Goal: Task Accomplishment & Management: Manage account settings

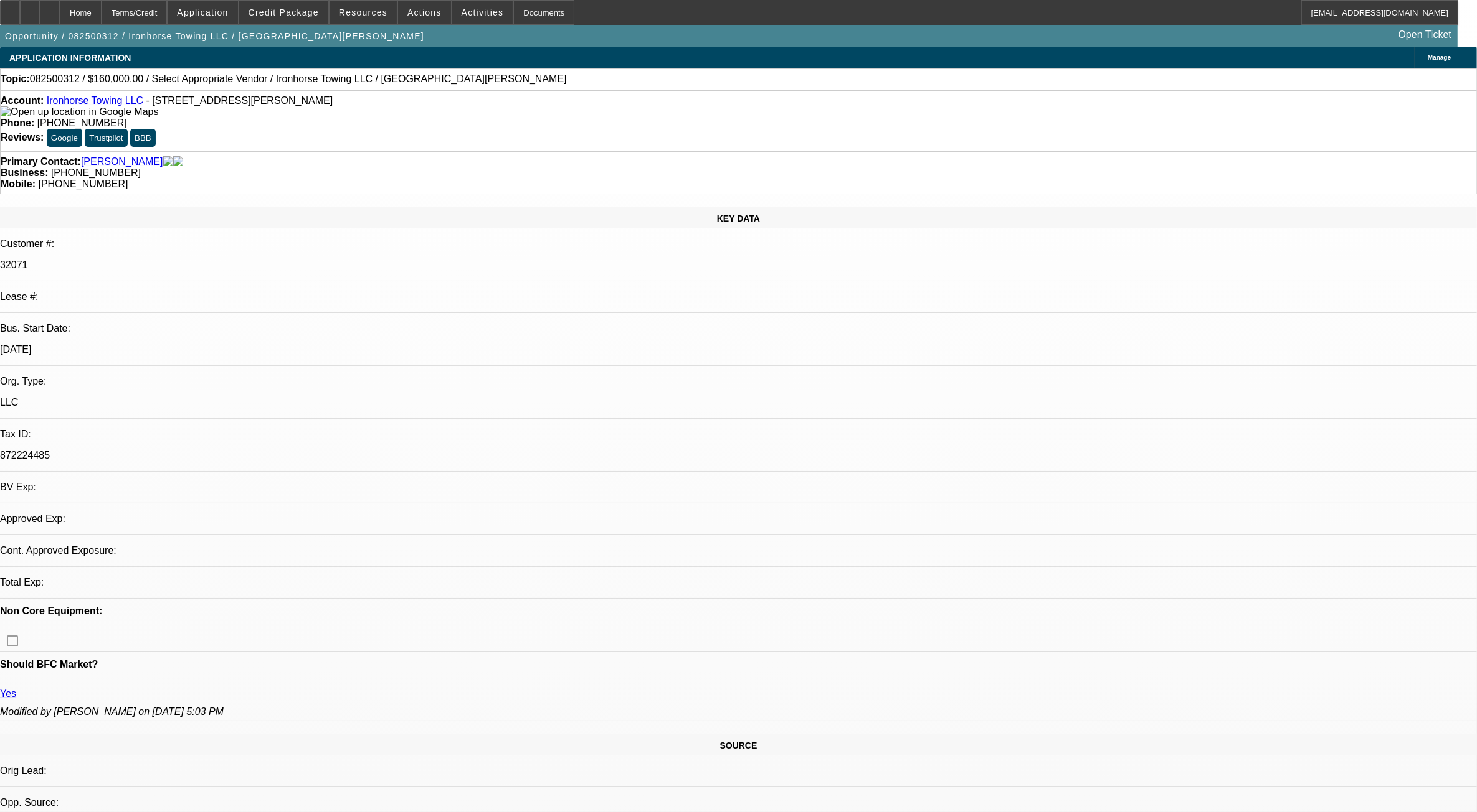
select select "0"
select select "2"
select select "0.1"
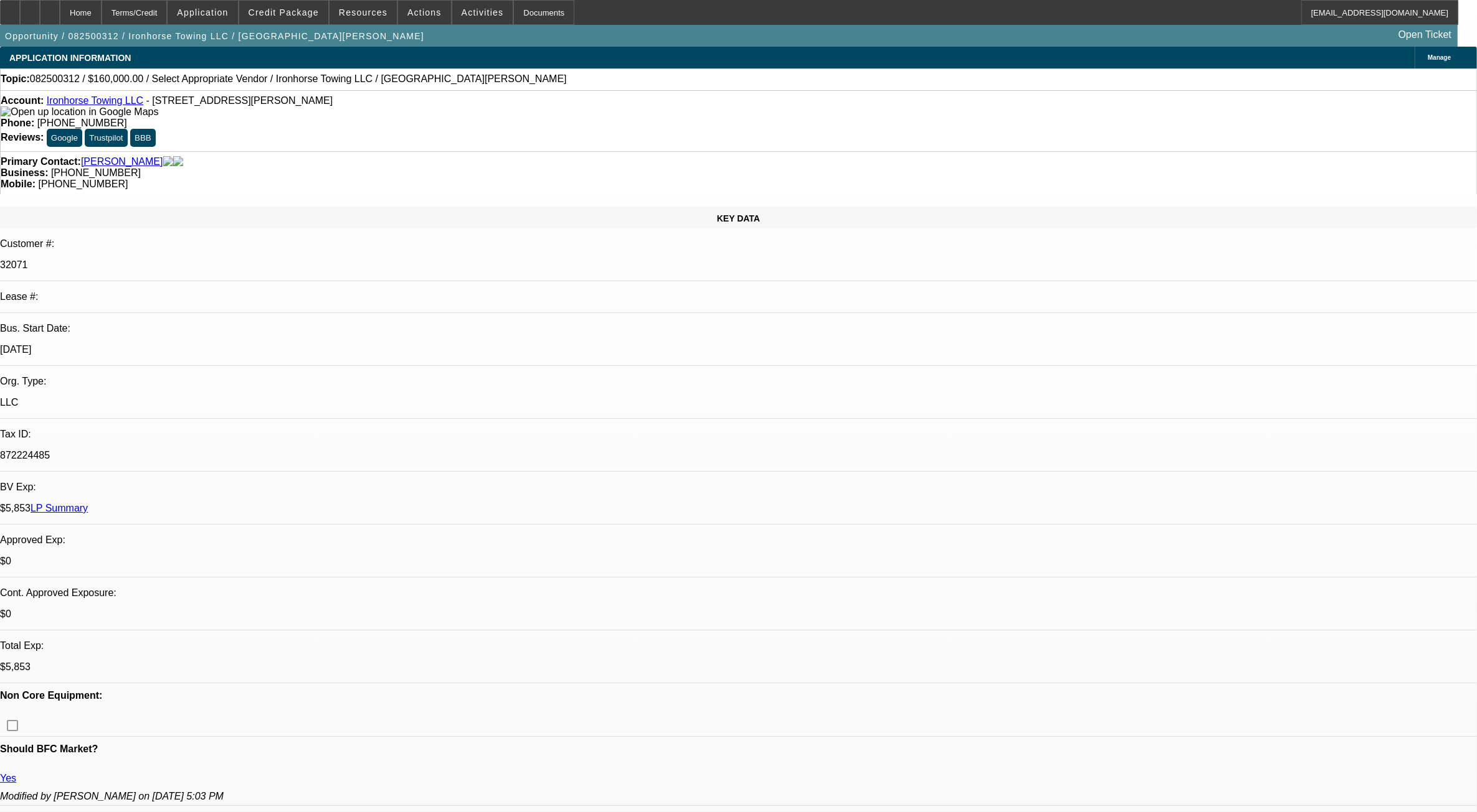
select select "1"
select select "2"
select select "4"
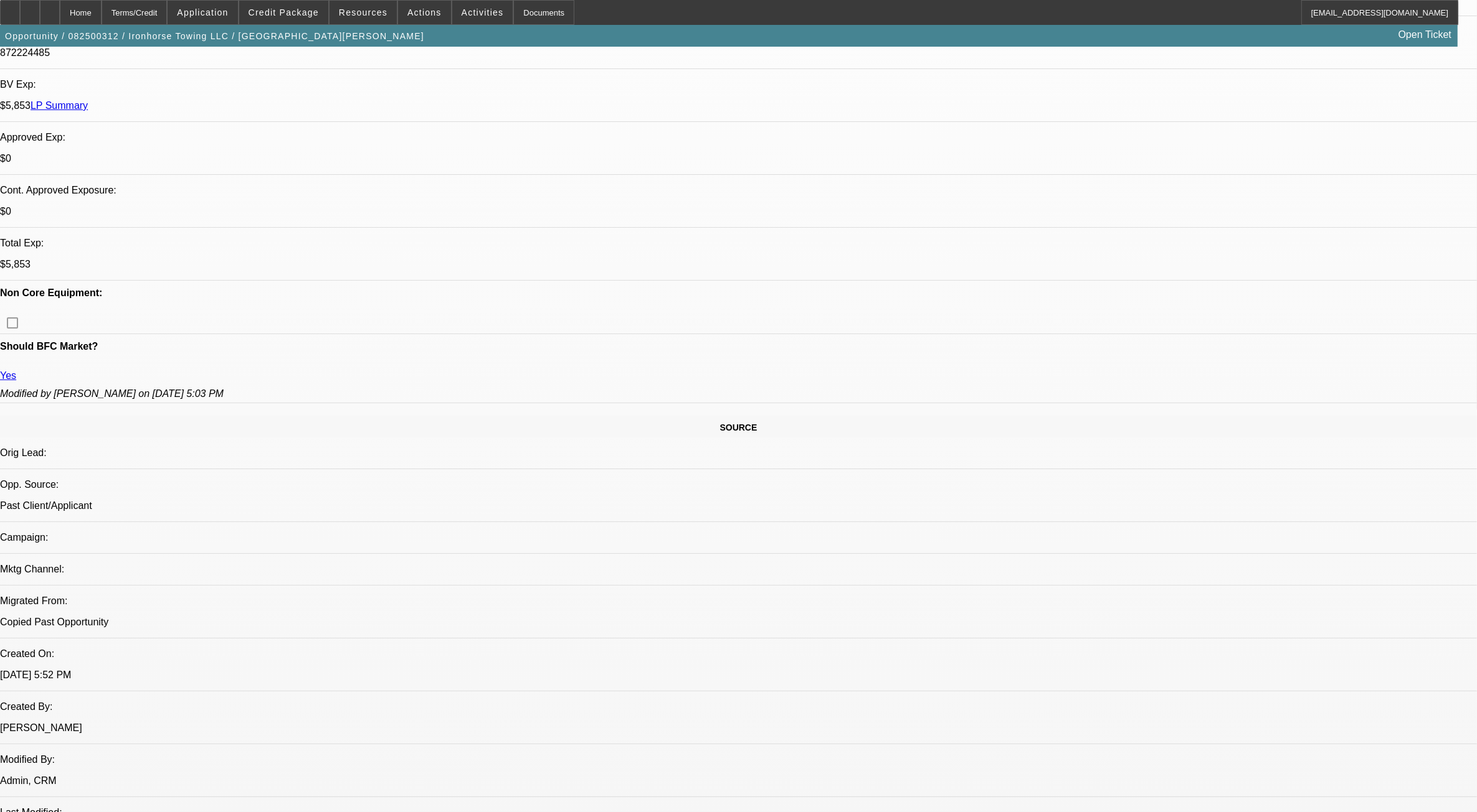
scroll to position [156, 0]
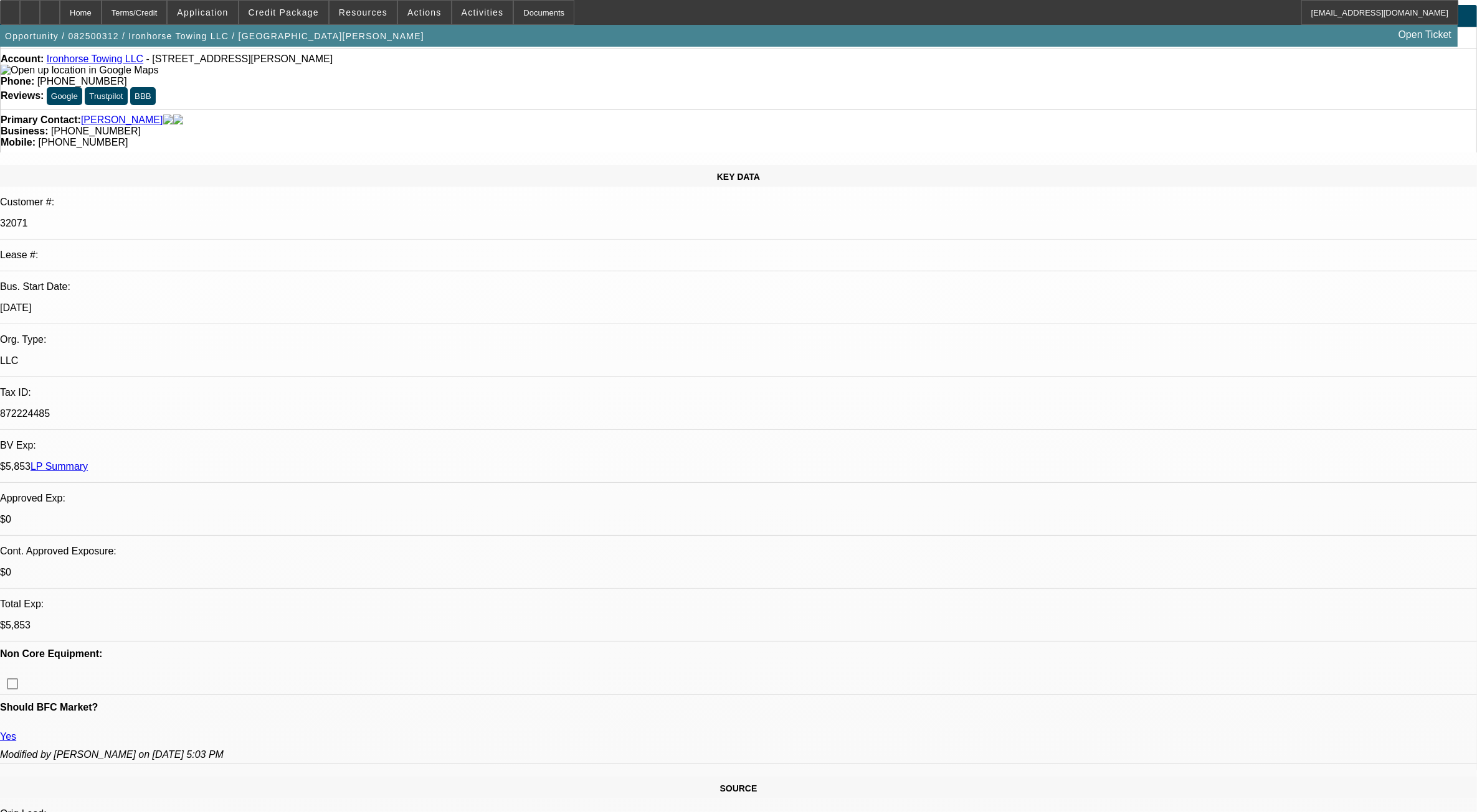
scroll to position [0, 0]
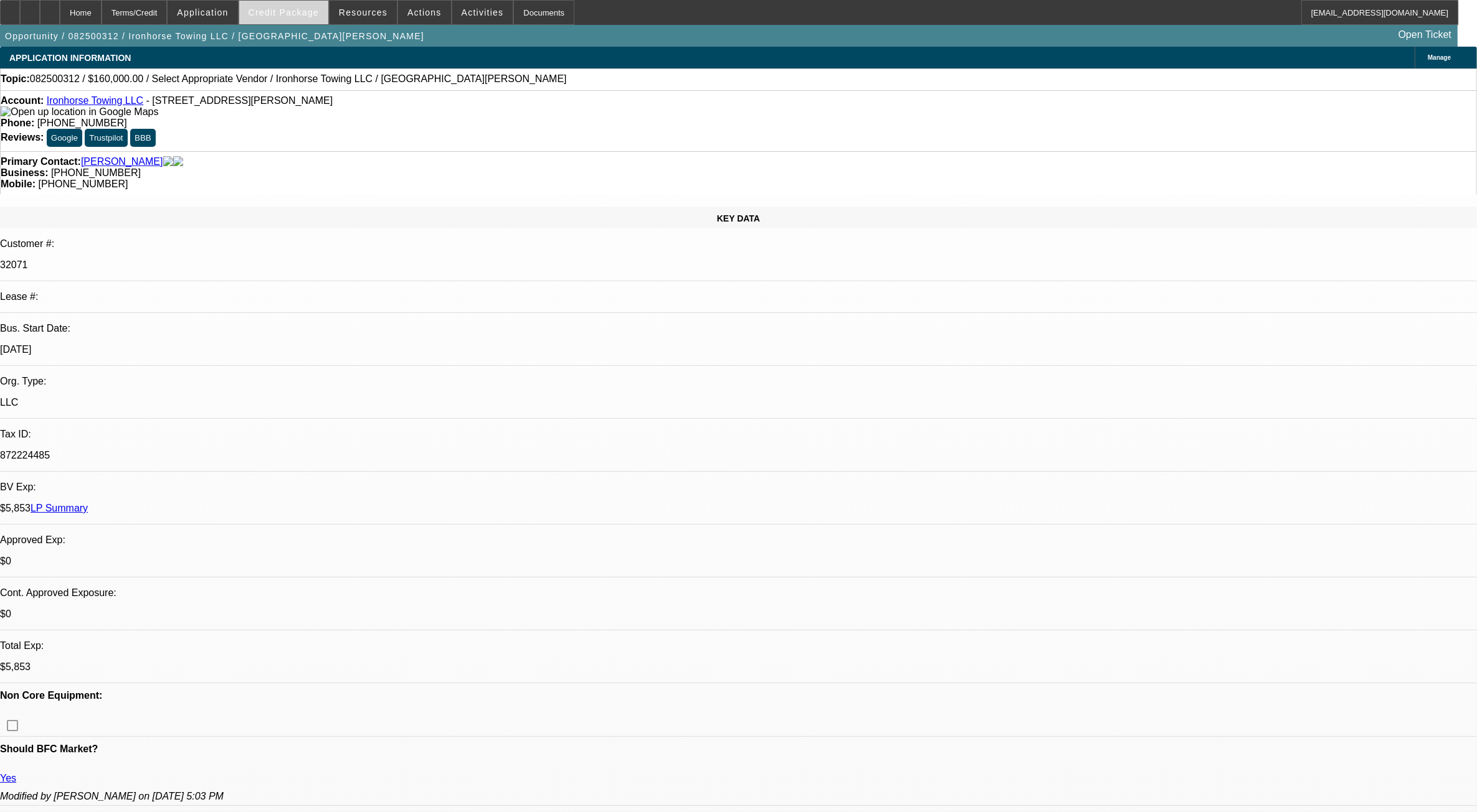
click at [296, 20] on span at bounding box center [283, 12] width 89 height 30
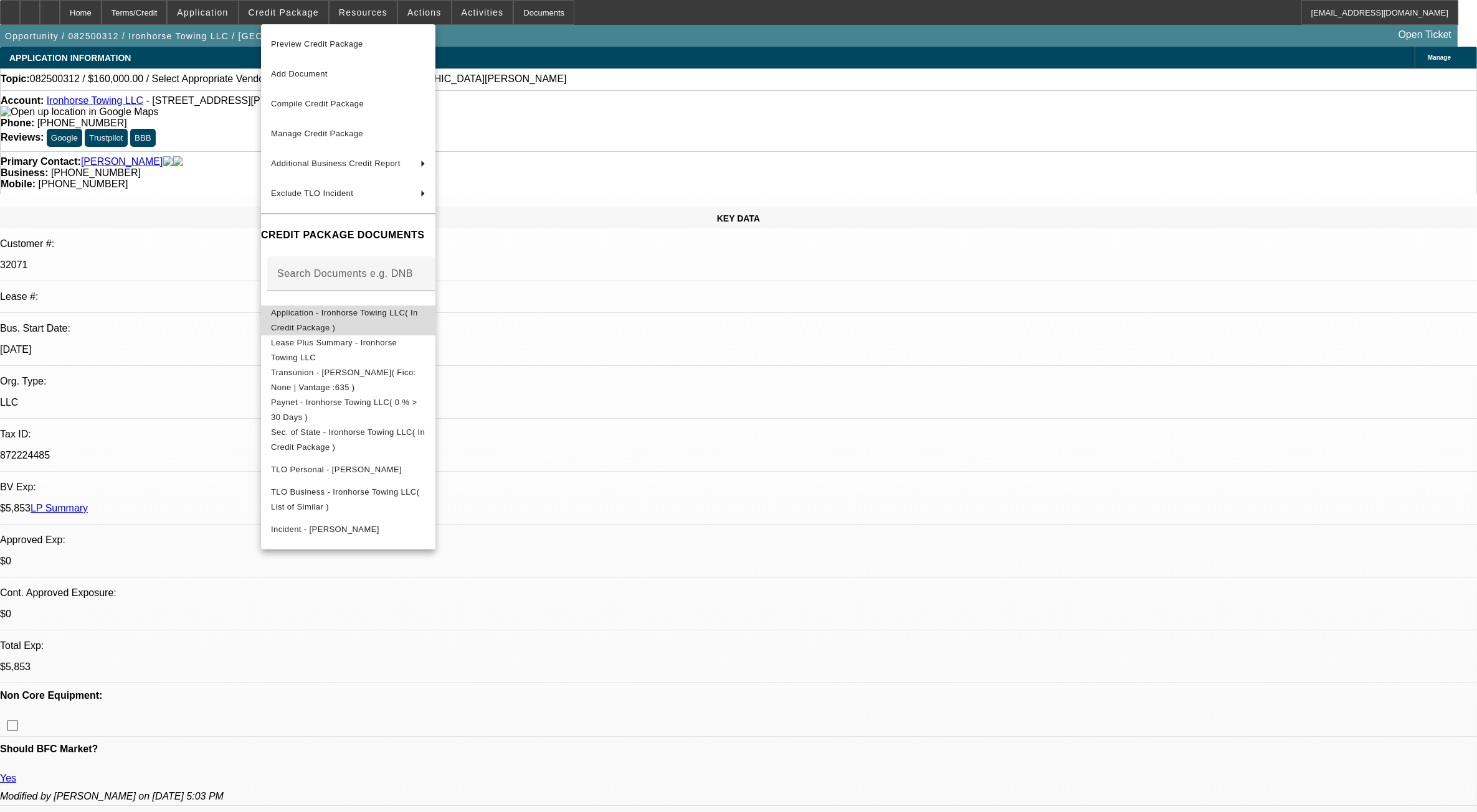
click at [399, 322] on span "Application - Ironhorse Towing LLC( In Credit Package )" at bounding box center [347, 321] width 154 height 30
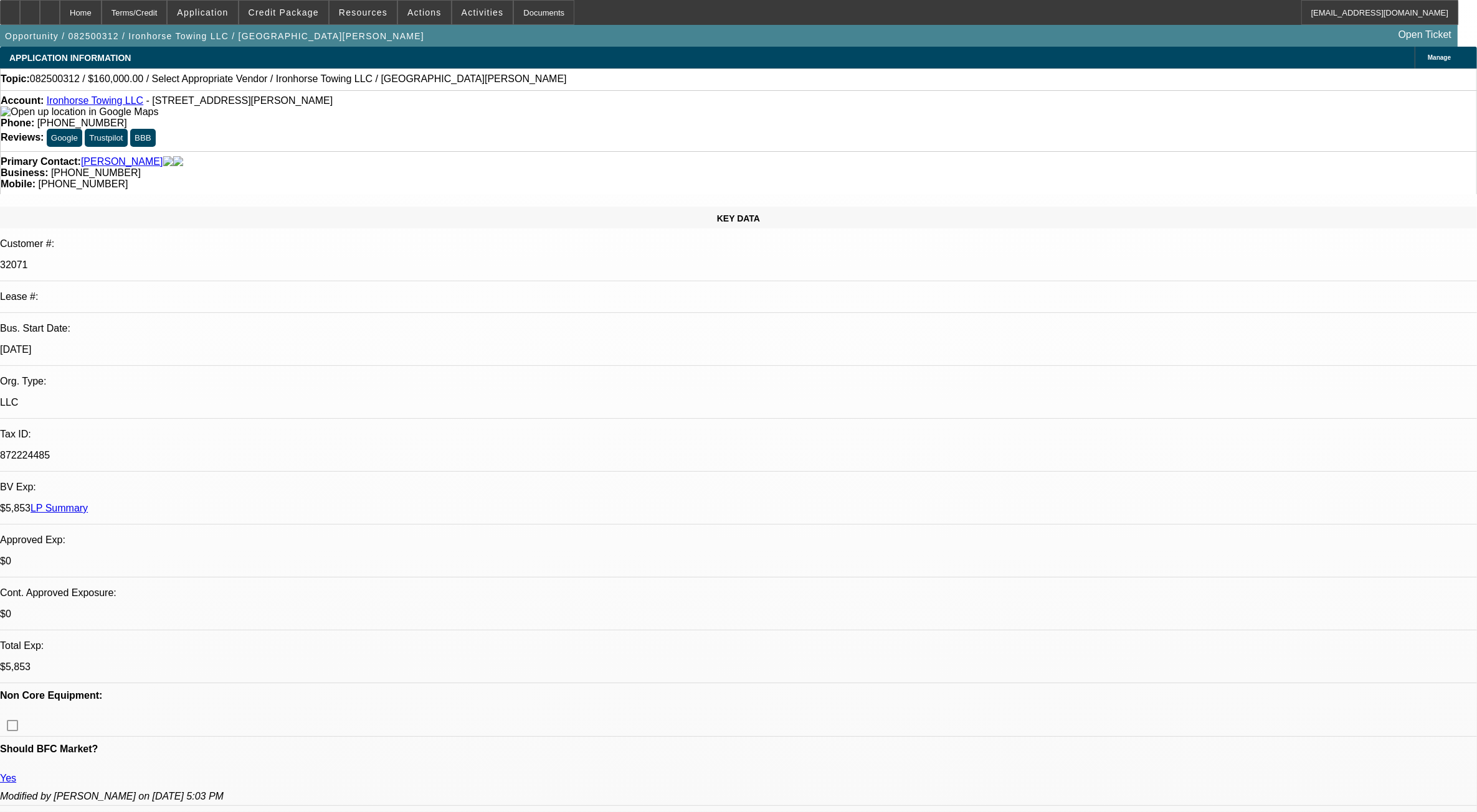
click at [85, 100] on div "Account: Ironhorse Towing LLC - 7488 Knott Ave, Buena Park, CA 90620" at bounding box center [738, 106] width 1475 height 22
click at [84, 101] on link "Ironhorse Towing LLC" at bounding box center [94, 101] width 96 height 11
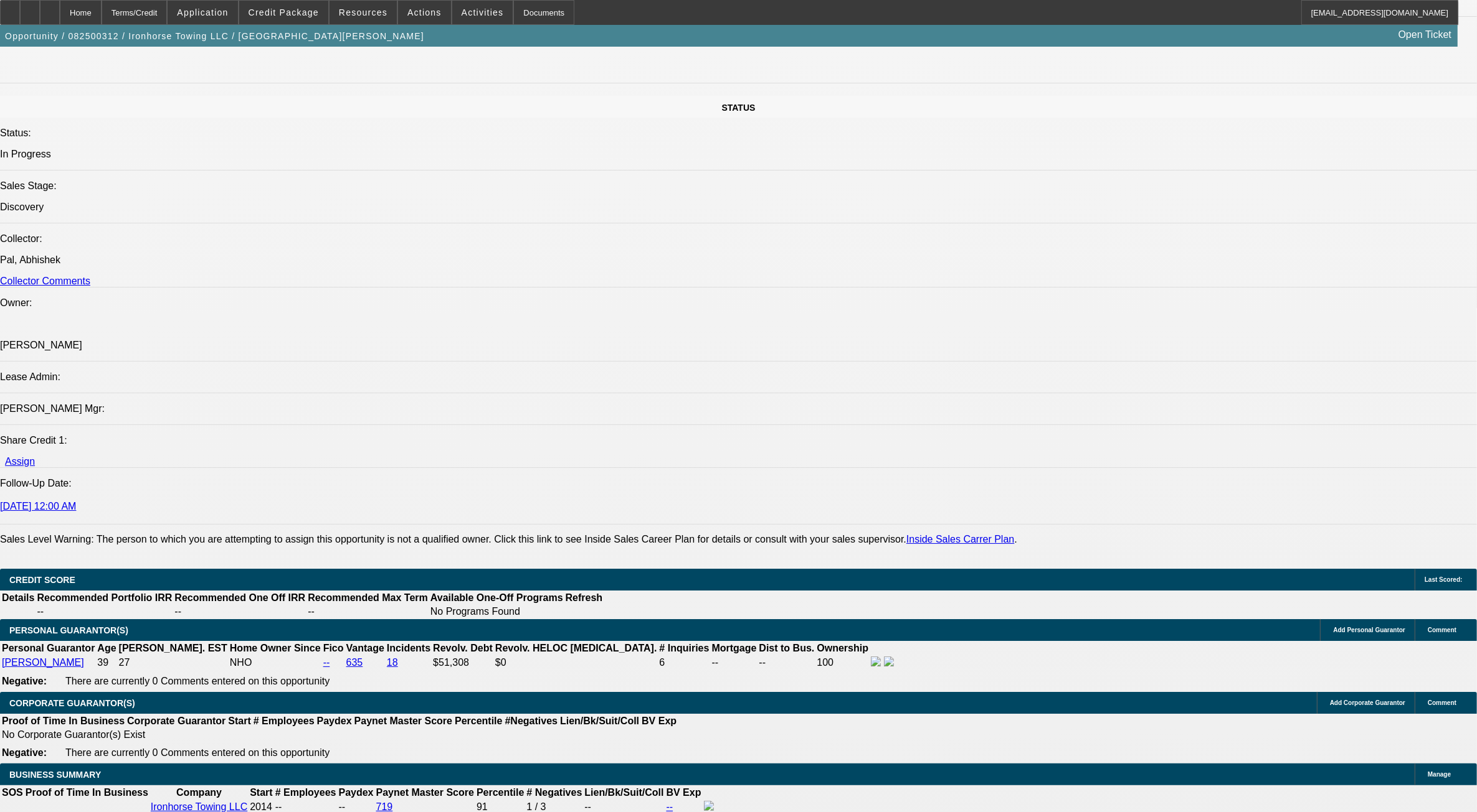
scroll to position [1323, 0]
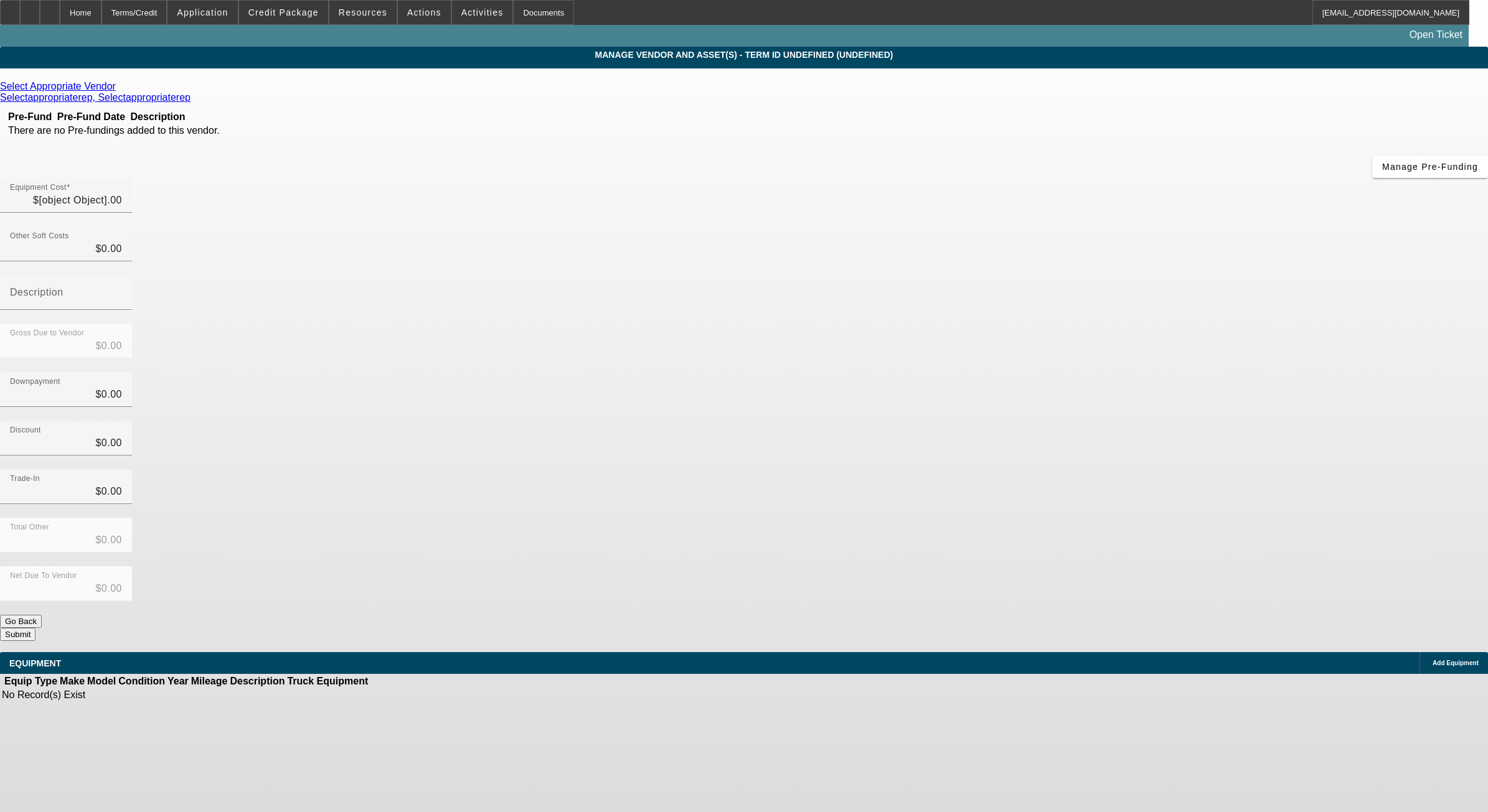
type input "$160,000.00"
click at [119, 91] on icon at bounding box center [119, 86] width 0 height 11
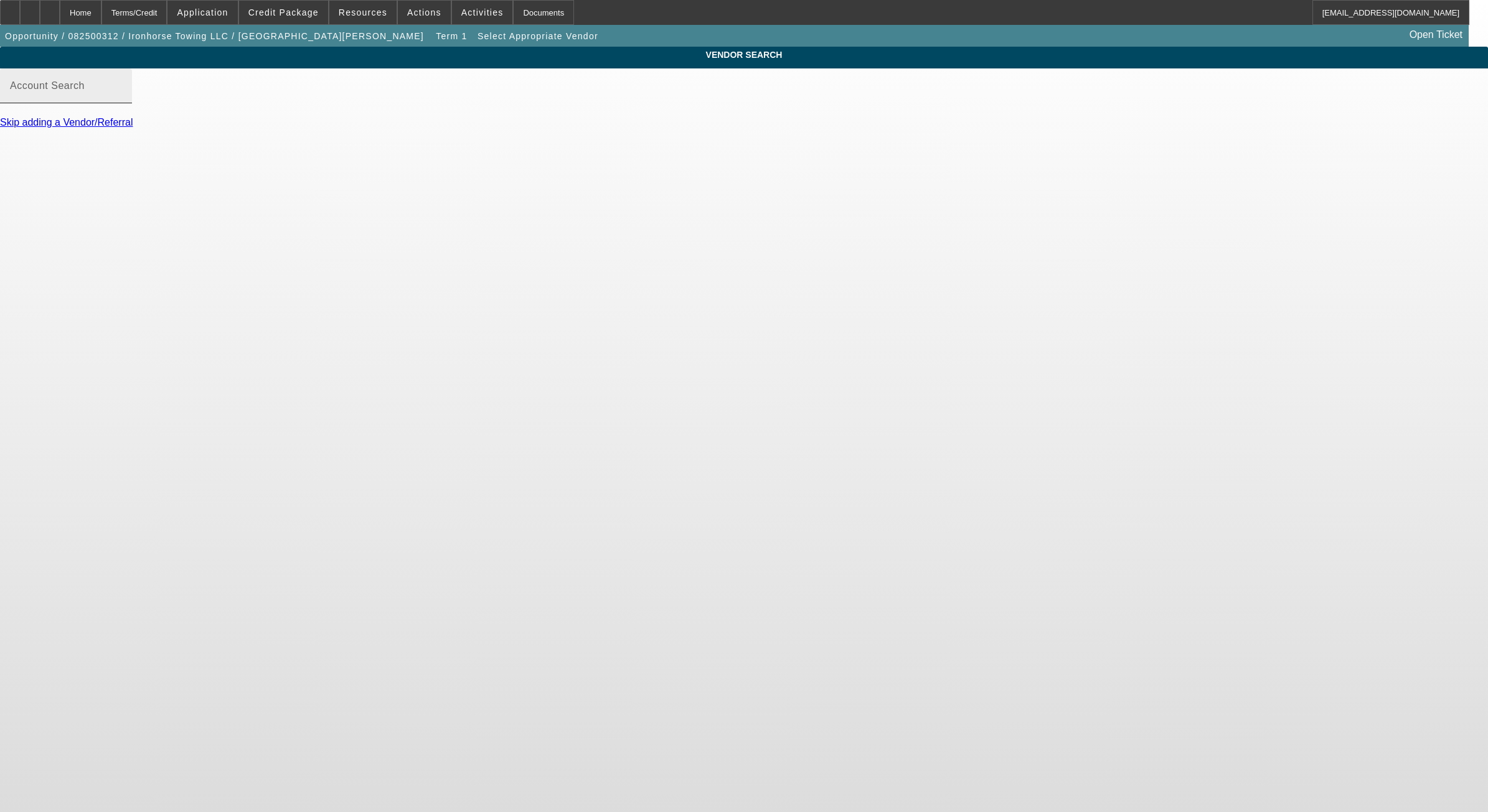
click at [122, 95] on div "Account Search" at bounding box center [66, 85] width 112 height 35
click at [122, 103] on div "Account Search ken grody ford" at bounding box center [66, 85] width 112 height 35
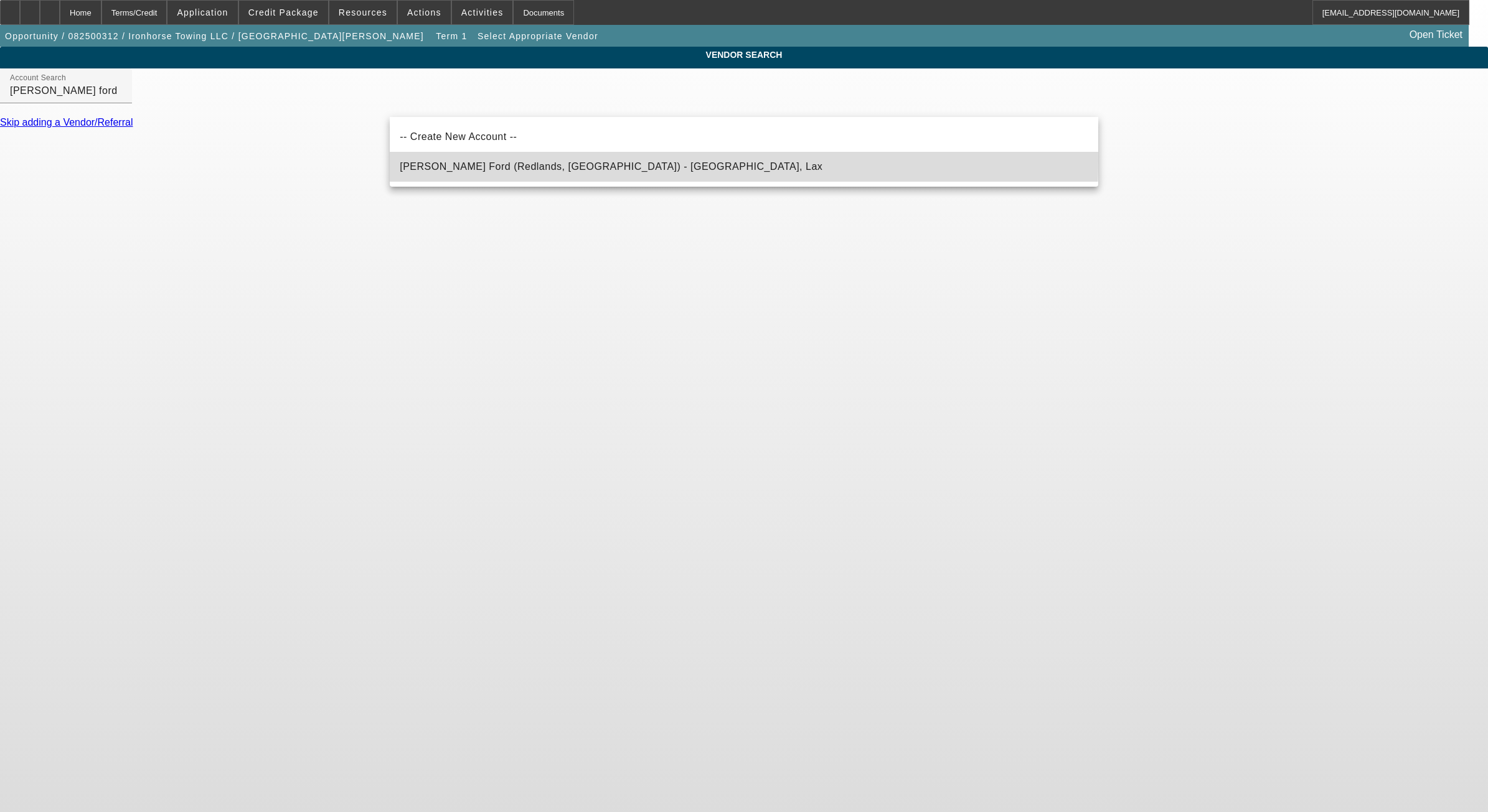
click at [562, 160] on span "Ken Grody Ford (Redlands, CA) - Weerasinghe, Lax" at bounding box center [611, 166] width 423 height 15
type input "Ken Grody Ford (Redlands, CA) - Weerasinghe, Lax"
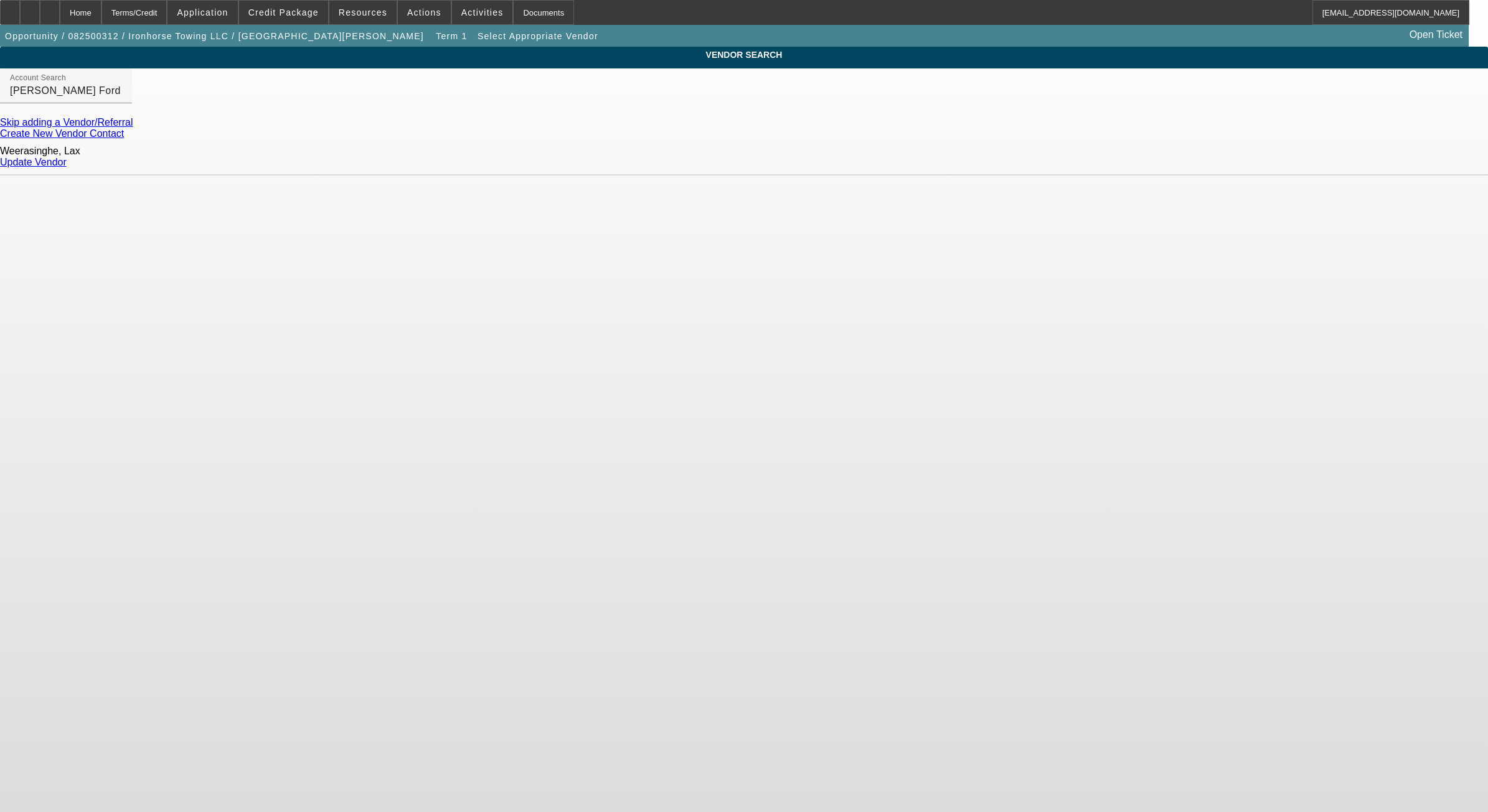
click at [67, 157] on link "Update Vendor" at bounding box center [33, 162] width 67 height 11
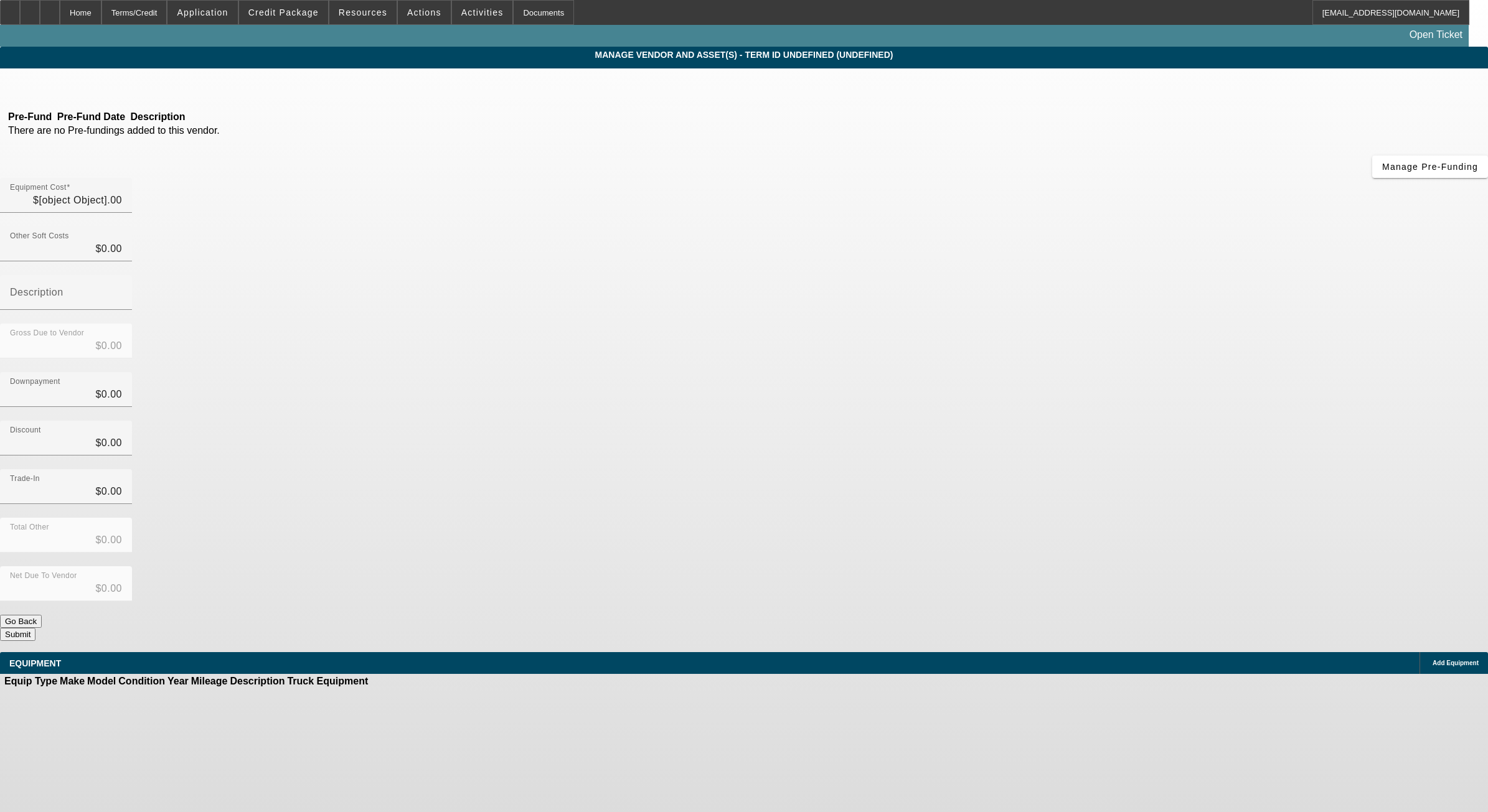
type input "$160,000.00"
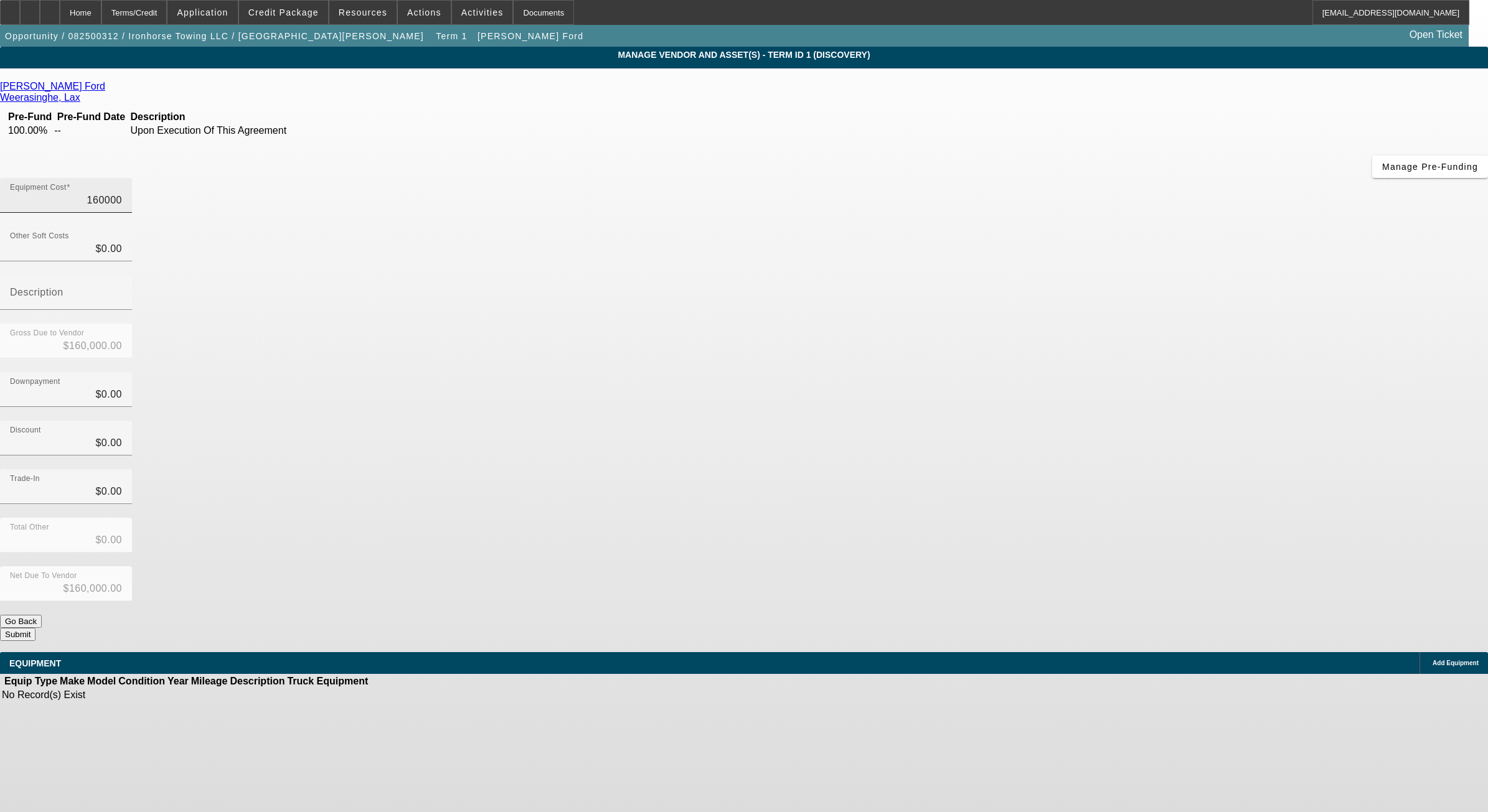
click at [122, 193] on input "160000" at bounding box center [66, 200] width 112 height 15
type input "1"
type input "$1.00"
type input "11"
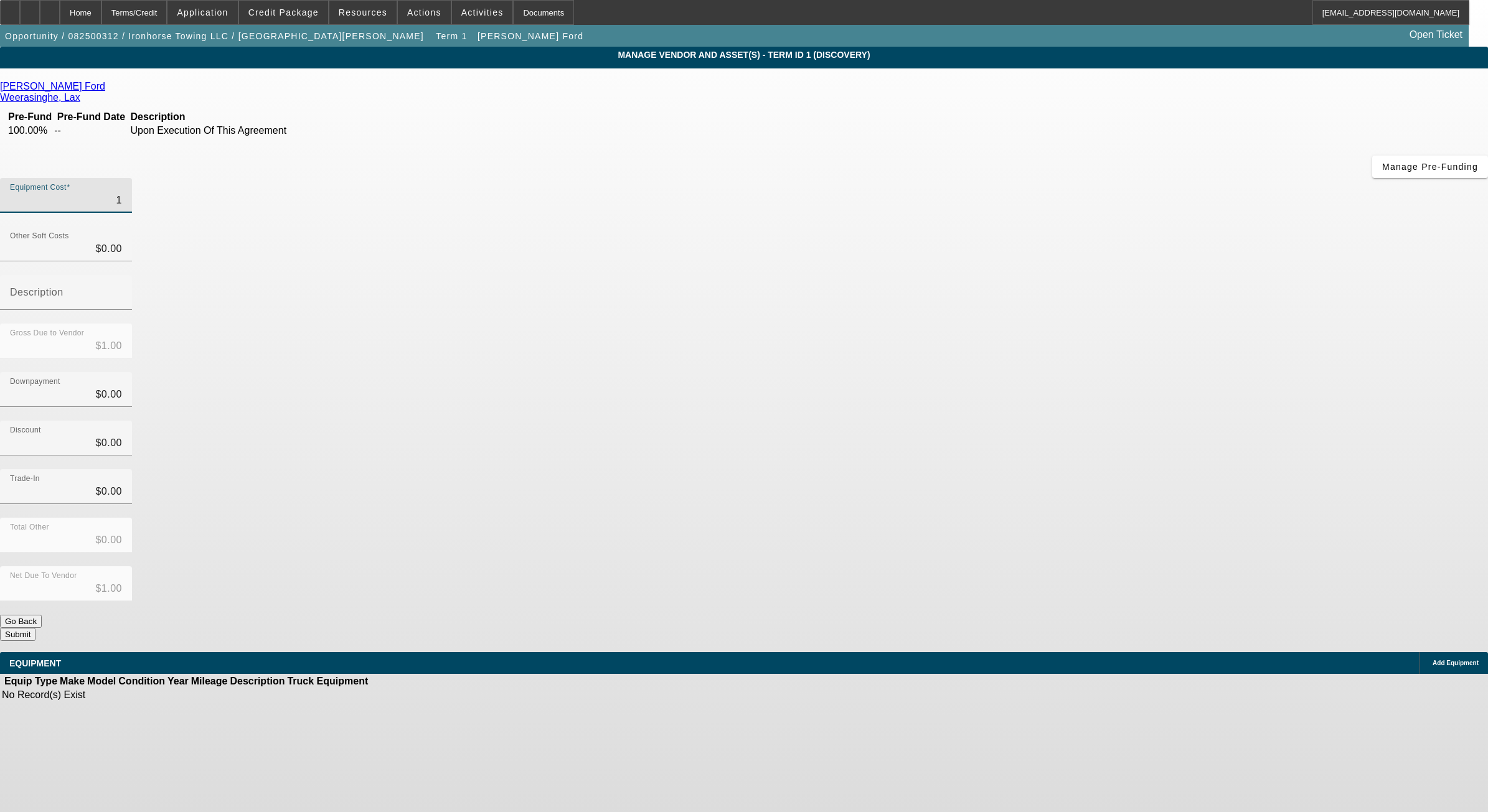
type input "$11.00"
type input "118"
type input "$118.00"
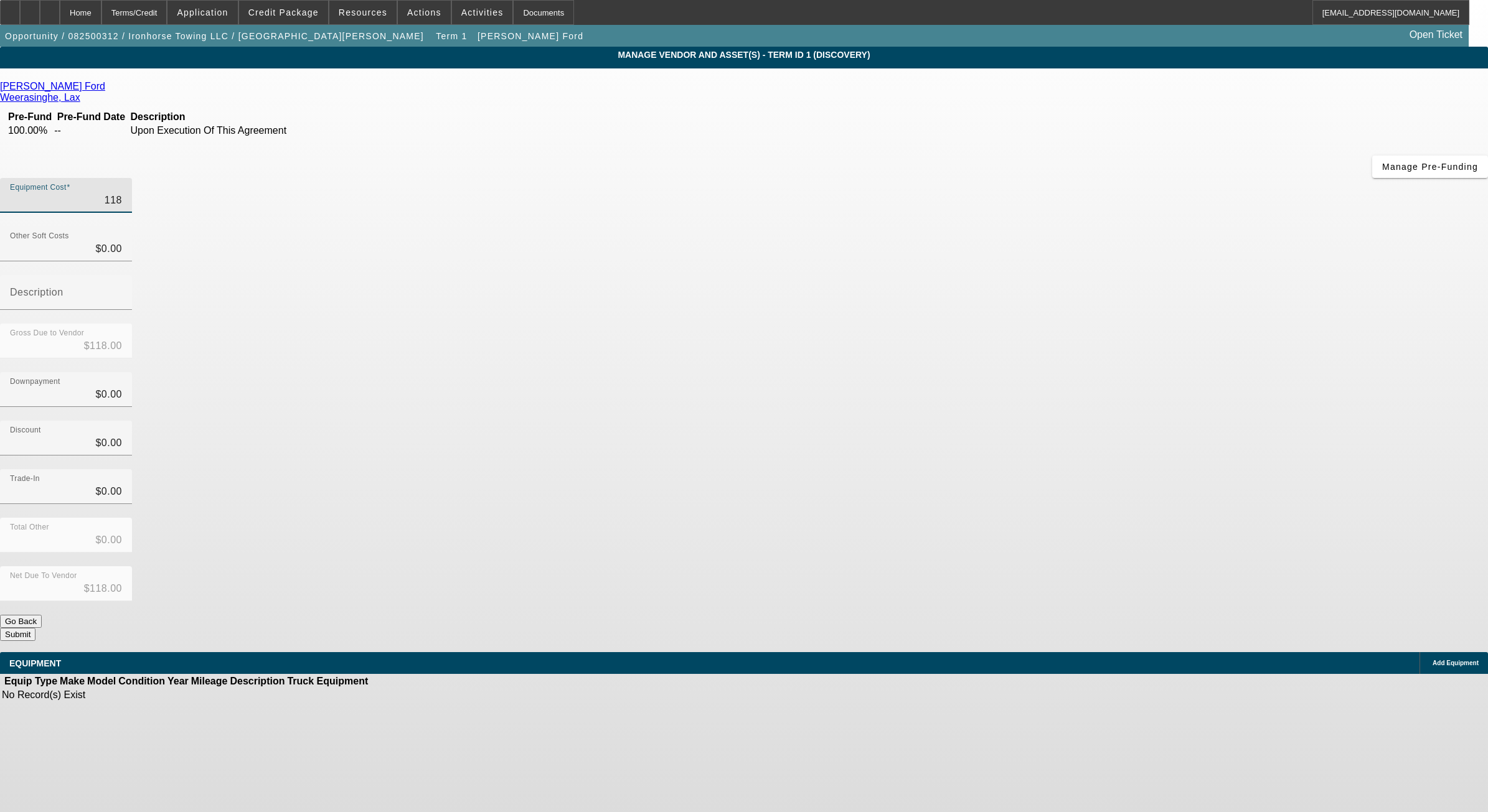
type input "1183"
type input "$1,183.00"
type input "11836"
type input "$11,836.00"
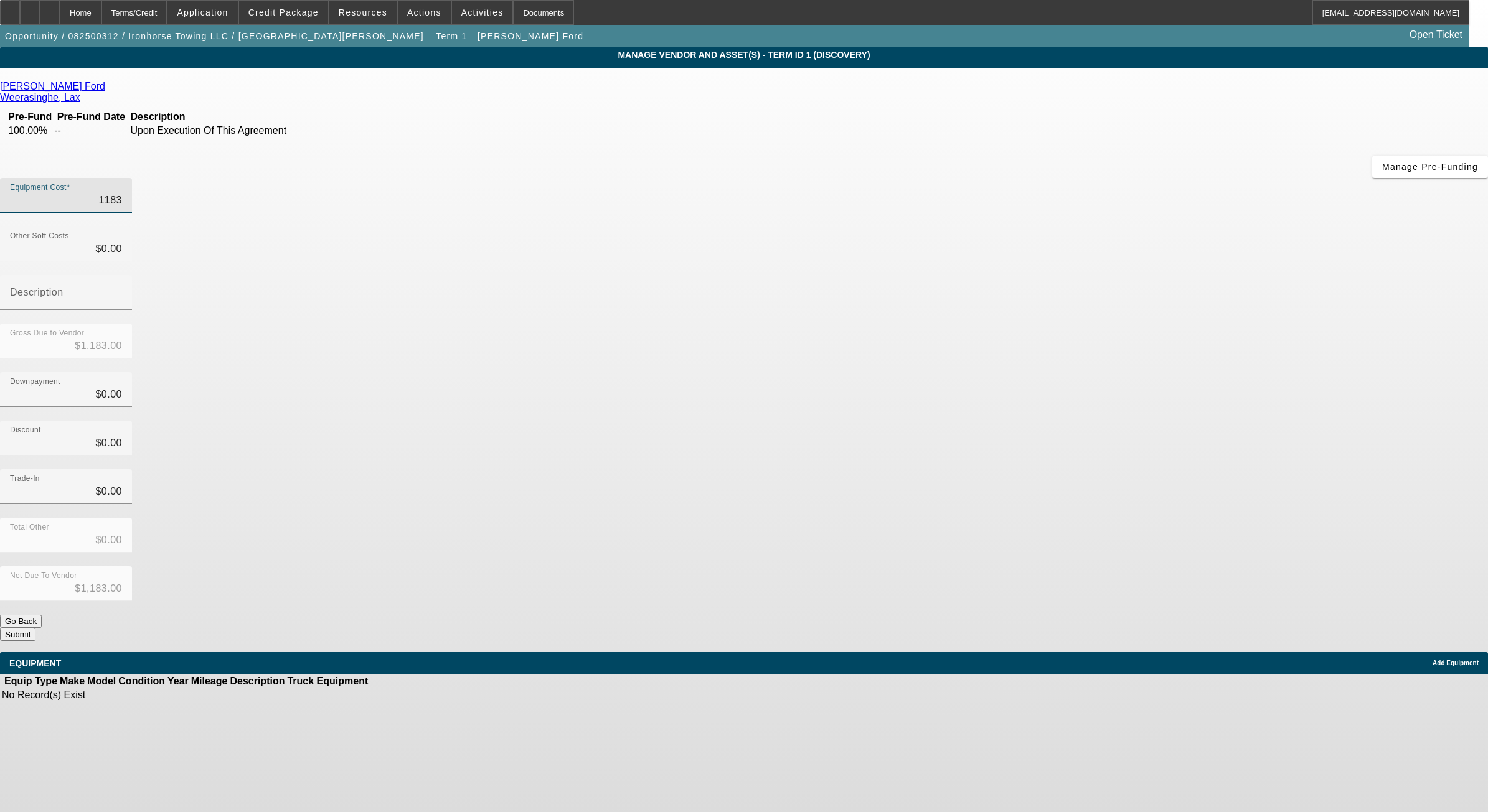
type input "$11,836.00"
type input "118360"
type input "$118,360.00"
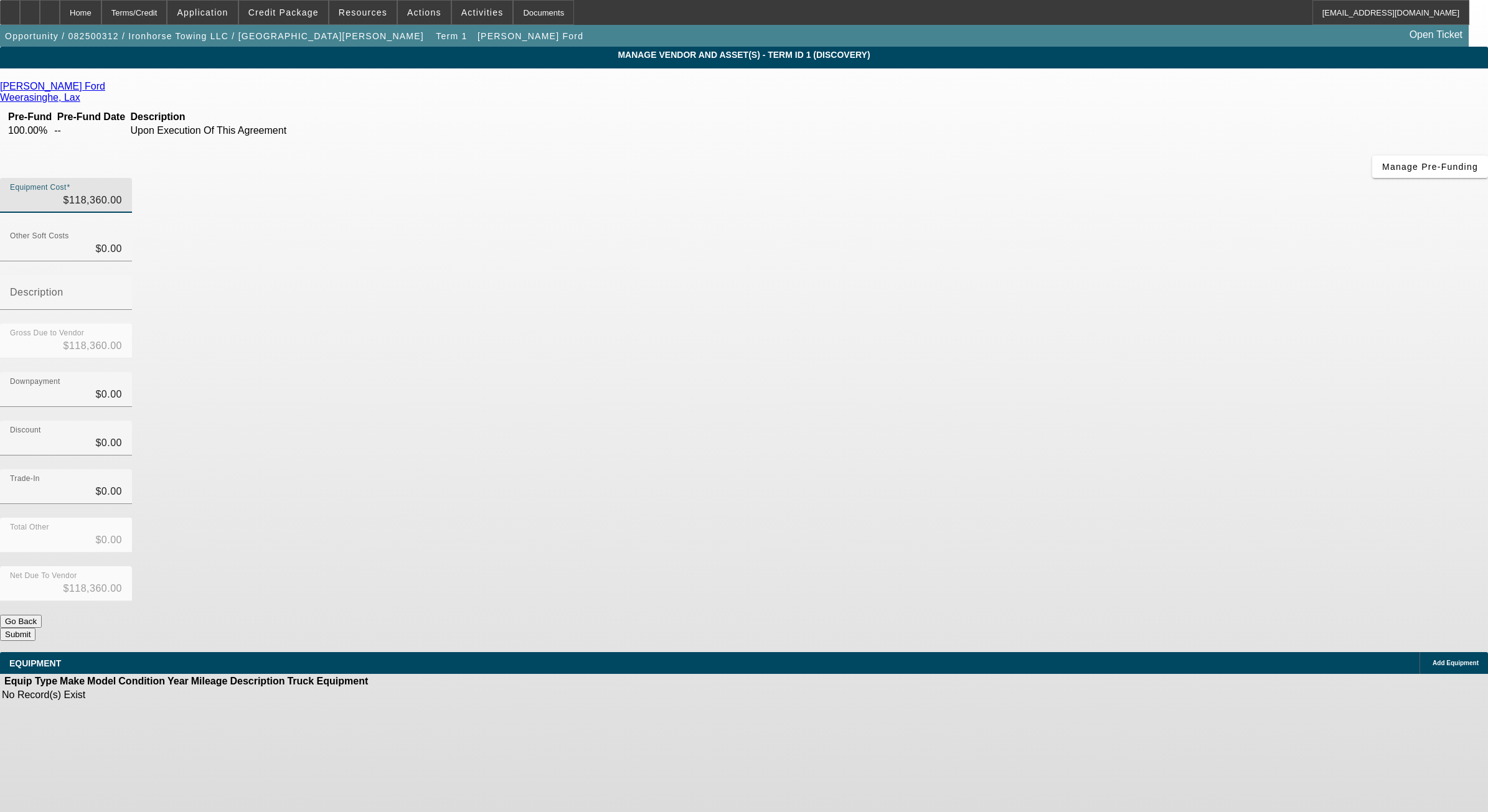
click at [1389, 314] on app-vendor-asset-manage "MANAGE VENDOR AND ASSET(S) - Term ID 1 (Discovery) Remove Vendor Ken Grody Ford…" at bounding box center [744, 380] width 1488 height 669
click at [1433, 660] on span "Add Equipment" at bounding box center [1456, 663] width 46 height 7
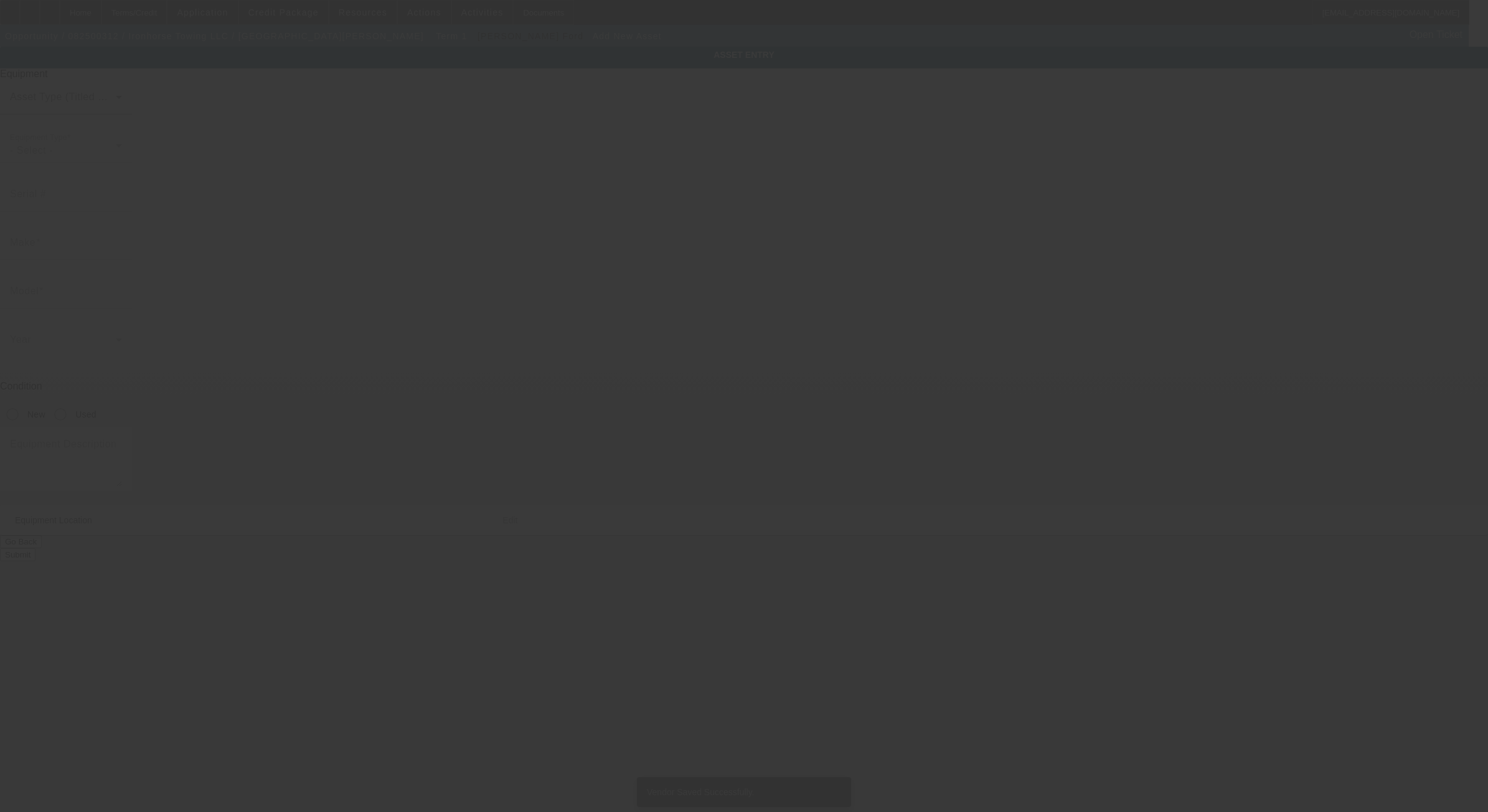
type input "7488 Knott Ave"
type input "Buena Park"
type input "90620"
type input "Orange"
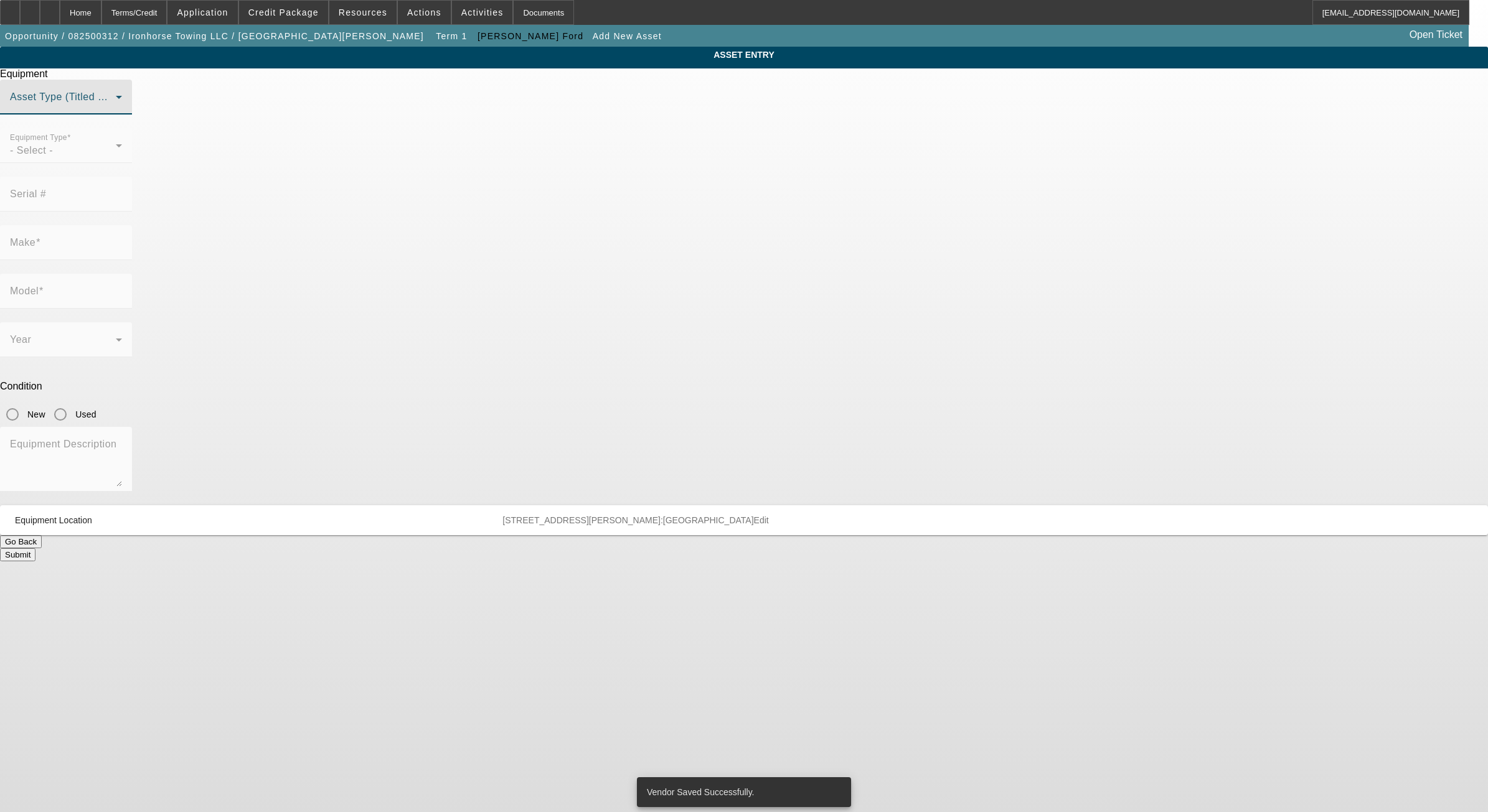
click at [116, 110] on span at bounding box center [62, 102] width 106 height 15
click at [657, 219] on span "Title Vehicle Asset" at bounding box center [625, 218] width 86 height 15
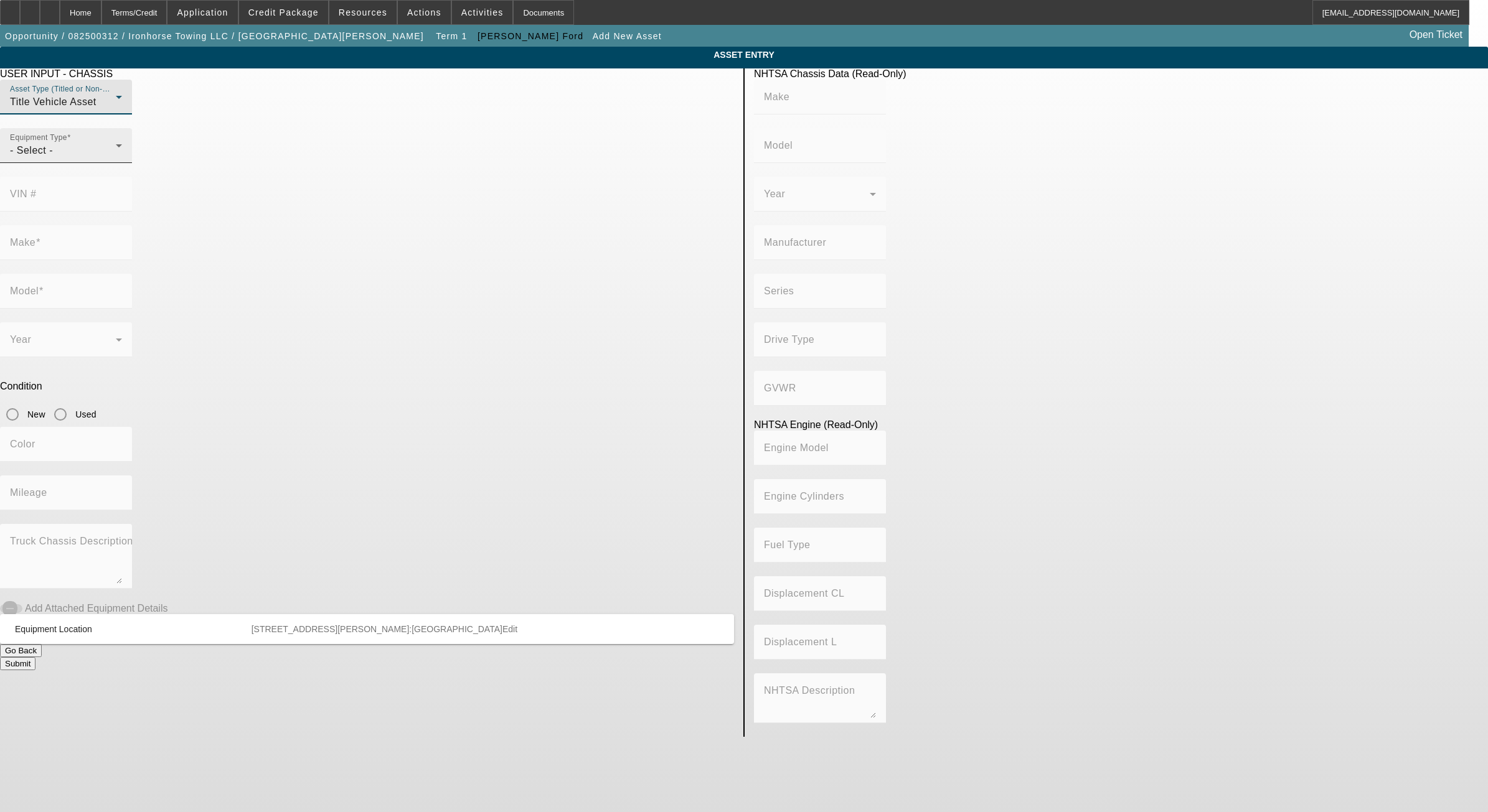
click at [116, 158] on div "- Select -" at bounding box center [62, 150] width 106 height 15
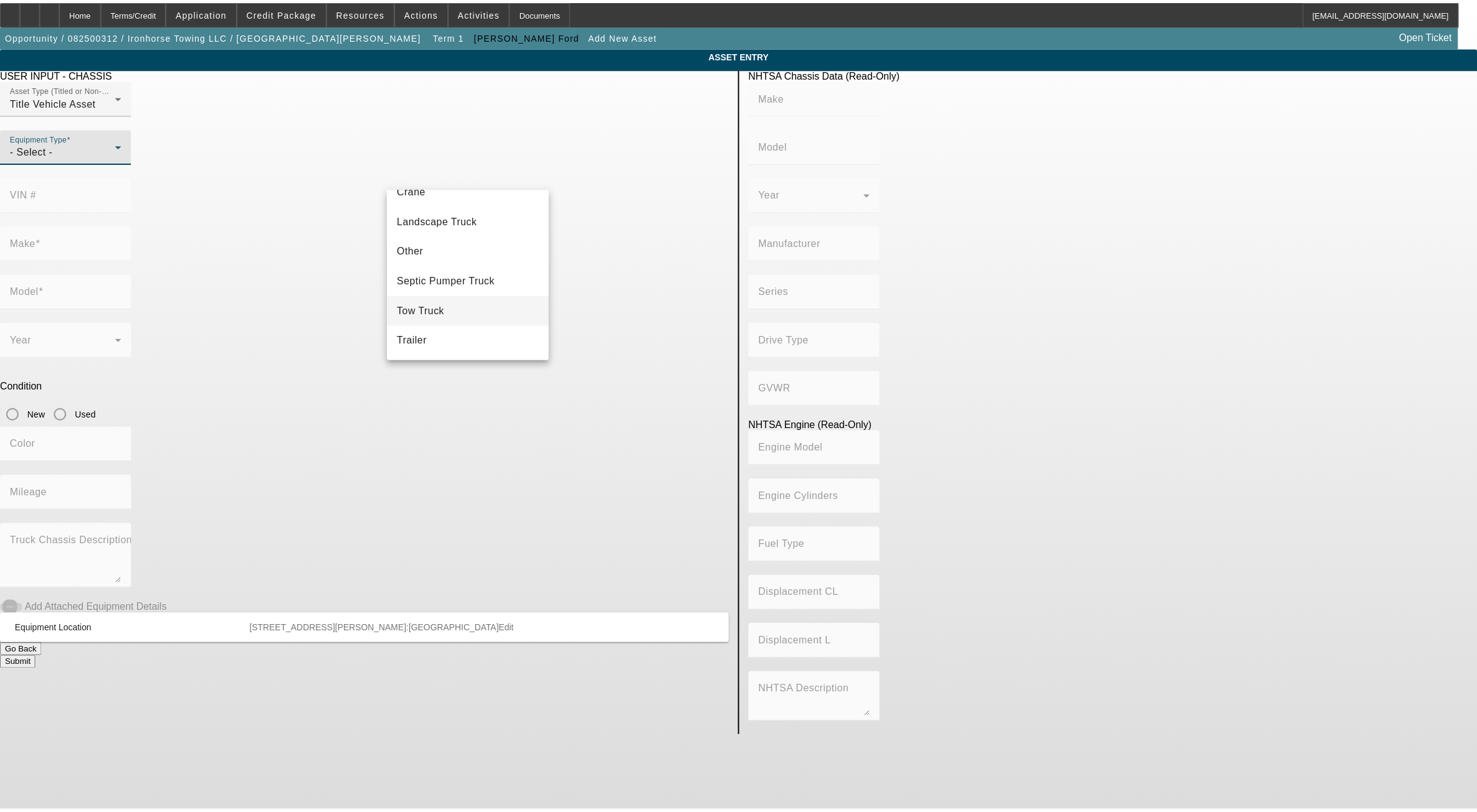
scroll to position [138, 0]
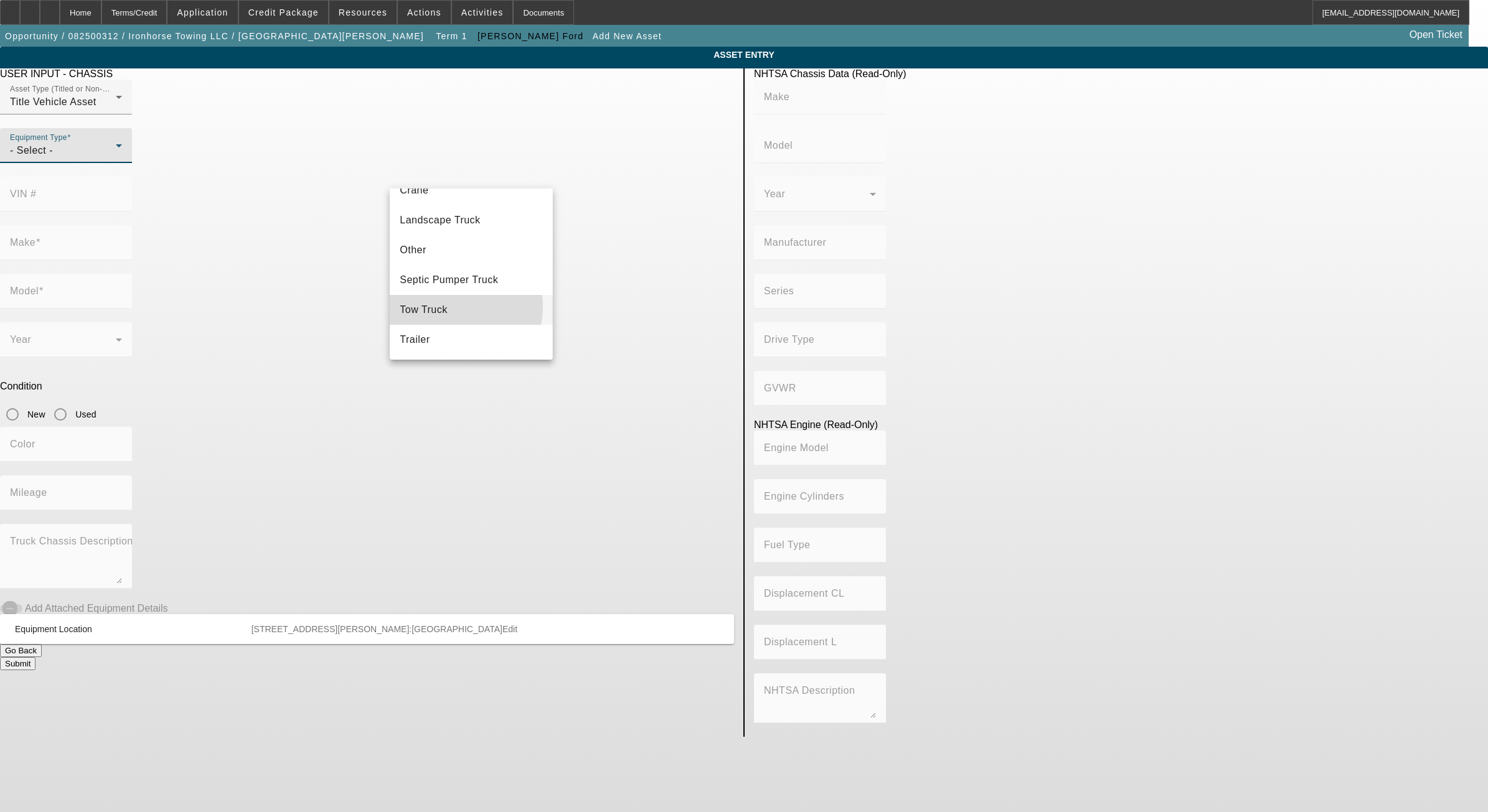
click at [443, 306] on span "Tow Truck" at bounding box center [424, 310] width 48 height 15
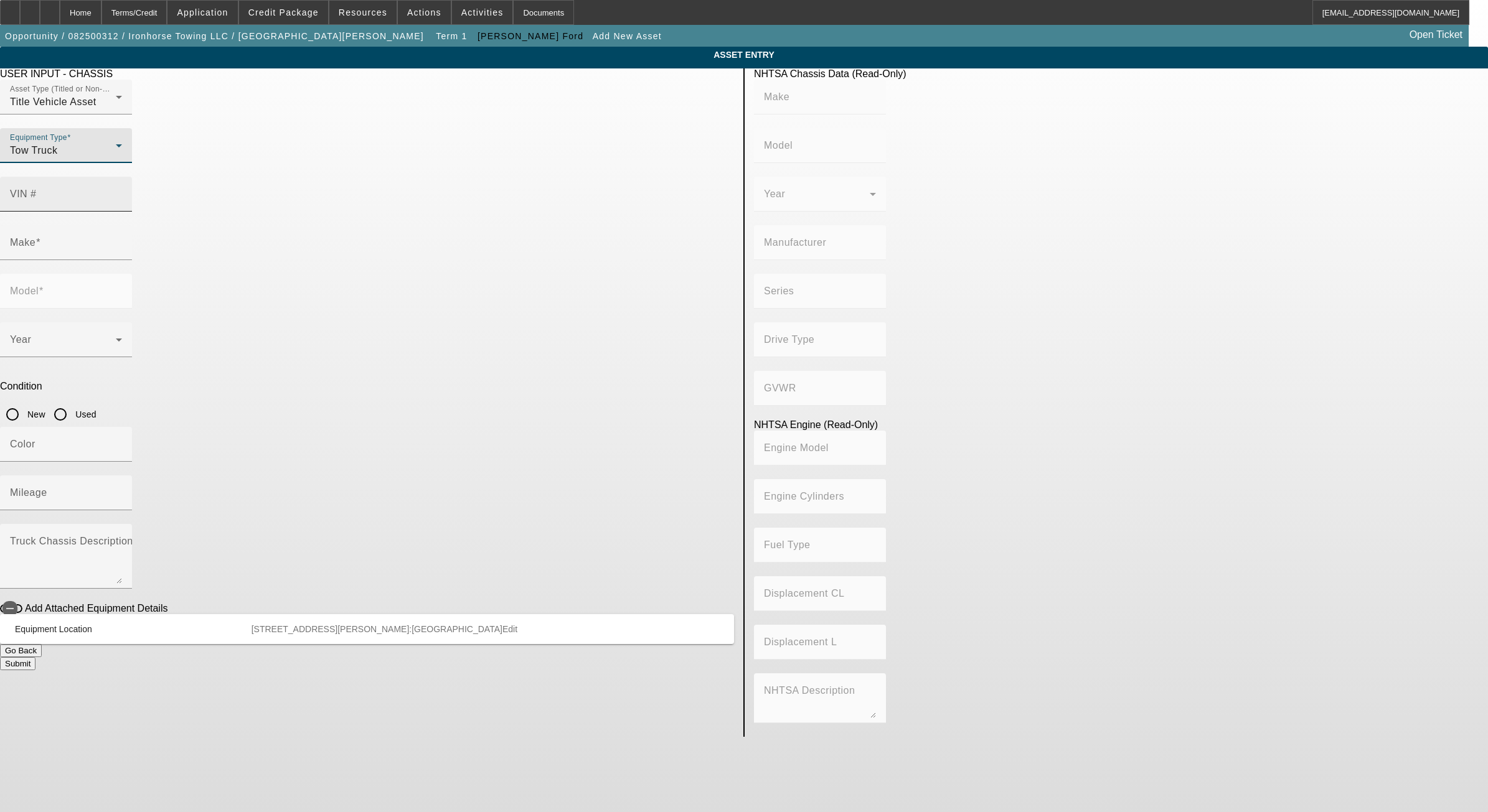
click at [122, 191] on input "VIN #" at bounding box center [66, 199] width 112 height 15
paste input "1FTFW1RG8SFA22147"
type input "1FTFW1RG8SFA22147"
click at [1210, 198] on app-asset-collateral-manage "ASSET ENTRY USER INPUT - CHASSIS Asset Type (Titled or Non-Titled) Title Vehicl…" at bounding box center [744, 391] width 1488 height 690
type input "FORD"
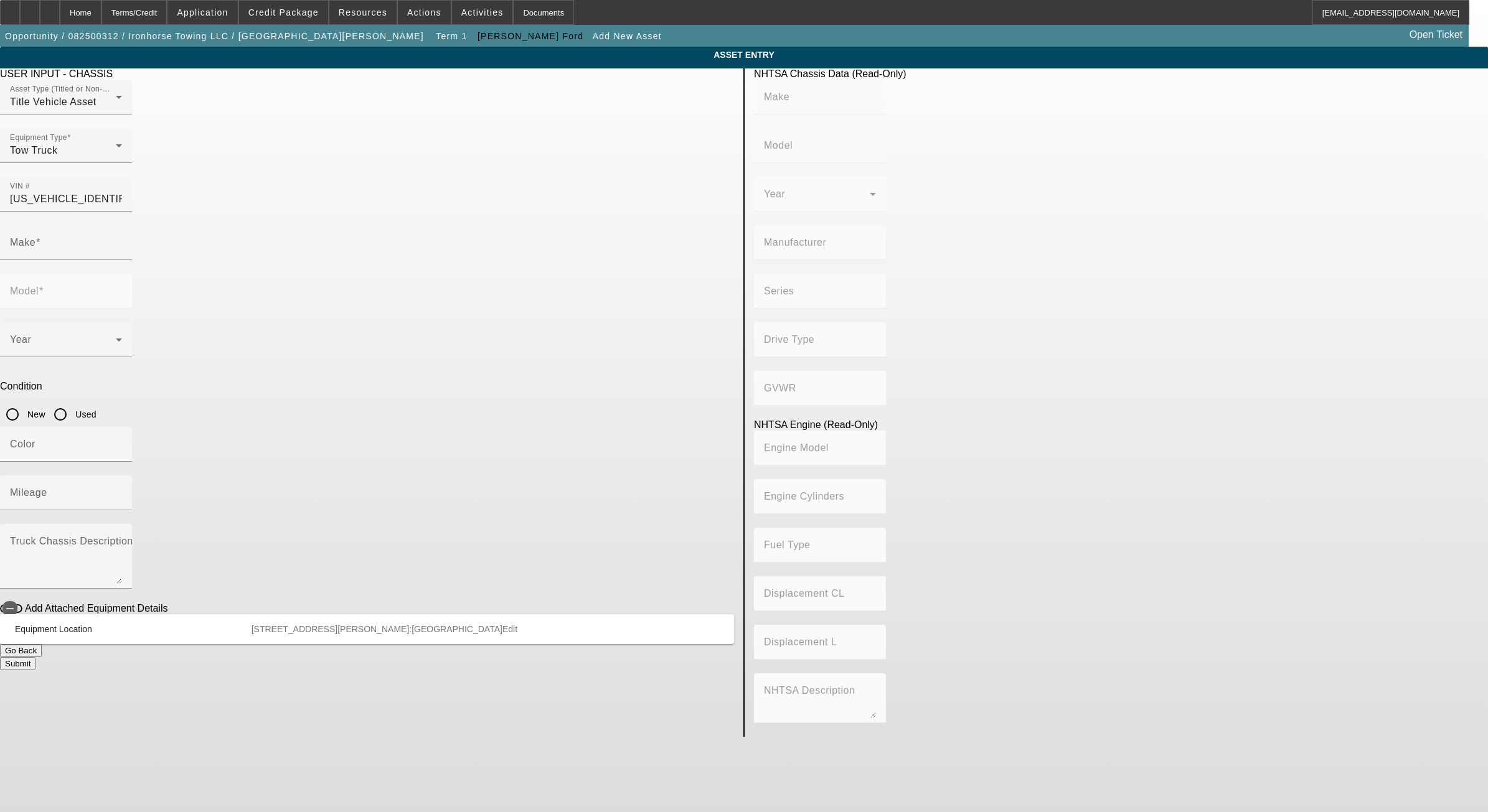
type input "F-150"
type input "FORD MOTOR COMPANY"
type input "F-Series"
type input "4WD/4-Wheel Drive/4x4"
type input "Class 2F: 7,001 - 8,000 lb (3,175 - 3,629 kg)"
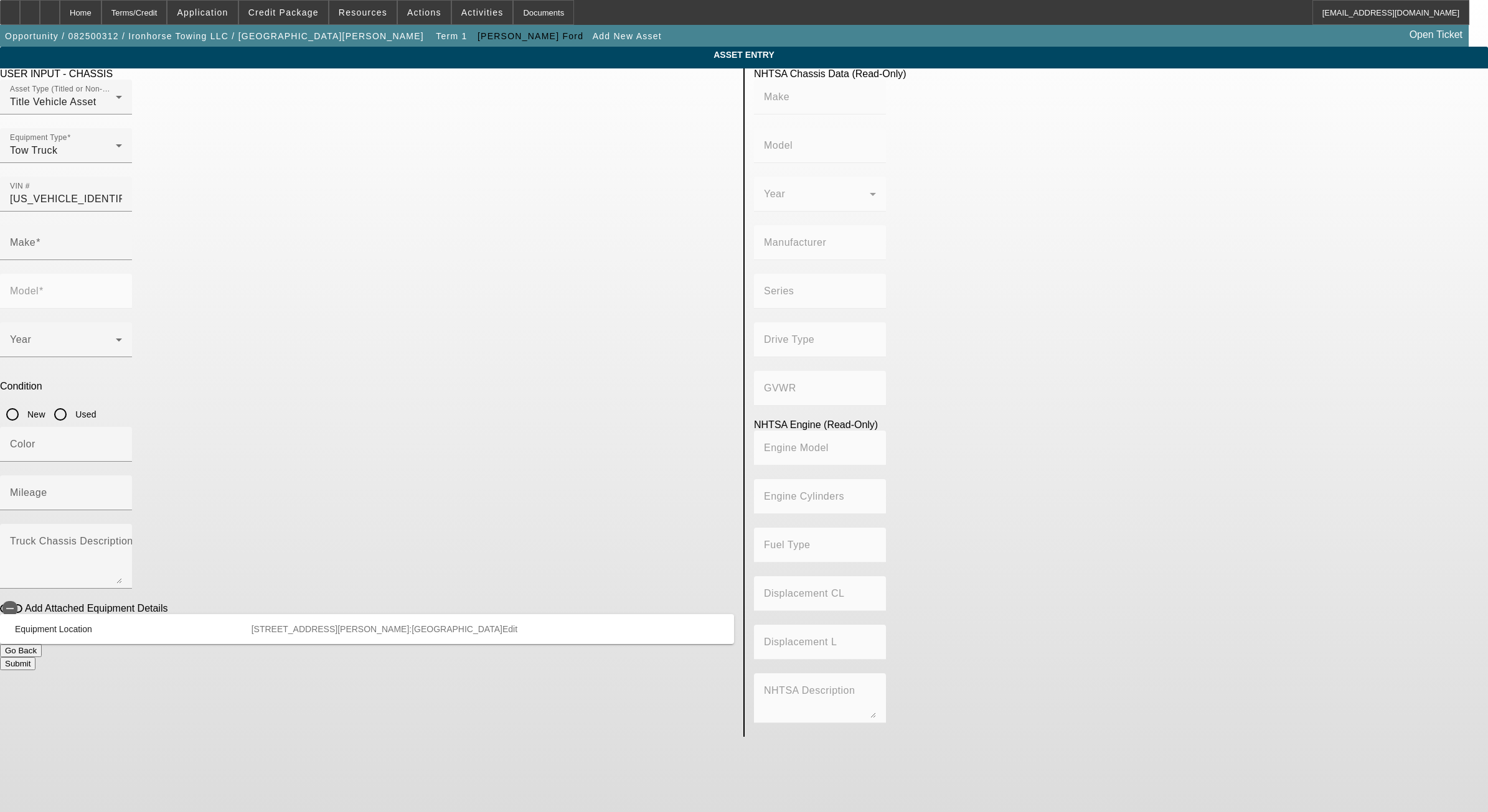
type input "GTDI"
type input "6"
type input "Gasoline"
type input "213.58310433156"
type input "3.5"
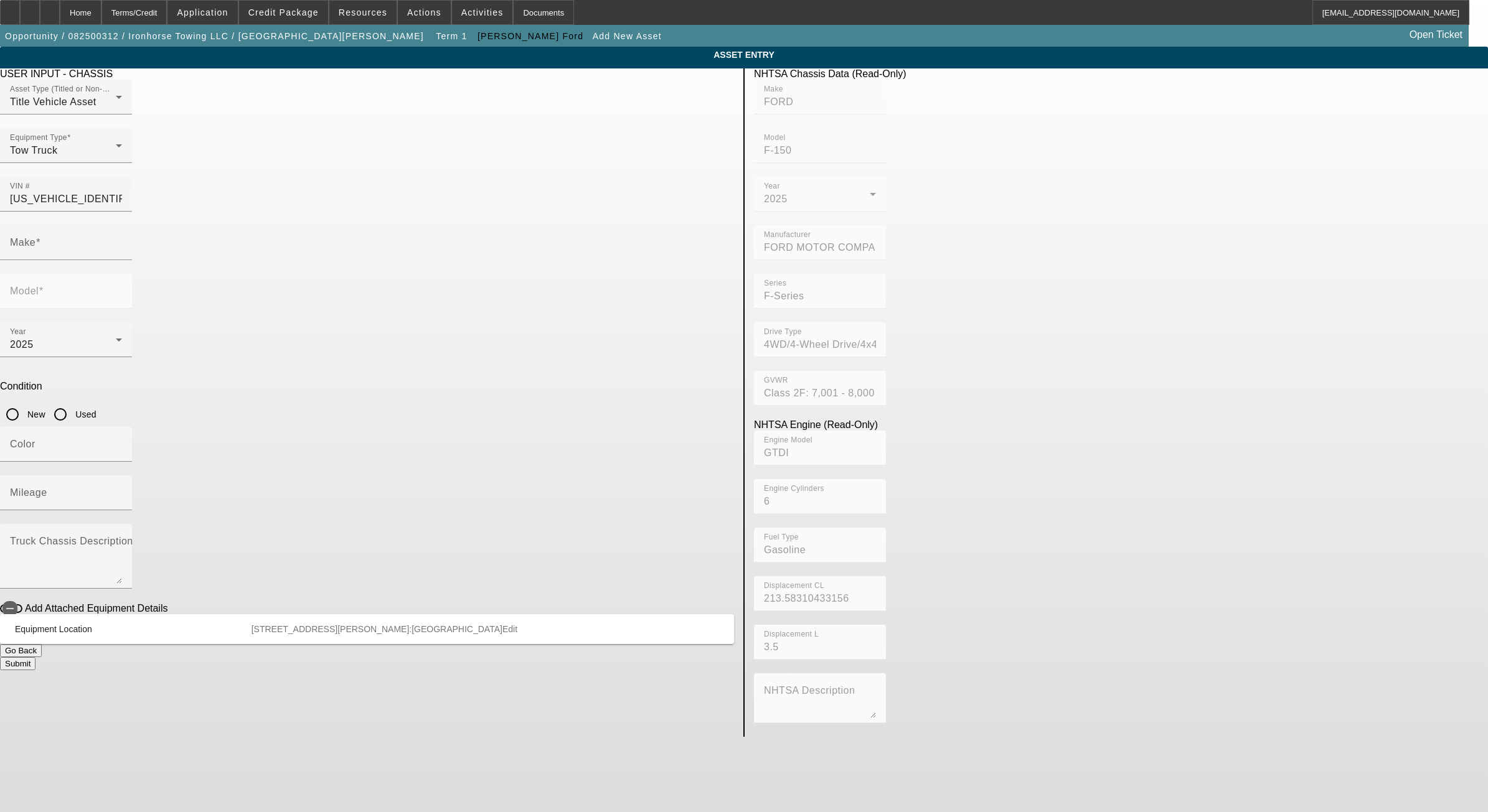
type input "FORD"
type input "F-150"
click at [25, 402] on input "New" at bounding box center [12, 415] width 25 height 25
radio input "true"
click at [122, 442] on input "Color" at bounding box center [66, 449] width 112 height 15
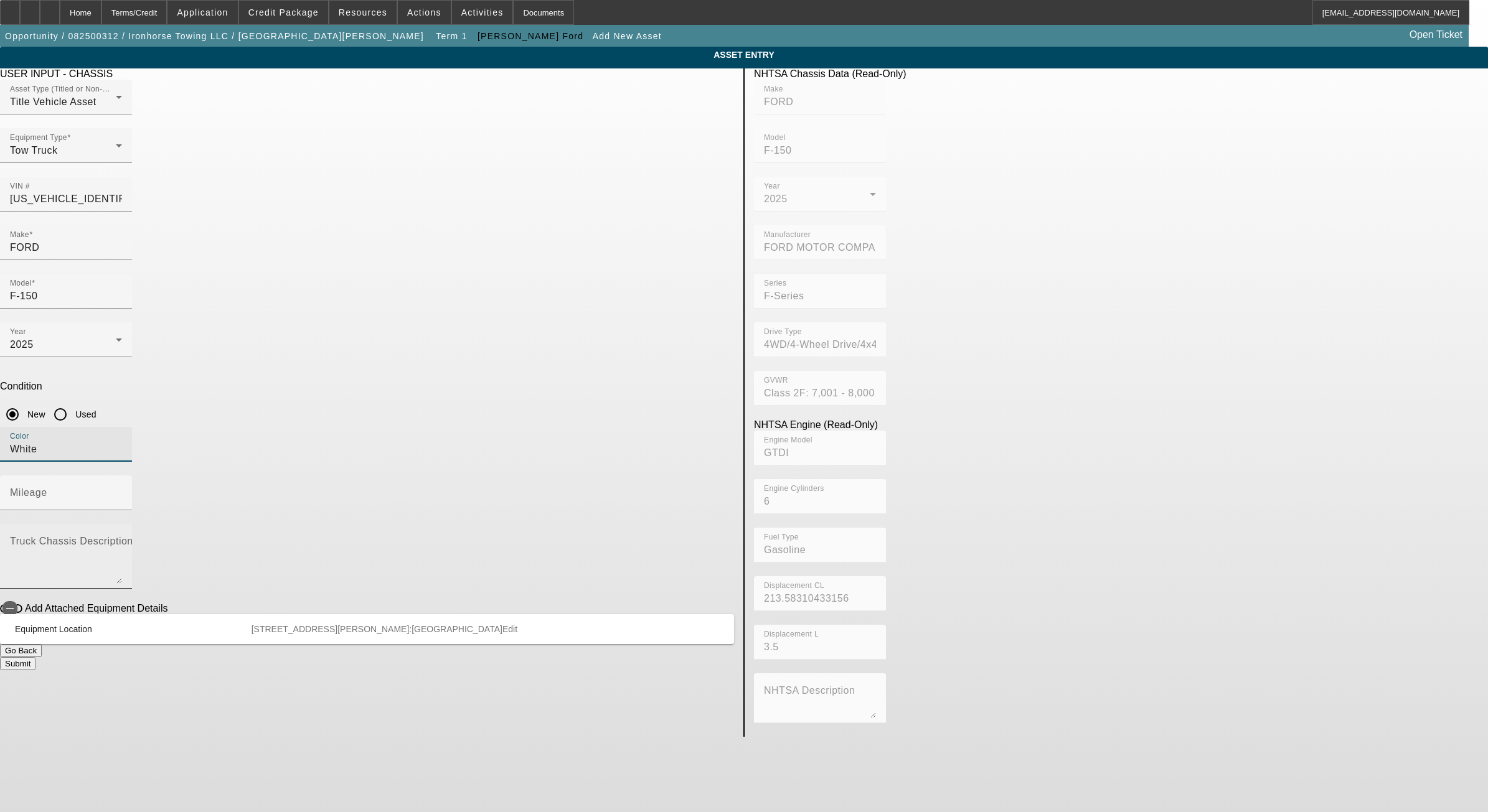
type input "White"
click at [122, 539] on textarea "Truck Chassis Description (Describe the truck chassis only)" at bounding box center [66, 561] width 112 height 45
type textarea "Outfitted F-150 to be a more versatile tow truck"
click at [36, 657] on button "Submit" at bounding box center [18, 663] width 36 height 13
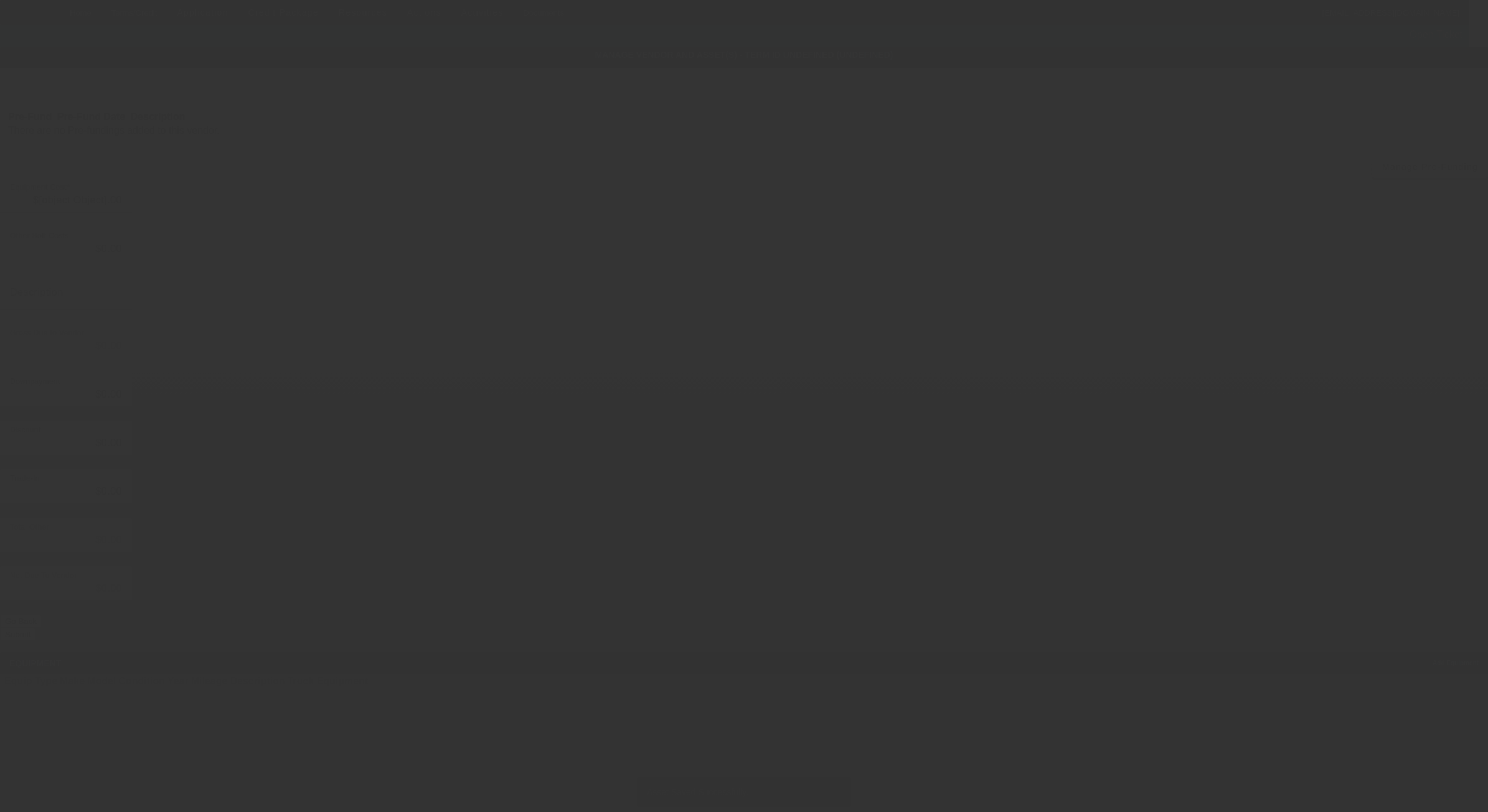
type input "$118,360.00"
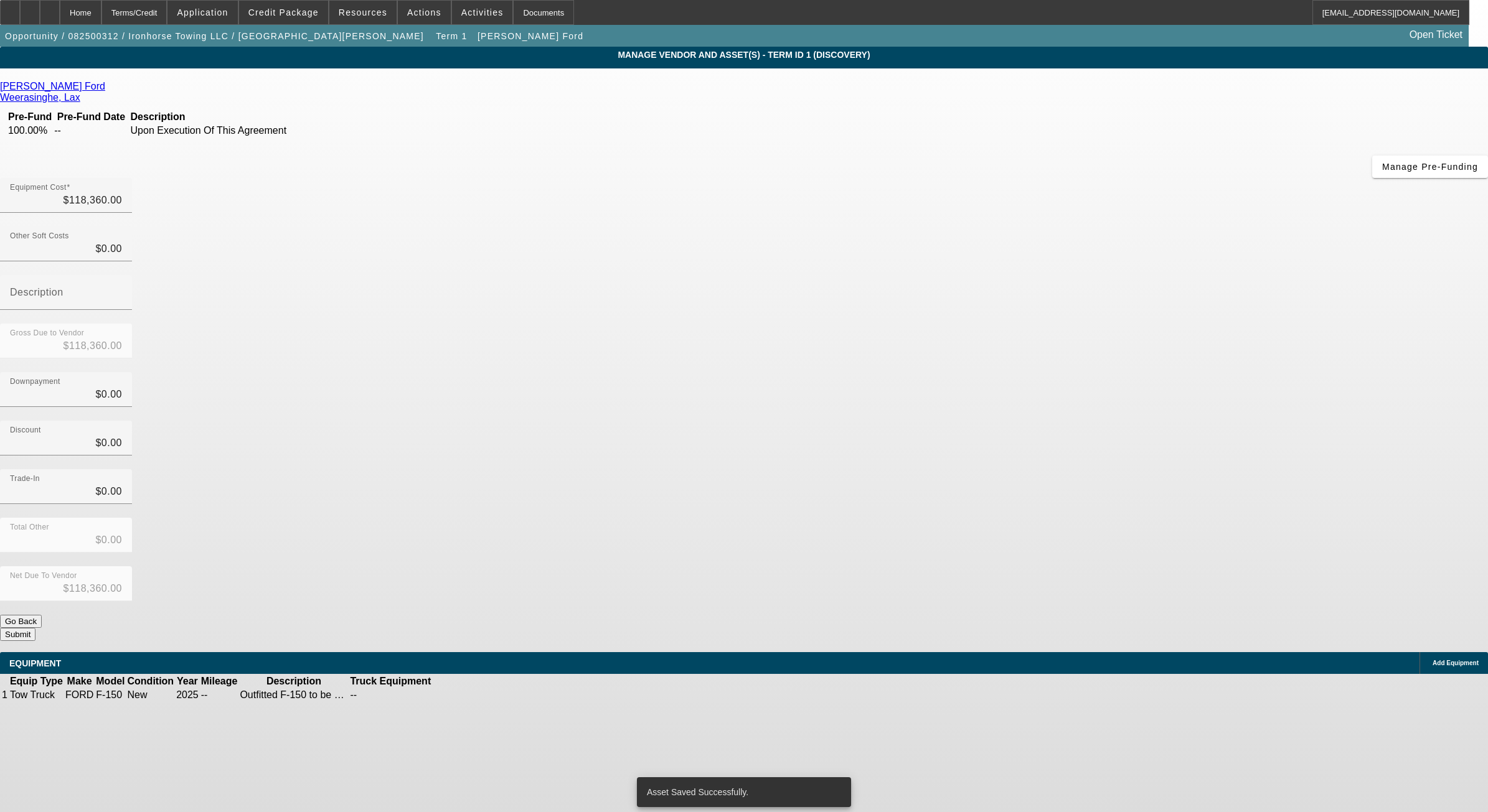
click at [36, 628] on button "Submit" at bounding box center [18, 634] width 36 height 13
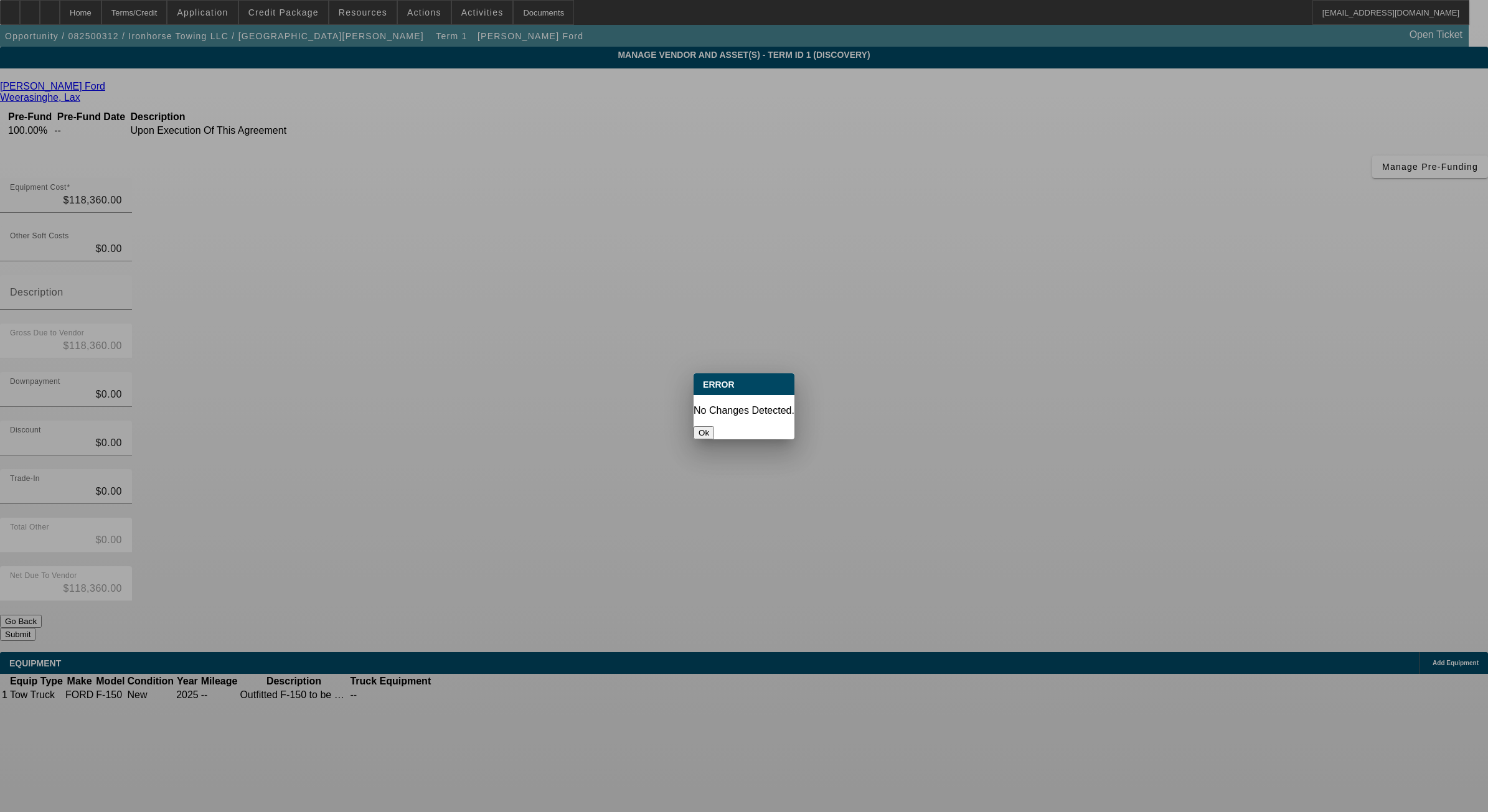
click at [714, 427] on button "Ok" at bounding box center [703, 433] width 20 height 13
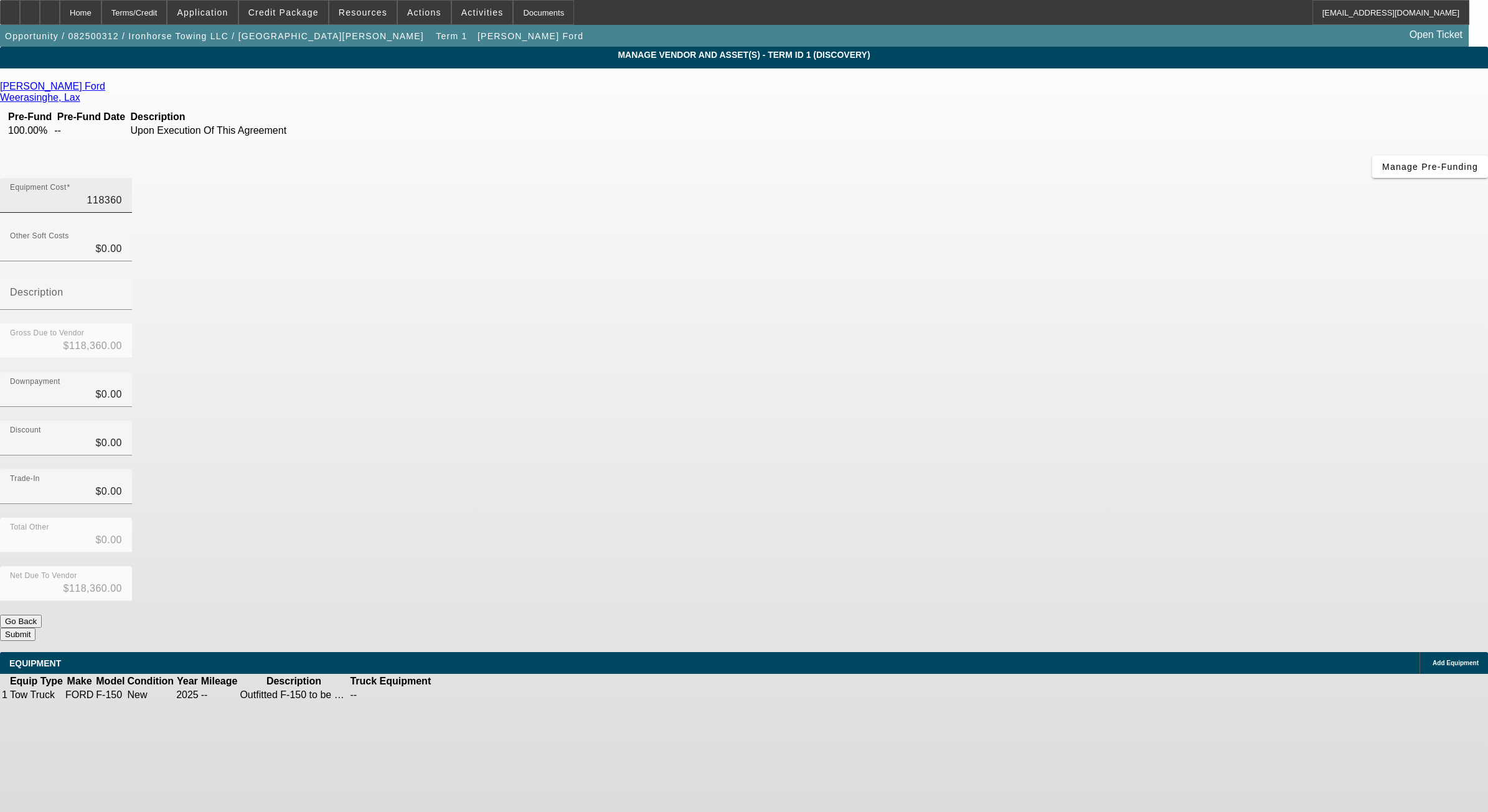
click at [122, 193] on input "118360" at bounding box center [66, 200] width 112 height 15
type input "$118,360.00"
click at [36, 628] on button "Submit" at bounding box center [18, 634] width 36 height 13
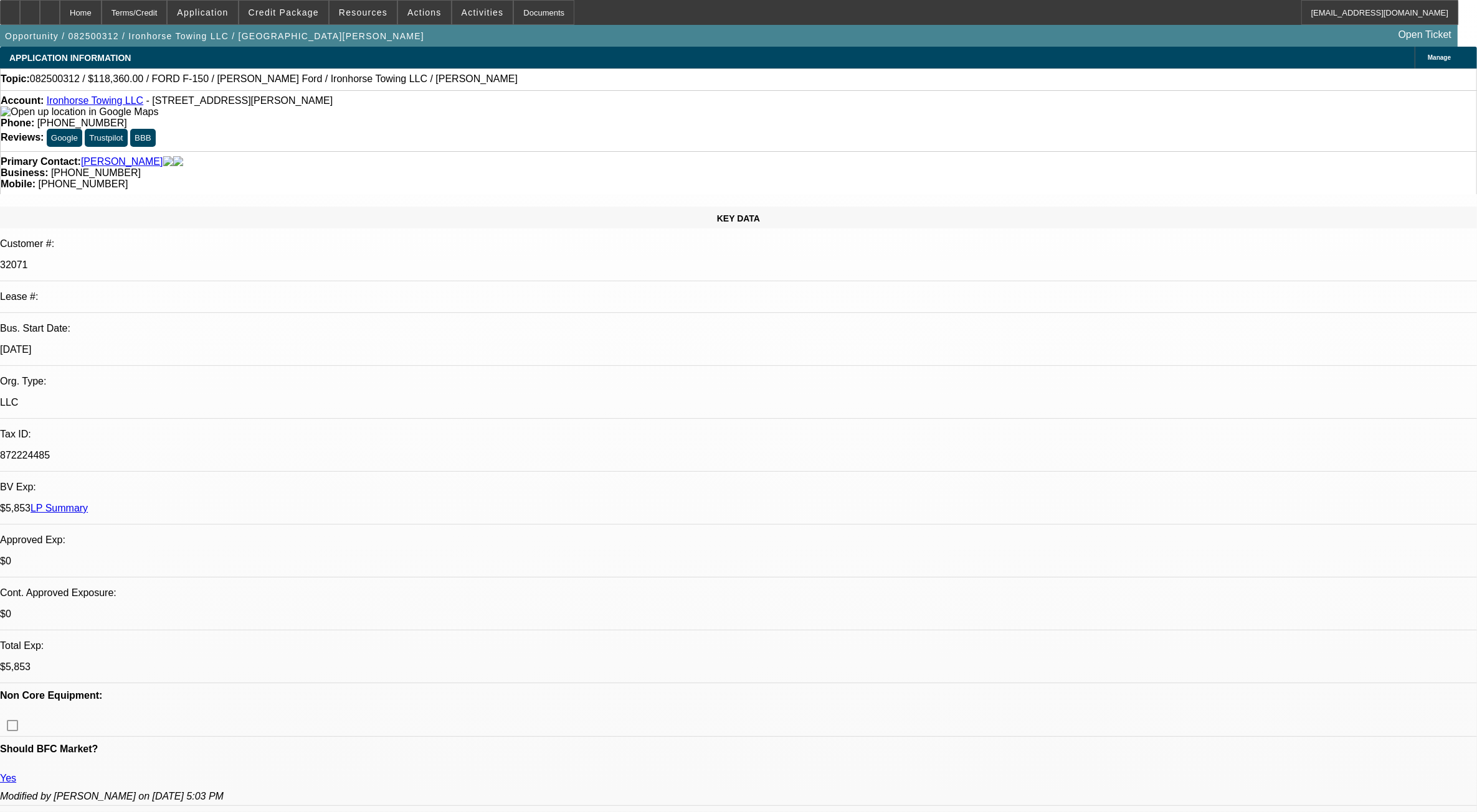
select select "0"
select select "2"
select select "0.1"
select select "4"
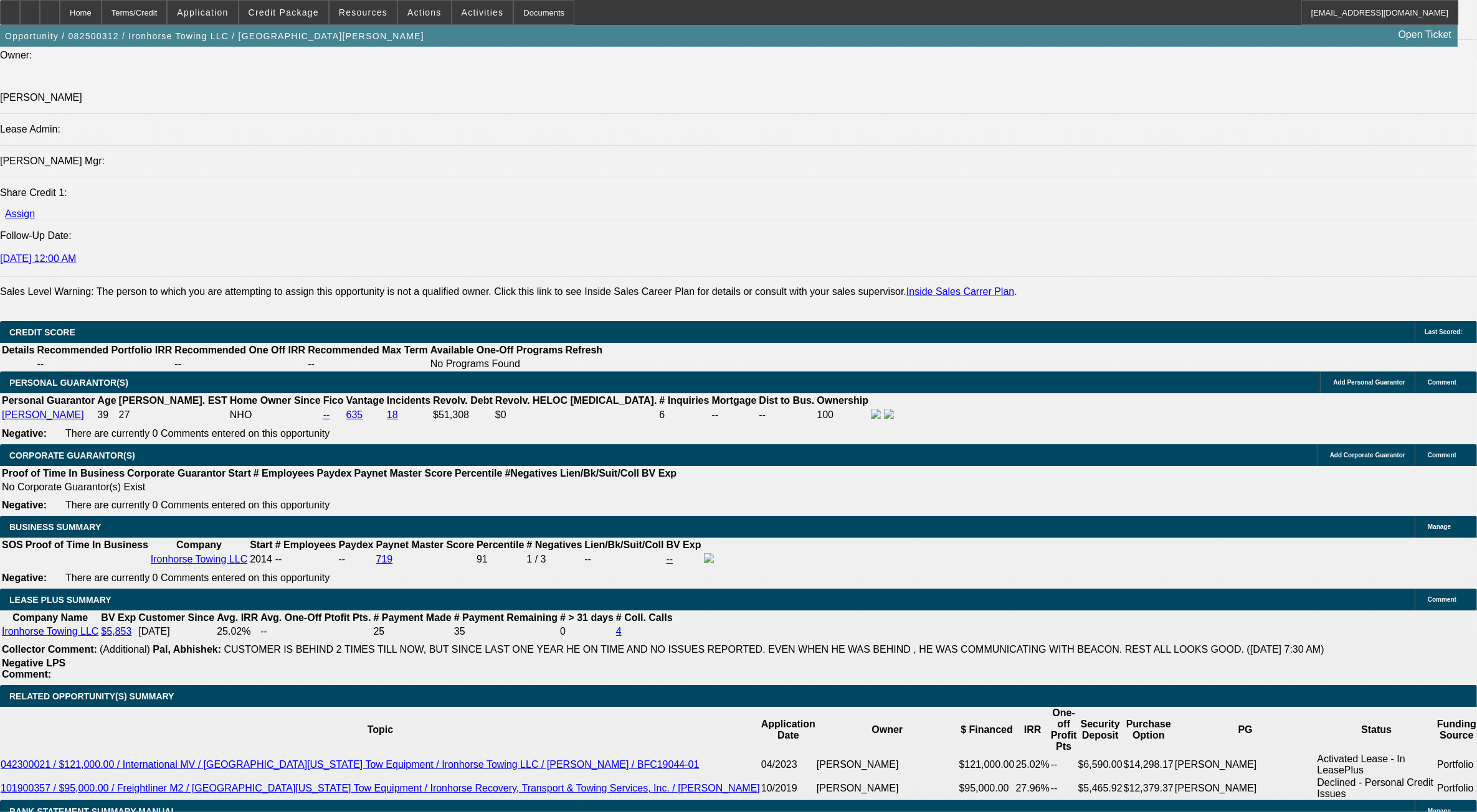
scroll to position [1712, 0]
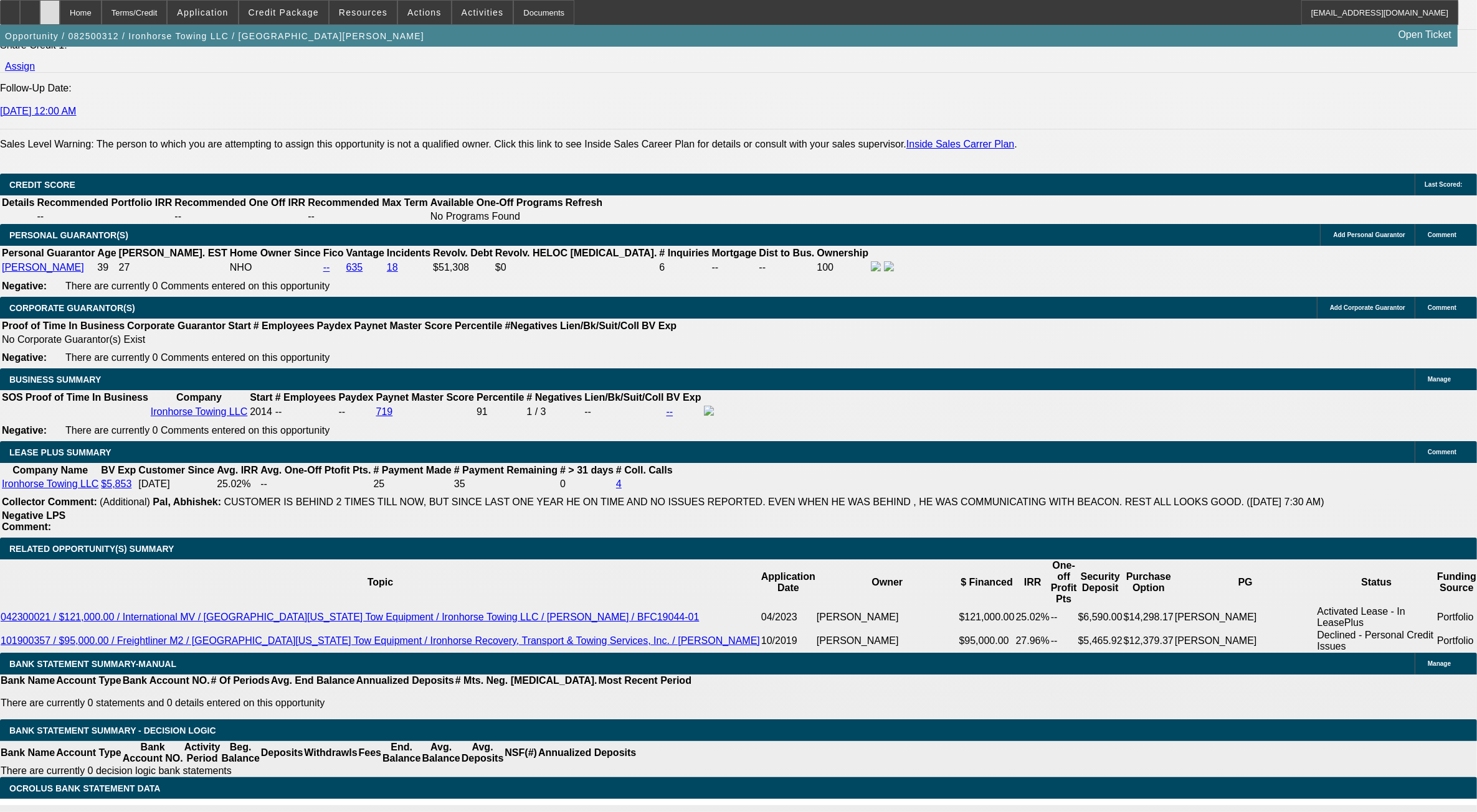
click at [60, 16] on div at bounding box center [50, 12] width 20 height 25
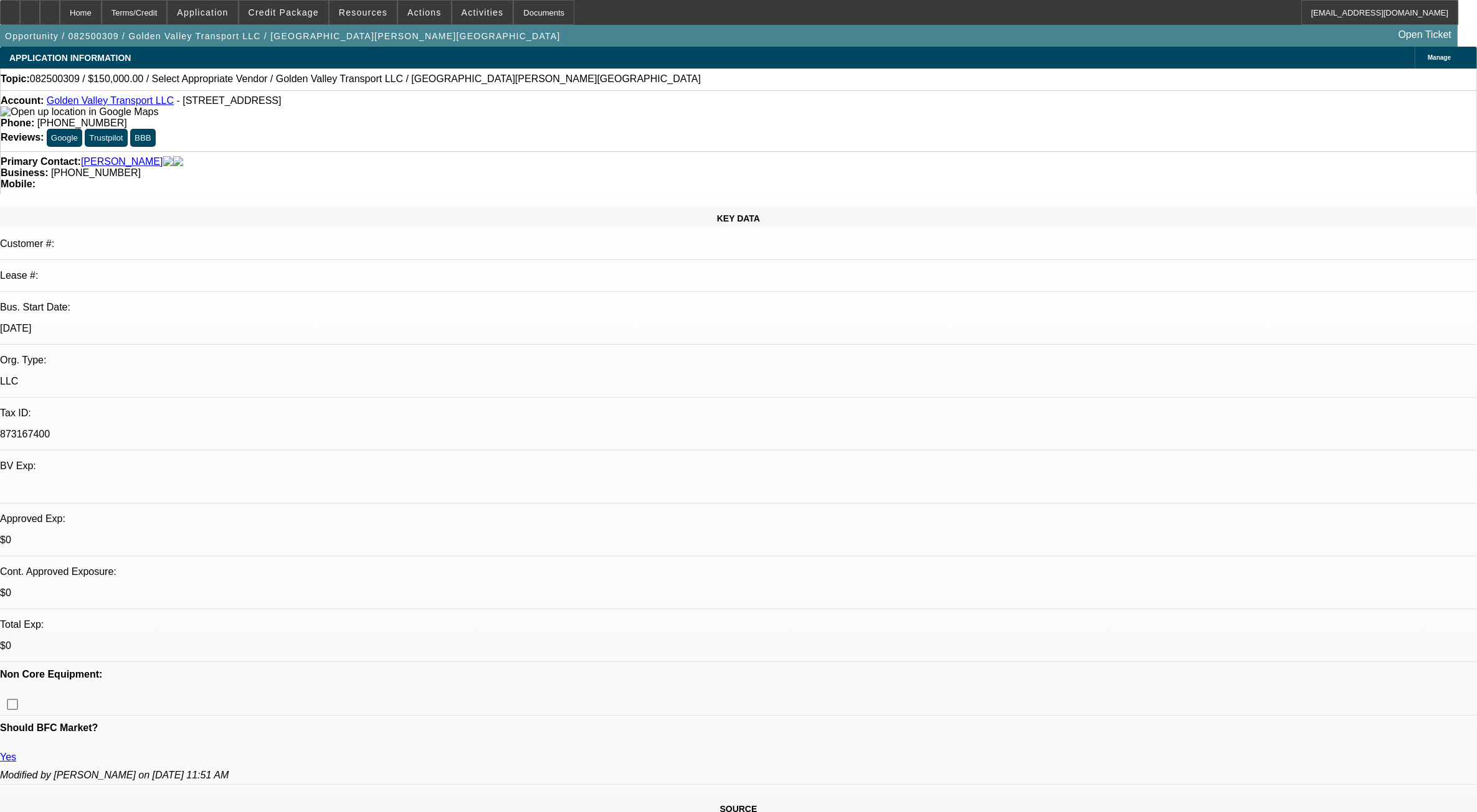
select select "0"
select select "2"
select select "0.1"
select select "1"
select select "2"
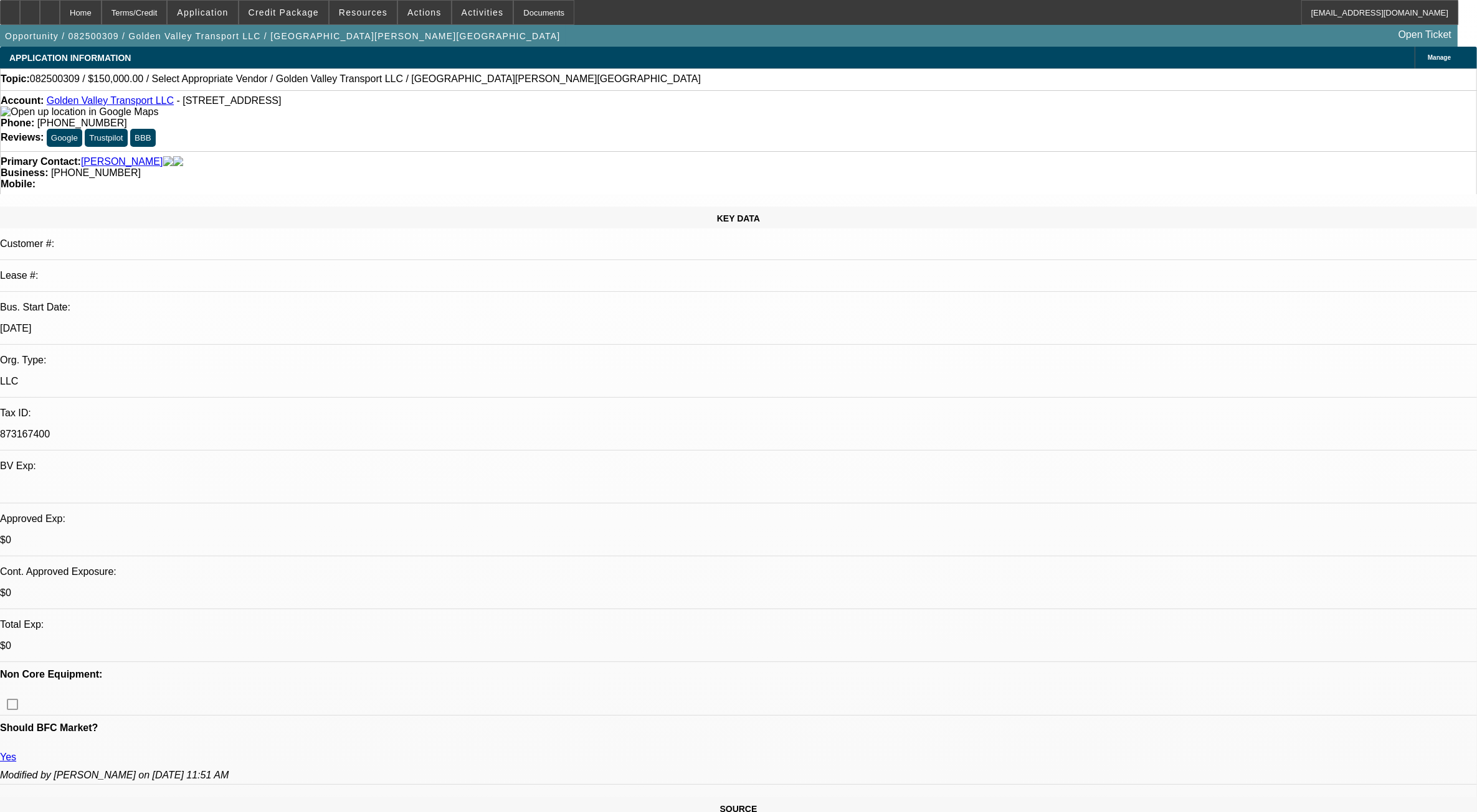
select select "4"
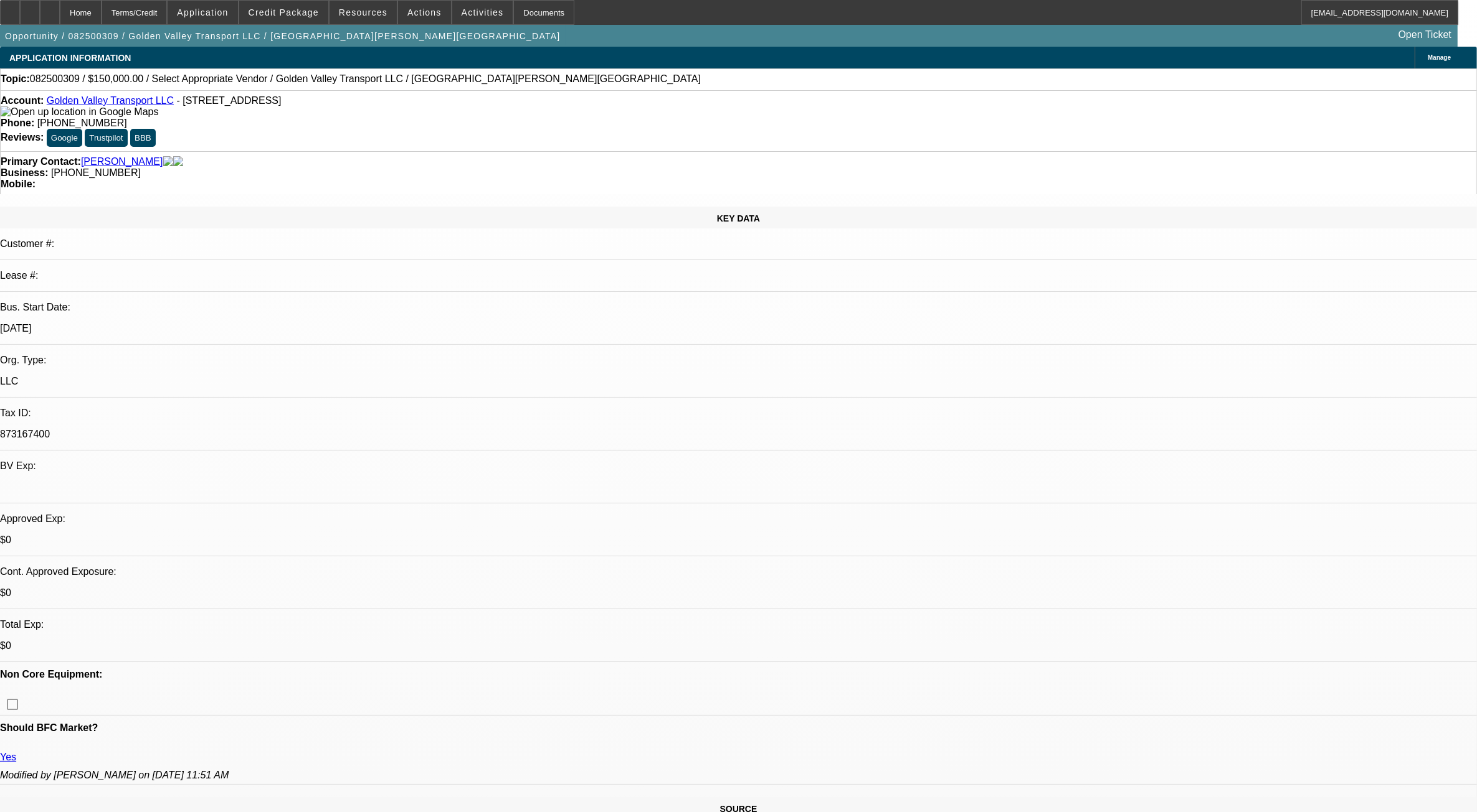
click at [288, 20] on span at bounding box center [283, 12] width 89 height 30
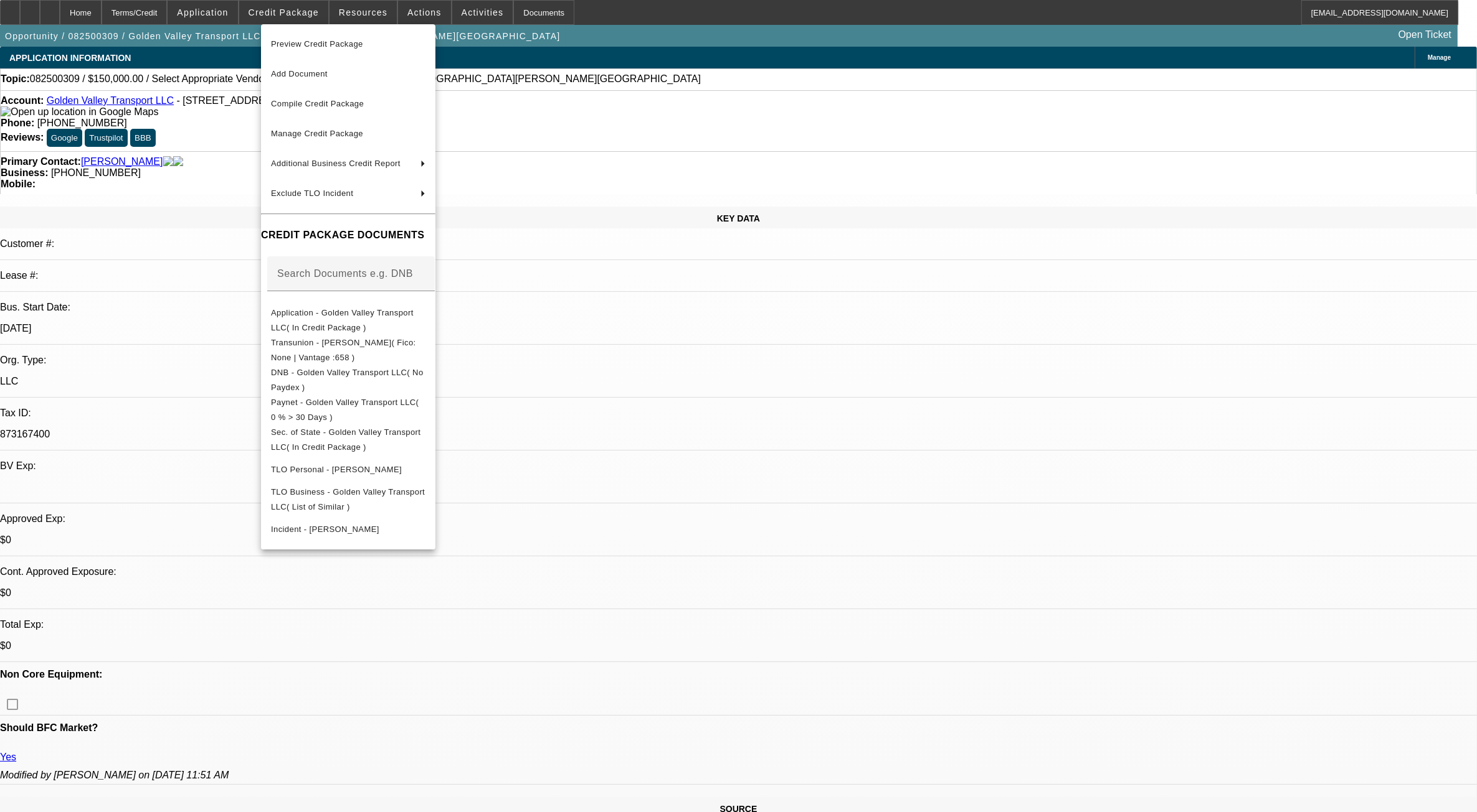
click at [222, 20] on div at bounding box center [738, 406] width 1477 height 812
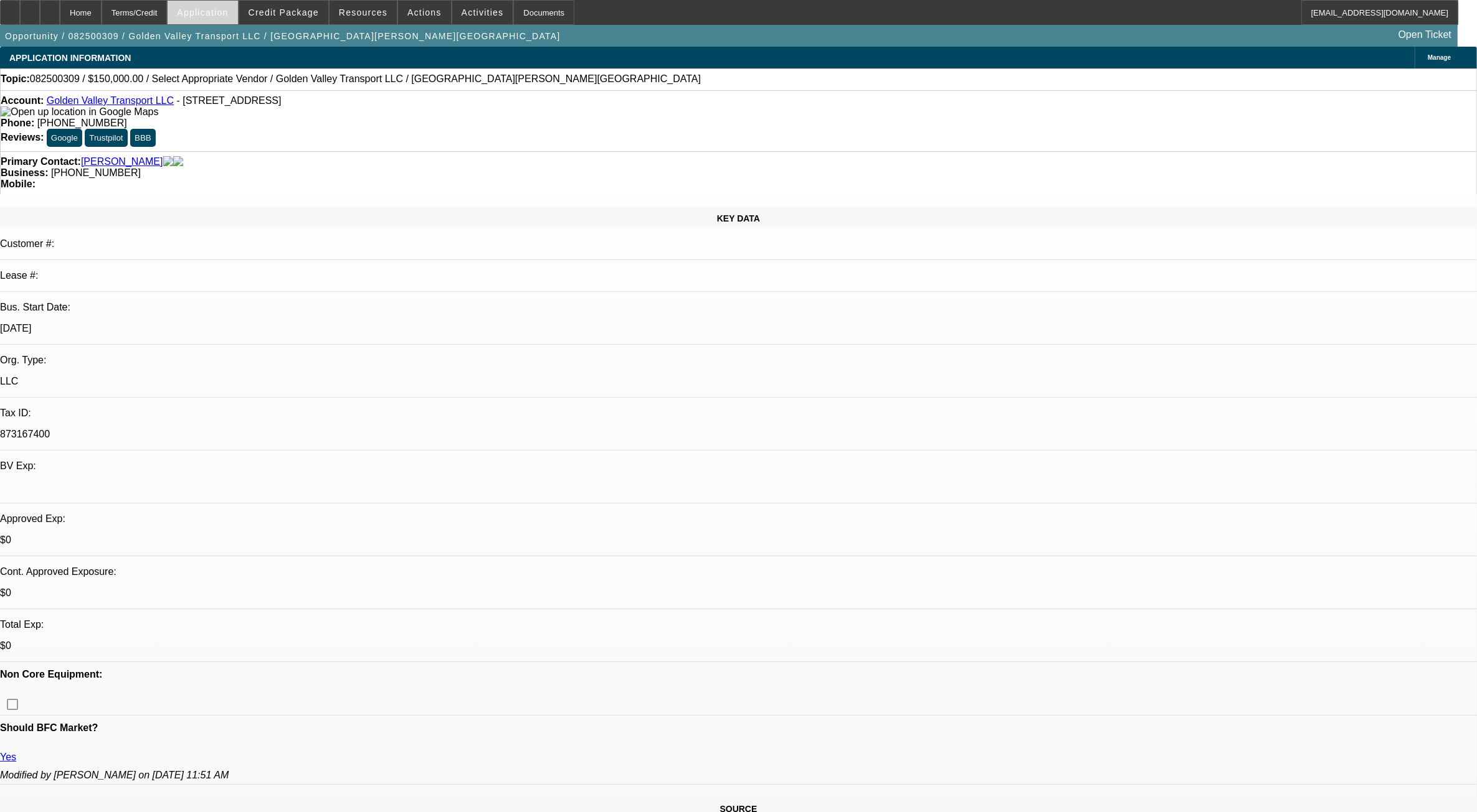
click at [228, 14] on span "Application" at bounding box center [202, 12] width 51 height 10
click at [266, 44] on span "Account" at bounding box center [257, 44] width 94 height 15
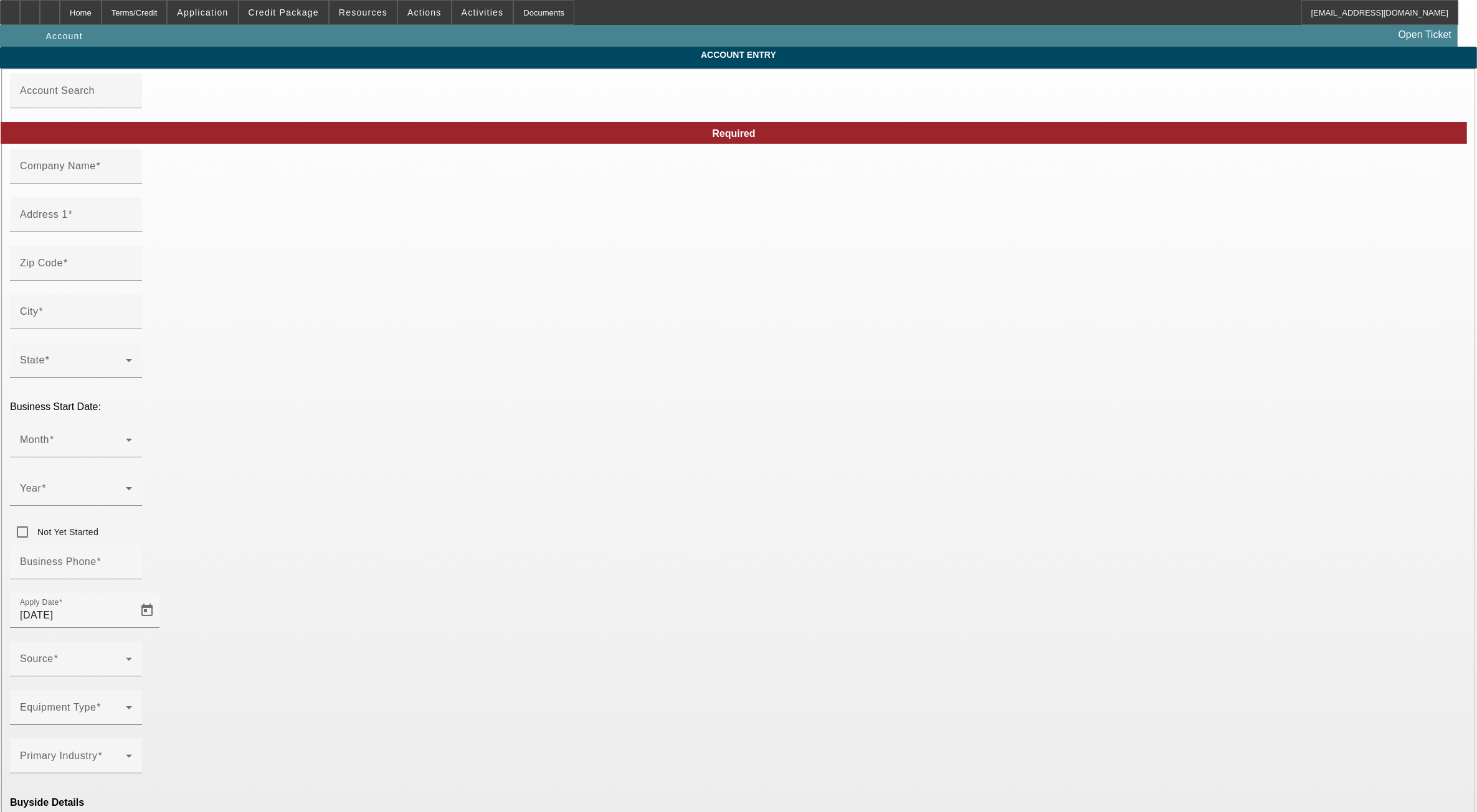
type input "Golden Valley Transport LLC"
type input "8082 S Highway 26"
type input "95252"
type input "Valley Springs"
type input "(916) 720-5588"
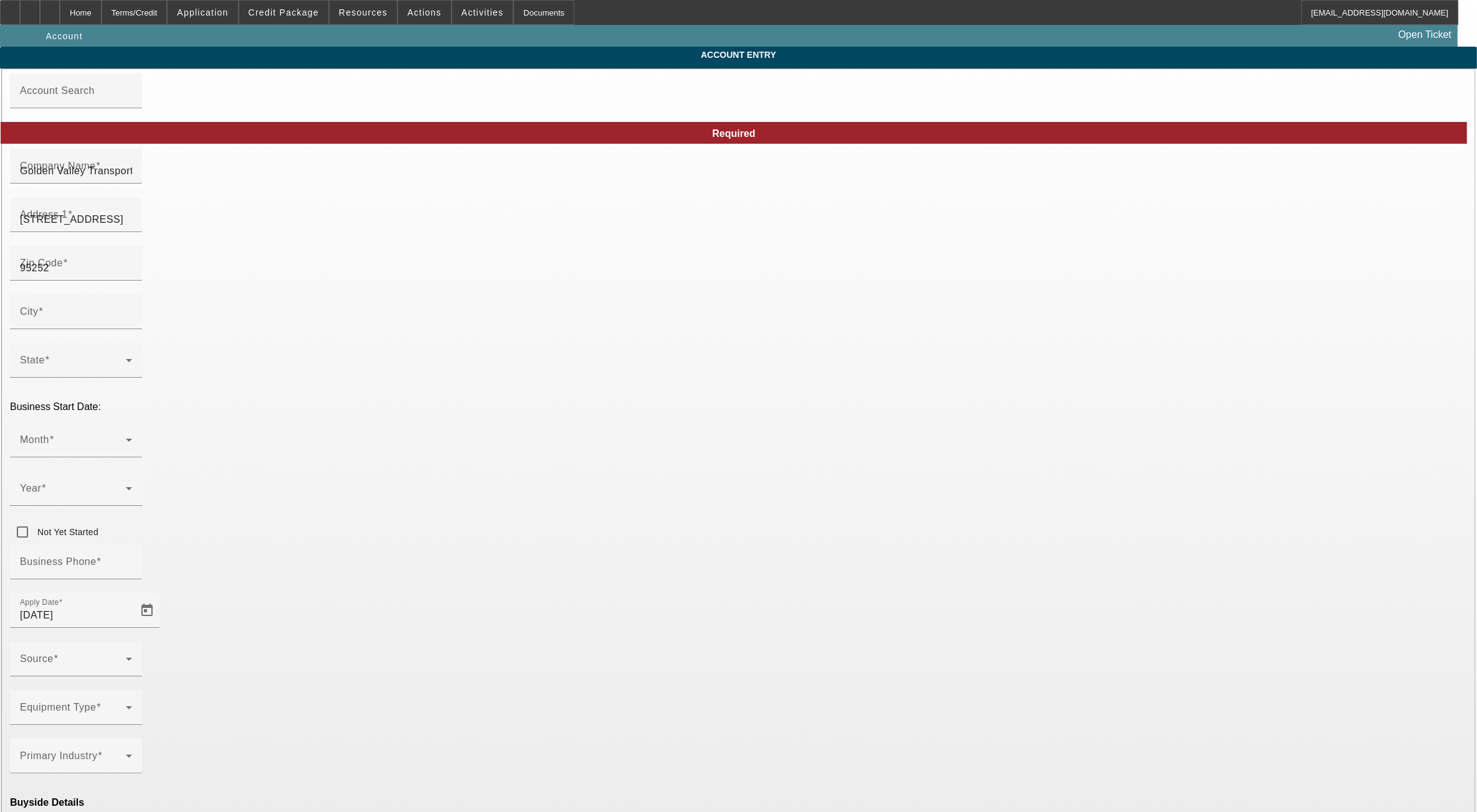
type input "873167400"
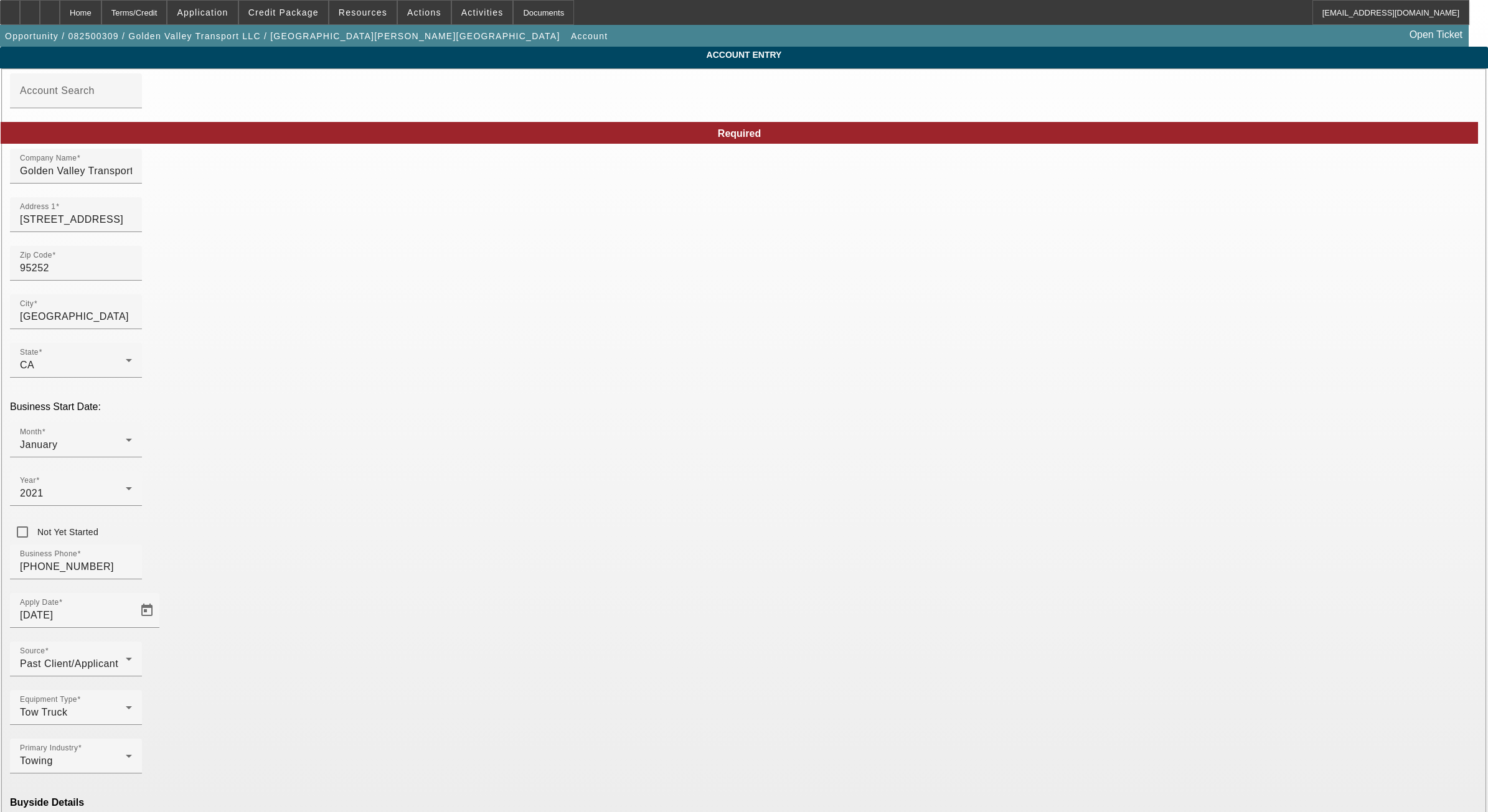
type input "8/12/2025"
click at [102, 15] on div "Home" at bounding box center [80, 12] width 42 height 25
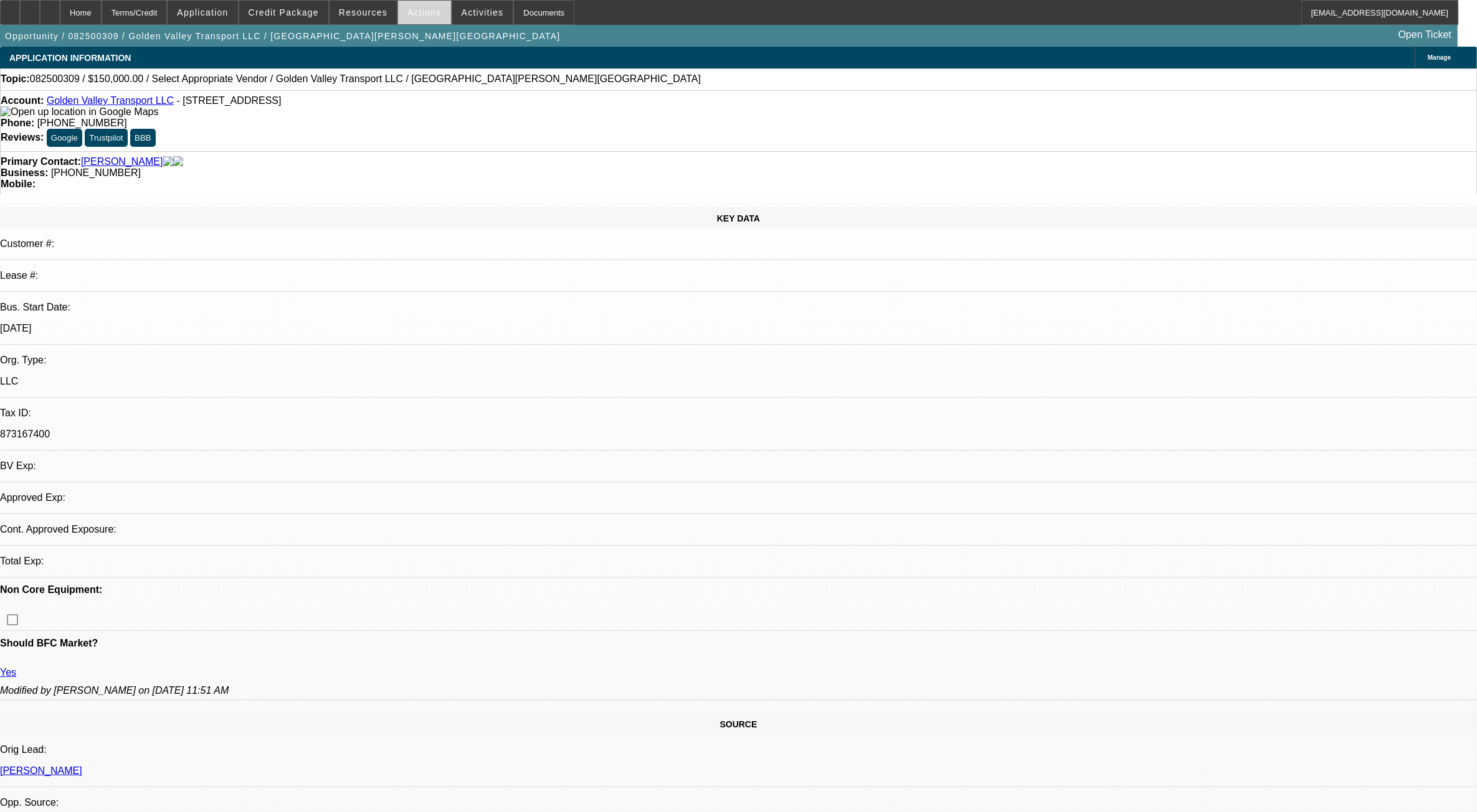
select select "0"
select select "2"
select select "0.1"
select select "4"
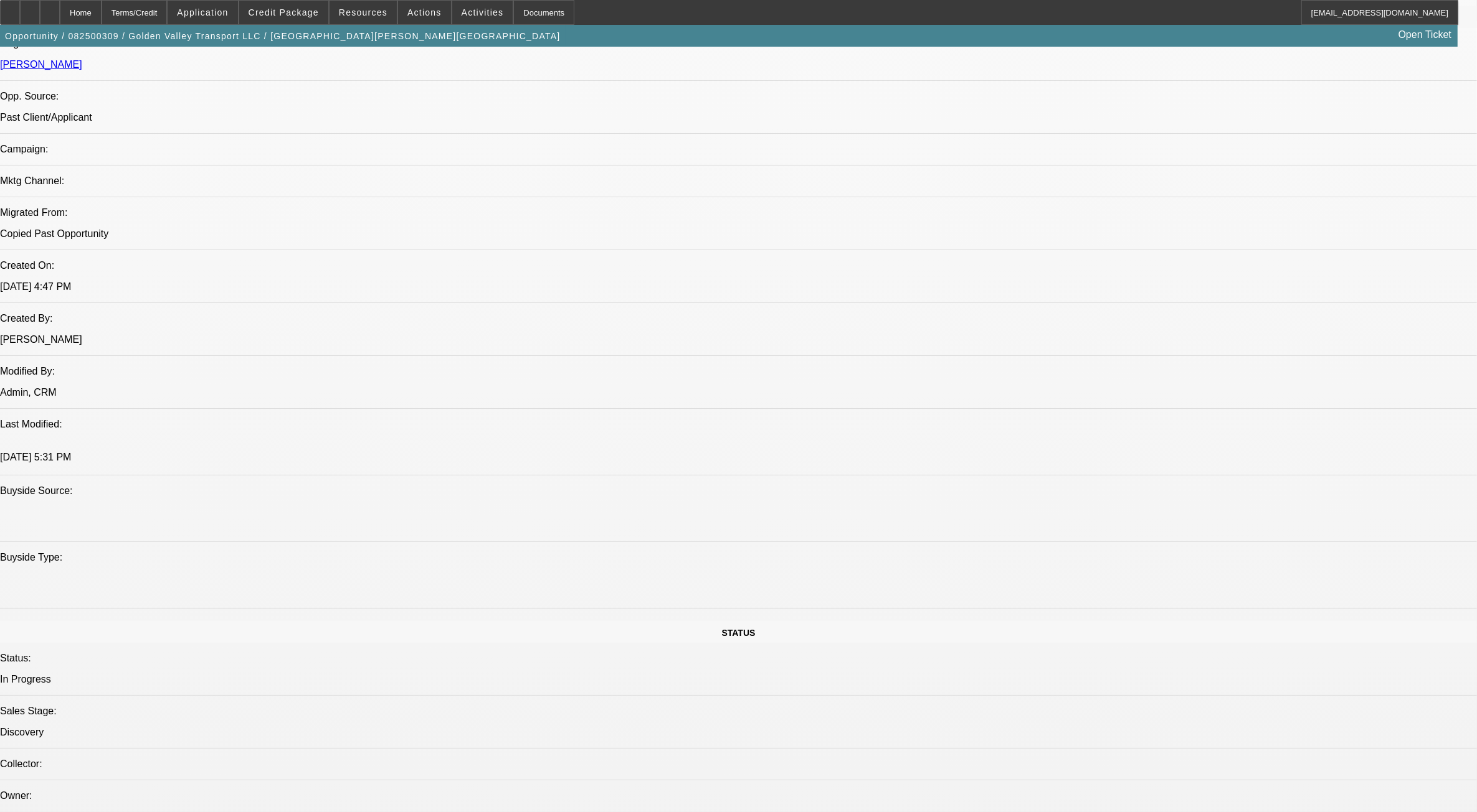
scroll to position [545, 0]
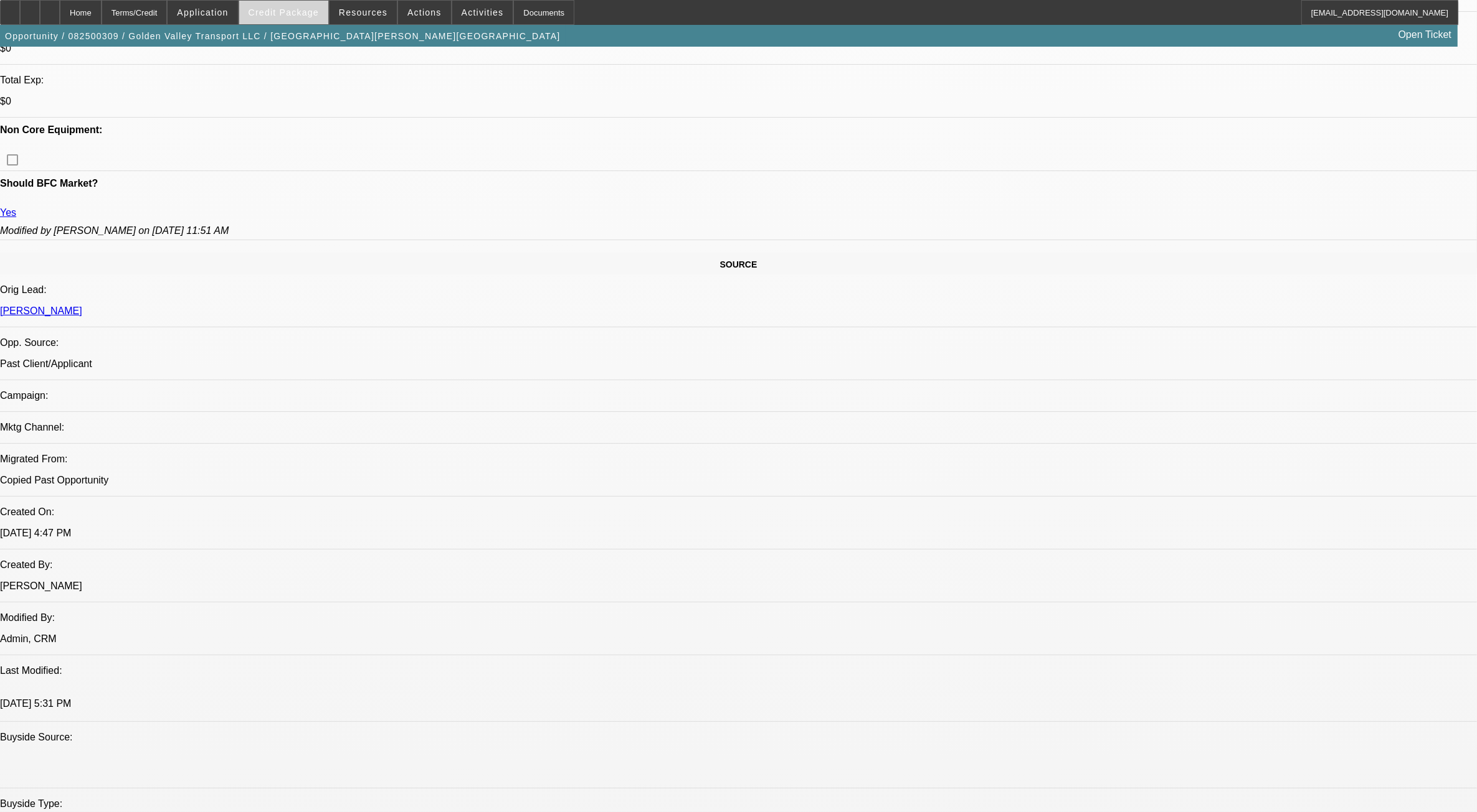
click at [281, 13] on span "Credit Package" at bounding box center [283, 12] width 70 height 10
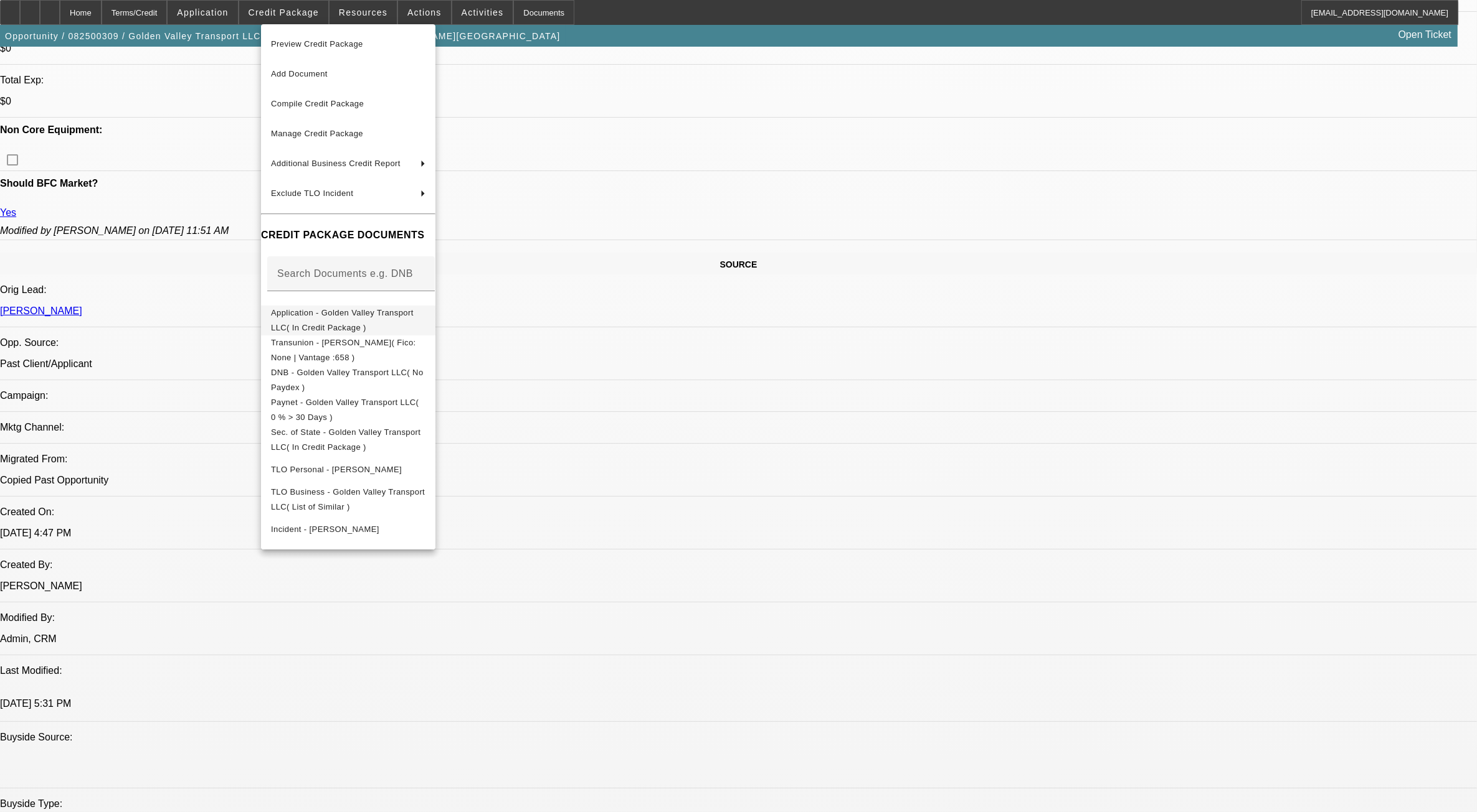
click at [358, 305] on button "Application - Golden Valley Transport LLC( In Credit Package )" at bounding box center [348, 321] width 175 height 30
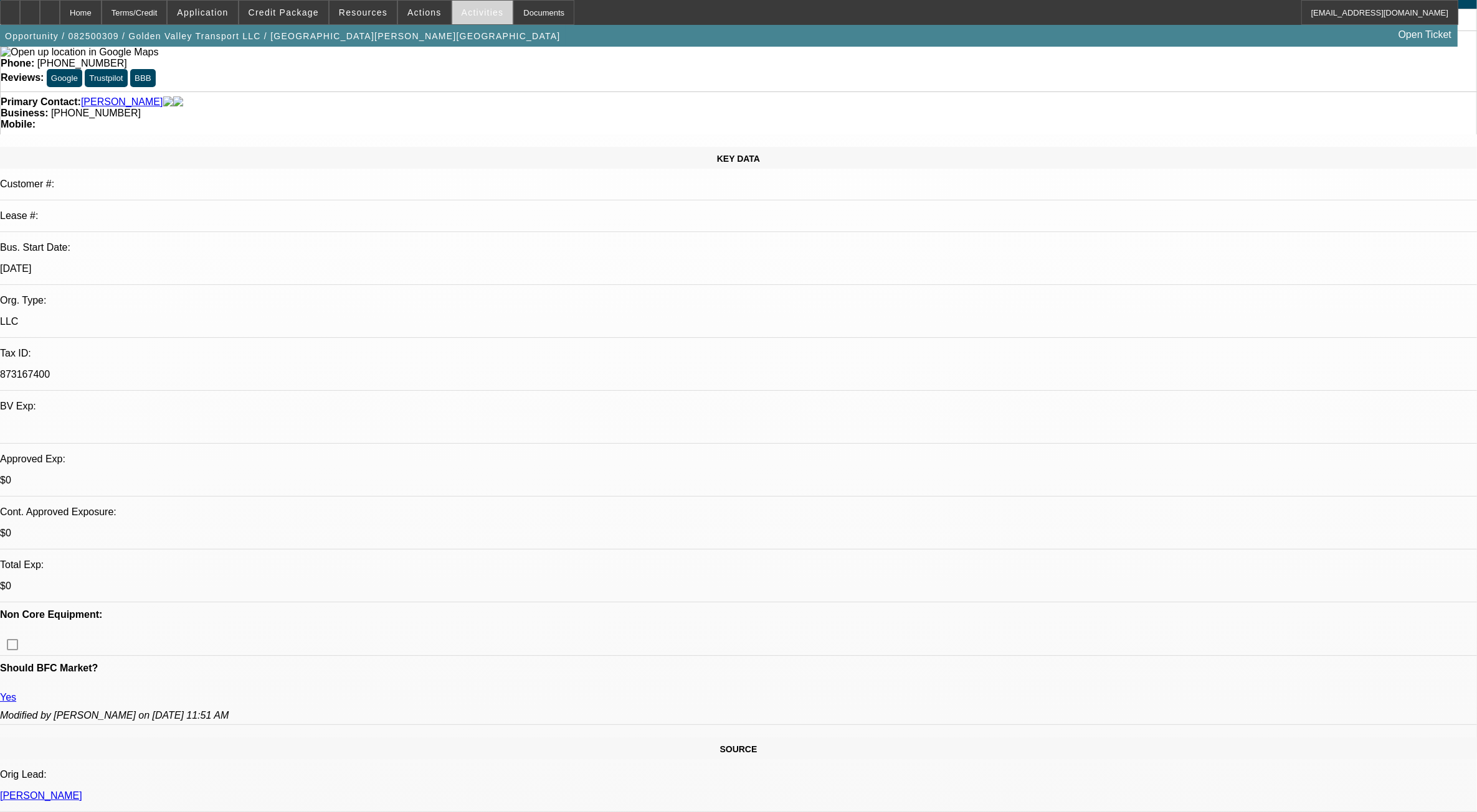
scroll to position [0, 0]
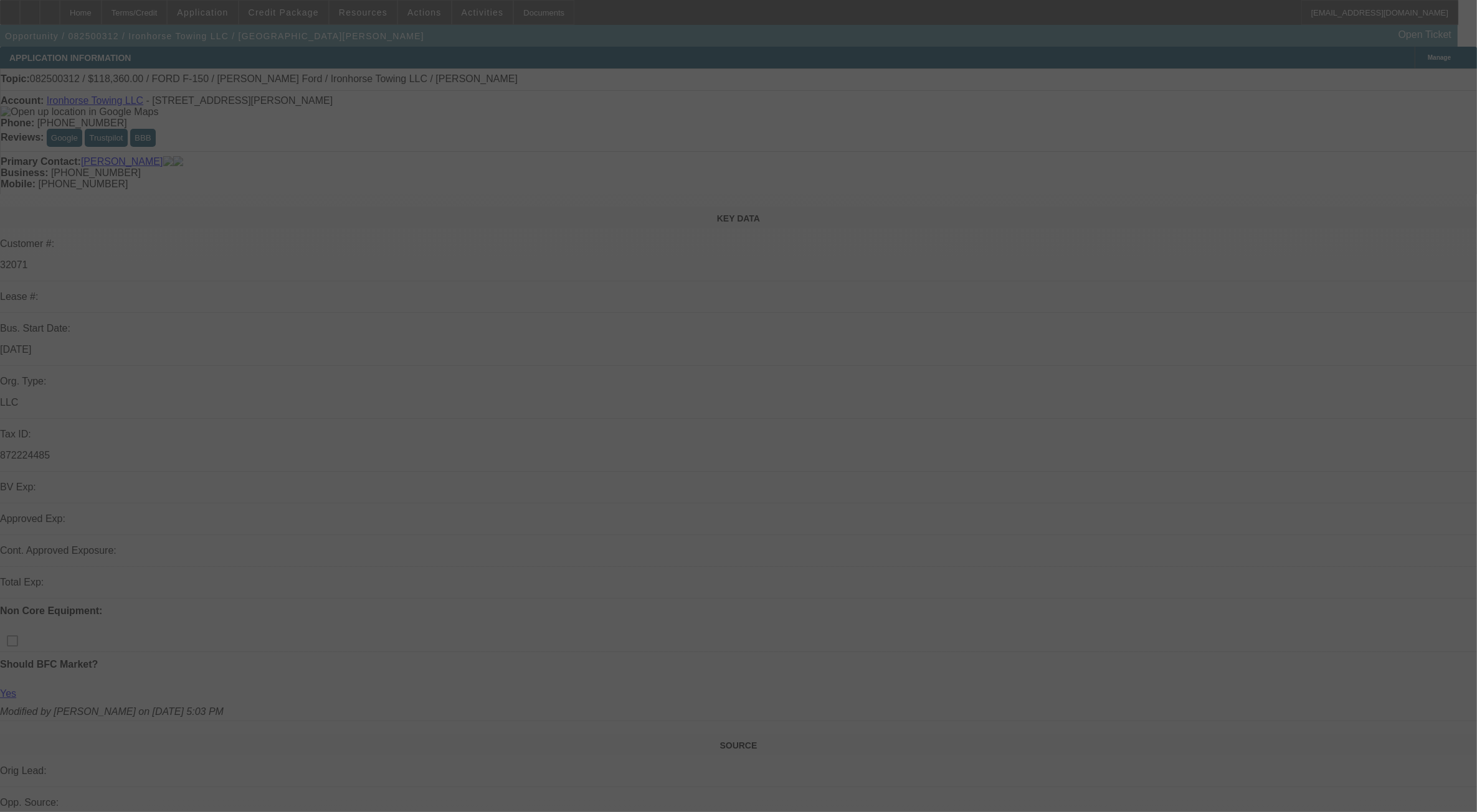
select select "0"
select select "2"
select select "0.1"
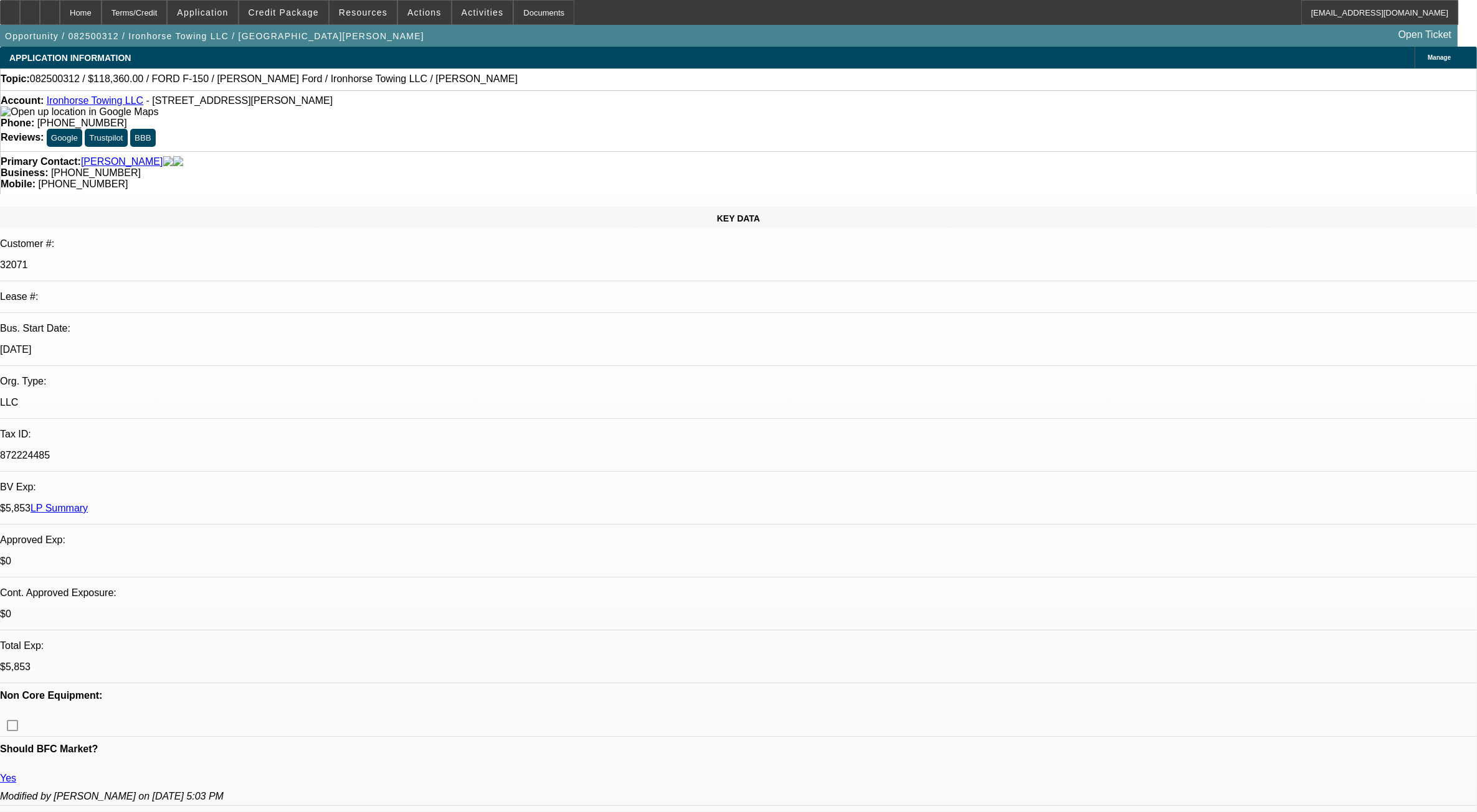
select select "1"
select select "2"
select select "4"
click at [409, 13] on span "Actions" at bounding box center [424, 12] width 34 height 10
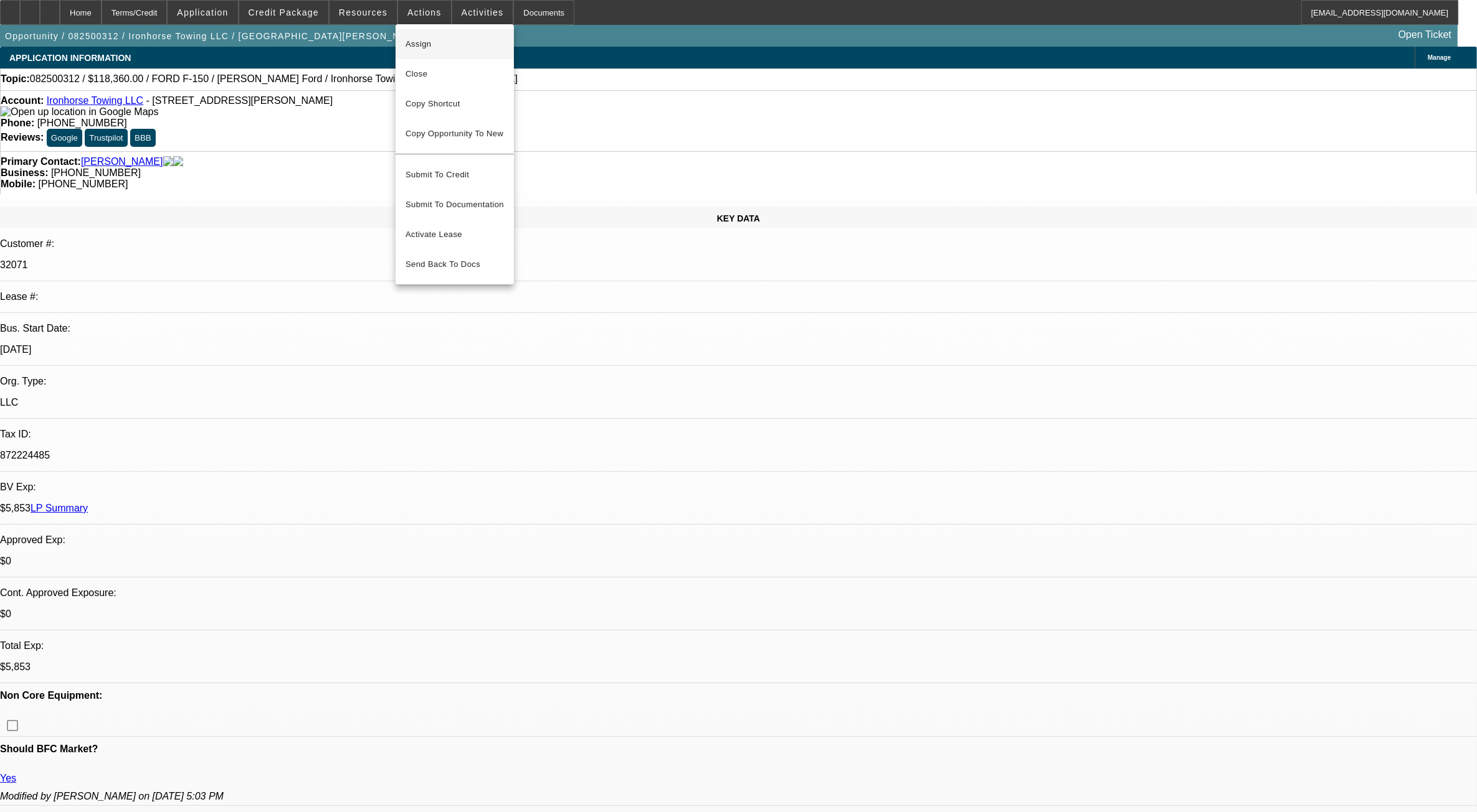
click at [412, 38] on span "Assign" at bounding box center [454, 44] width 98 height 15
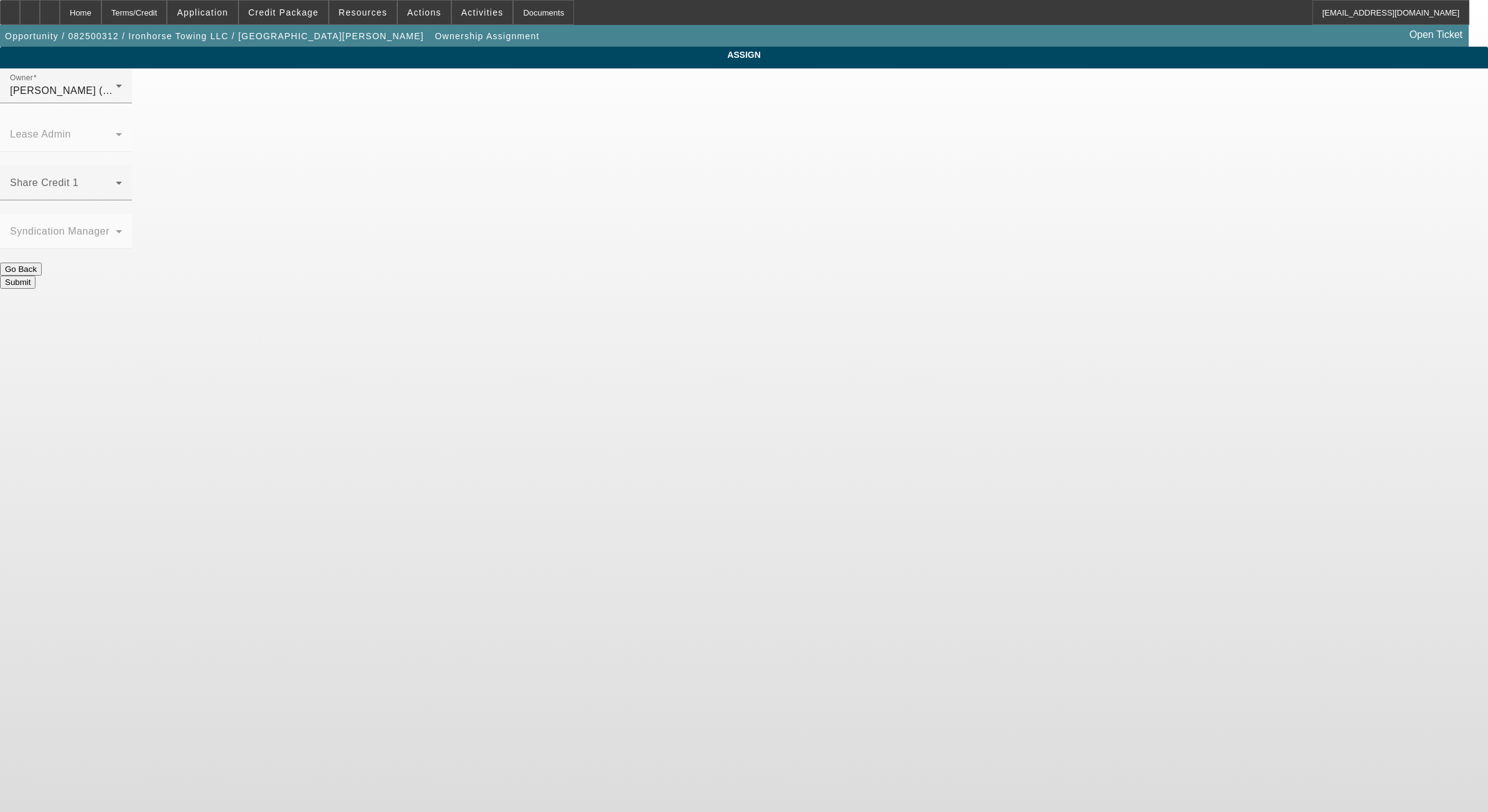
drag, startPoint x: 582, startPoint y: 128, endPoint x: 612, endPoint y: 128, distance: 30.0
click at [132, 117] on div at bounding box center [66, 110] width 132 height 13
click at [122, 166] on div "Share Credit 1" at bounding box center [66, 183] width 112 height 35
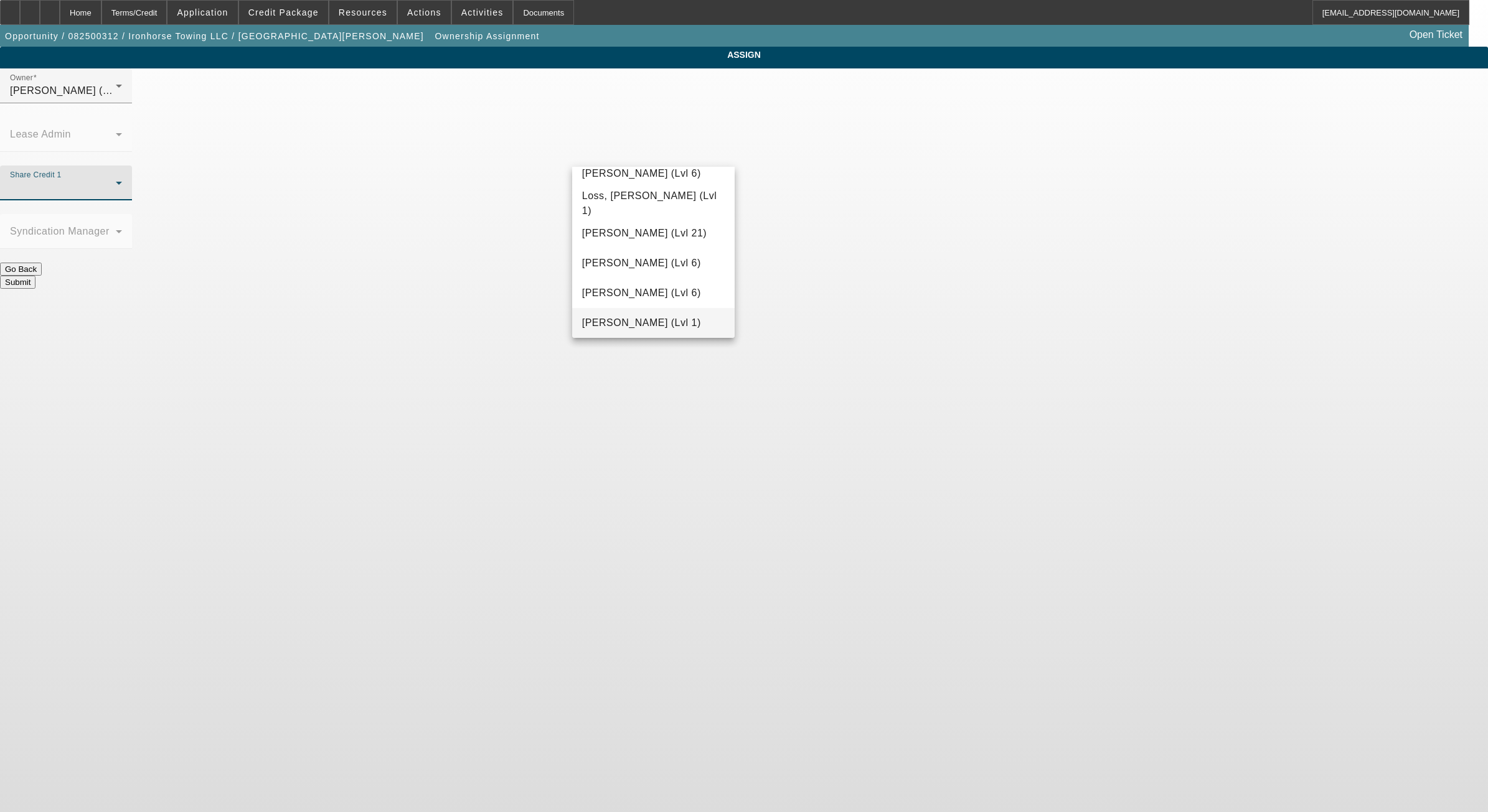
click at [674, 326] on span "McDonough, Lucas (Lvl 1)" at bounding box center [642, 322] width 119 height 15
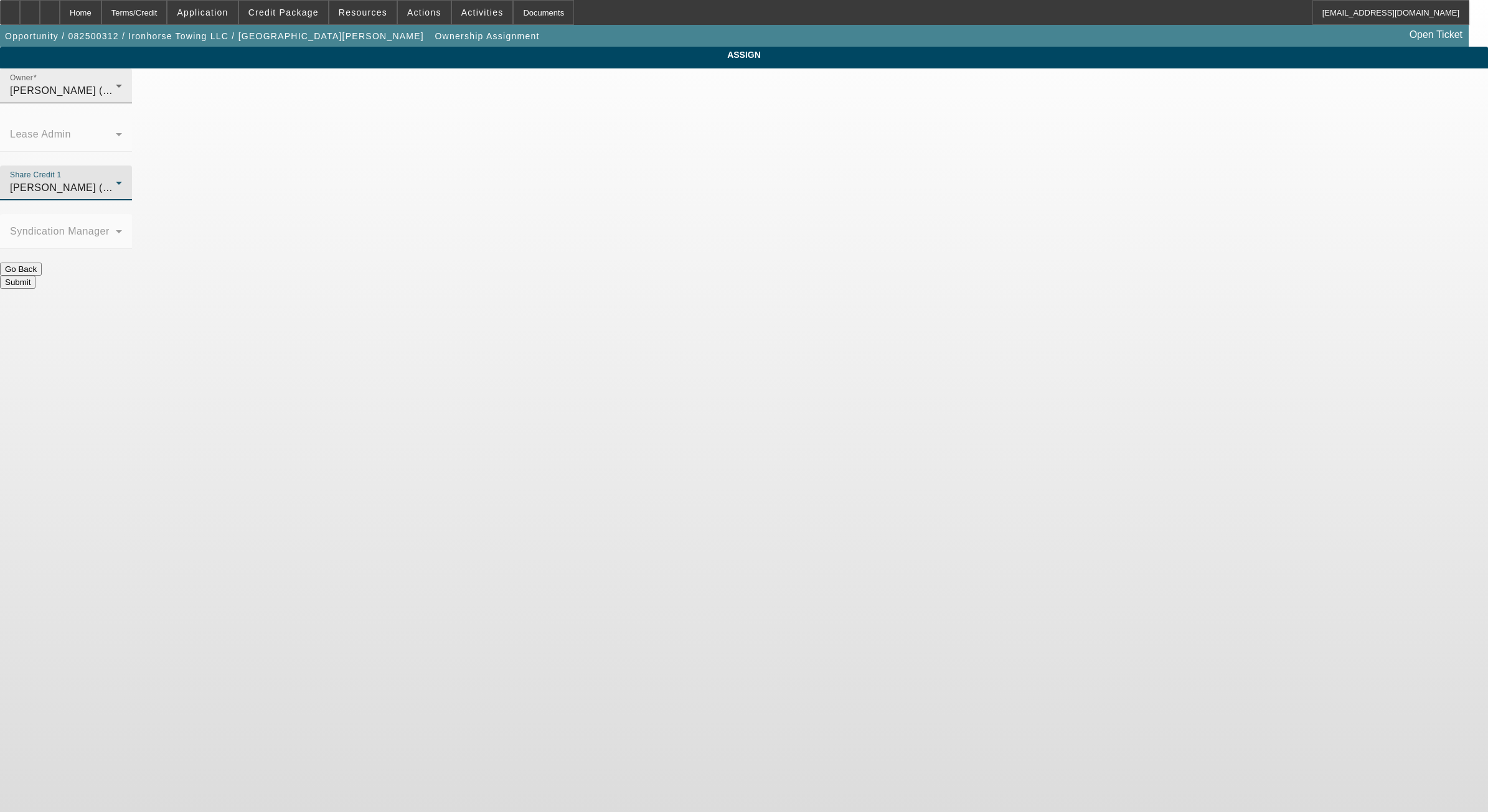
click at [116, 98] on div "McDonough, Lucas (Lvl 1)" at bounding box center [62, 91] width 106 height 15
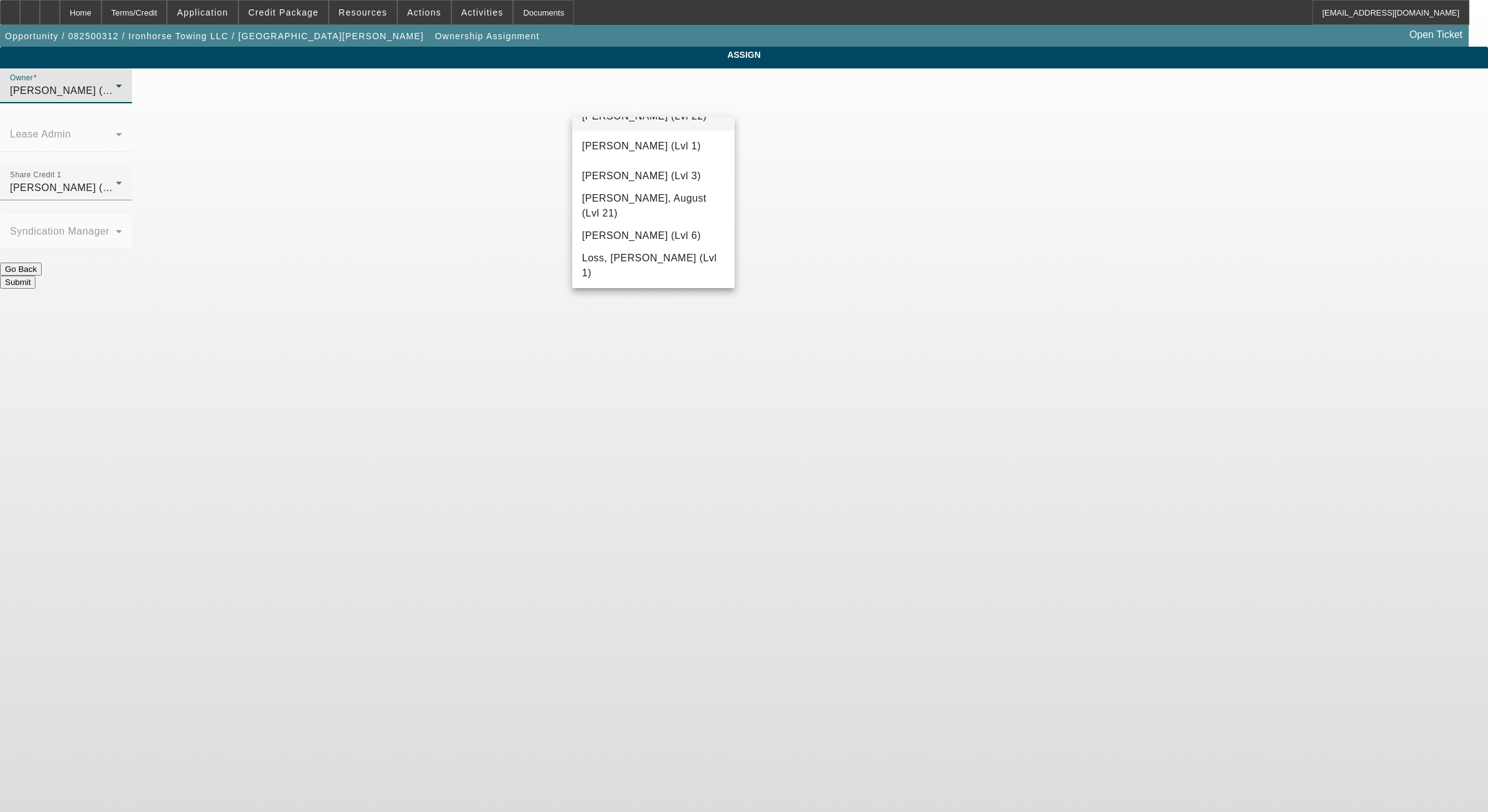
scroll to position [723, 0]
click at [670, 129] on span "Hendrix, Miles (Lvl 6)" at bounding box center [642, 130] width 119 height 15
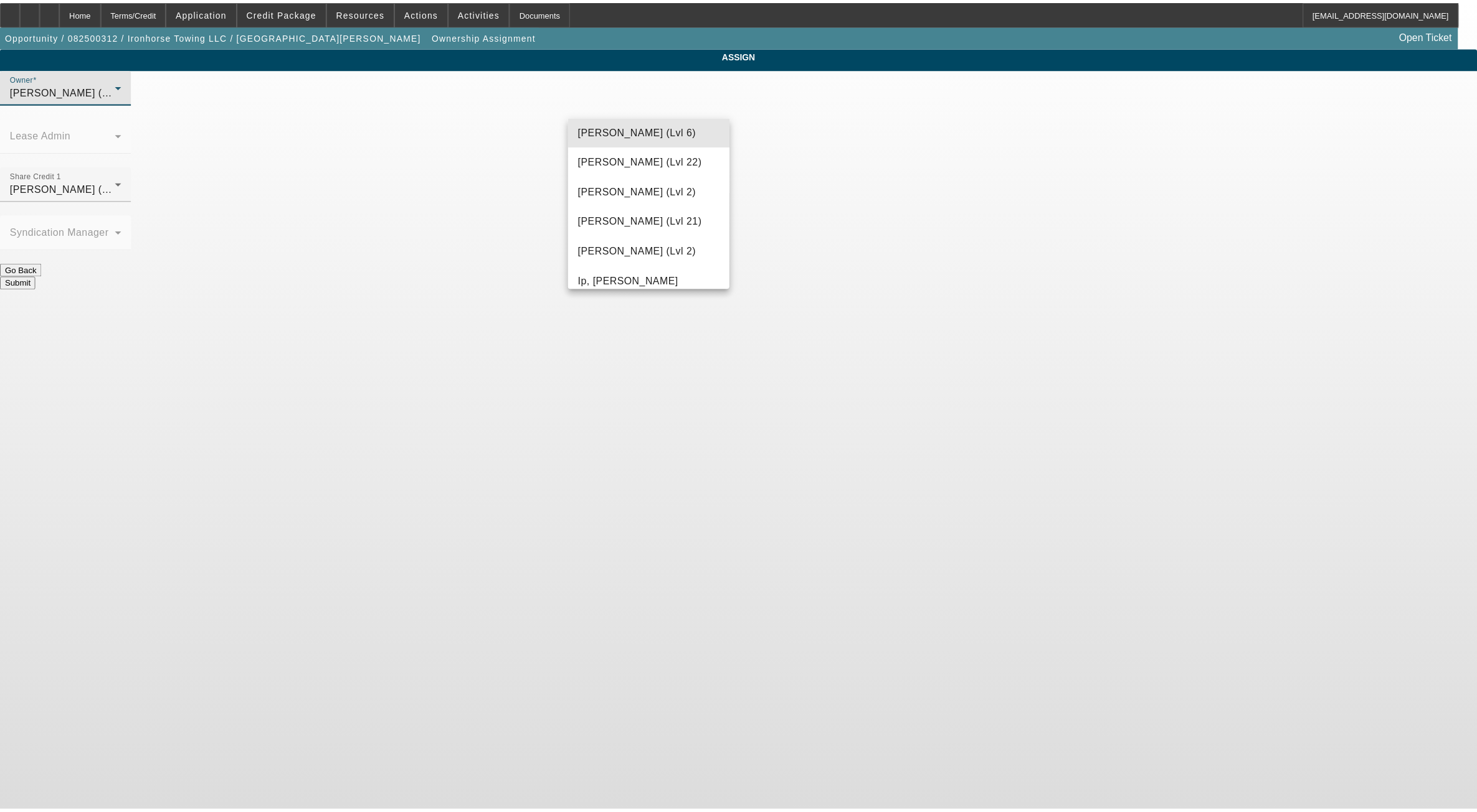
scroll to position [722, 0]
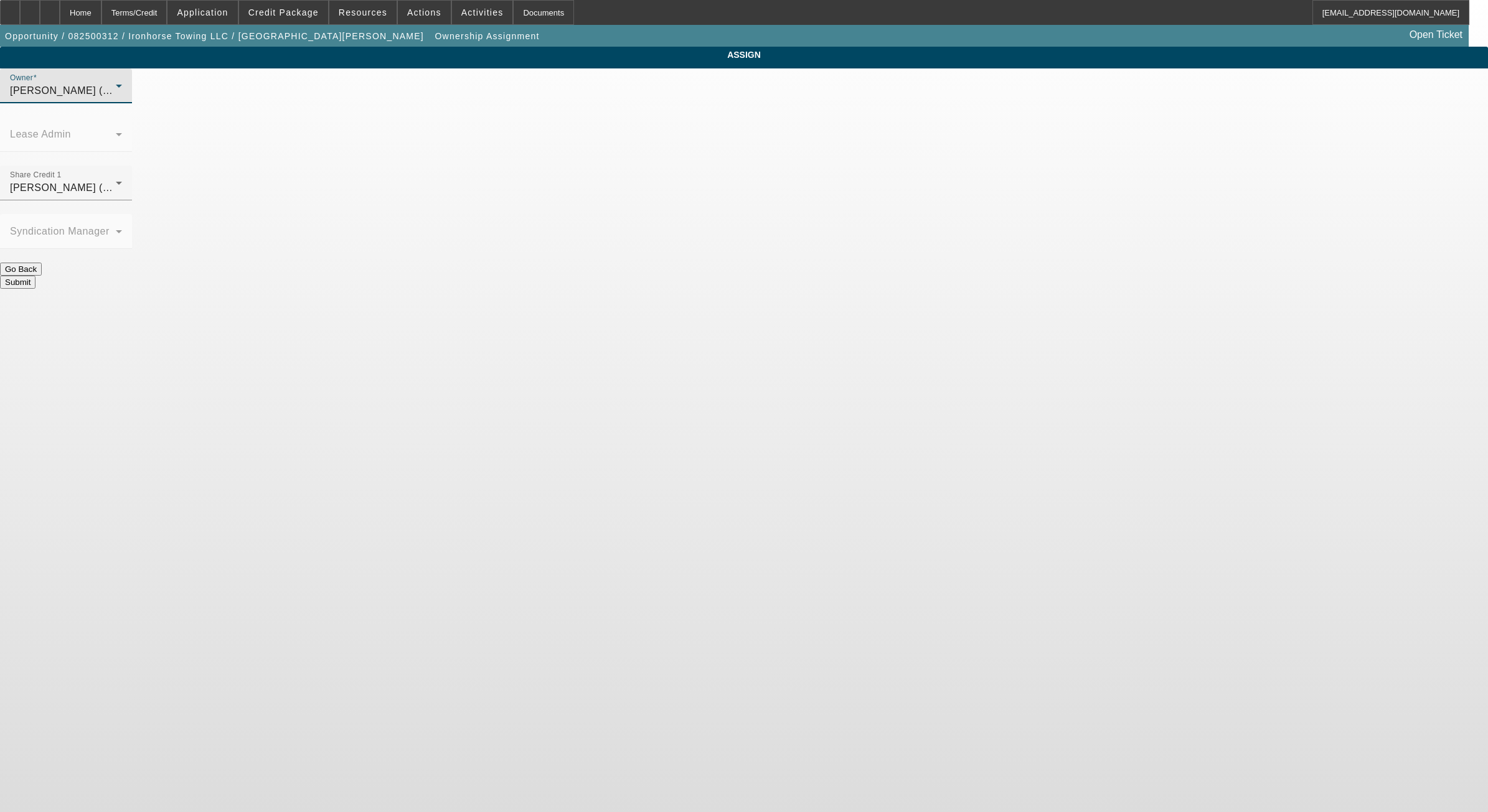
click at [36, 276] on button "Submit" at bounding box center [18, 282] width 36 height 13
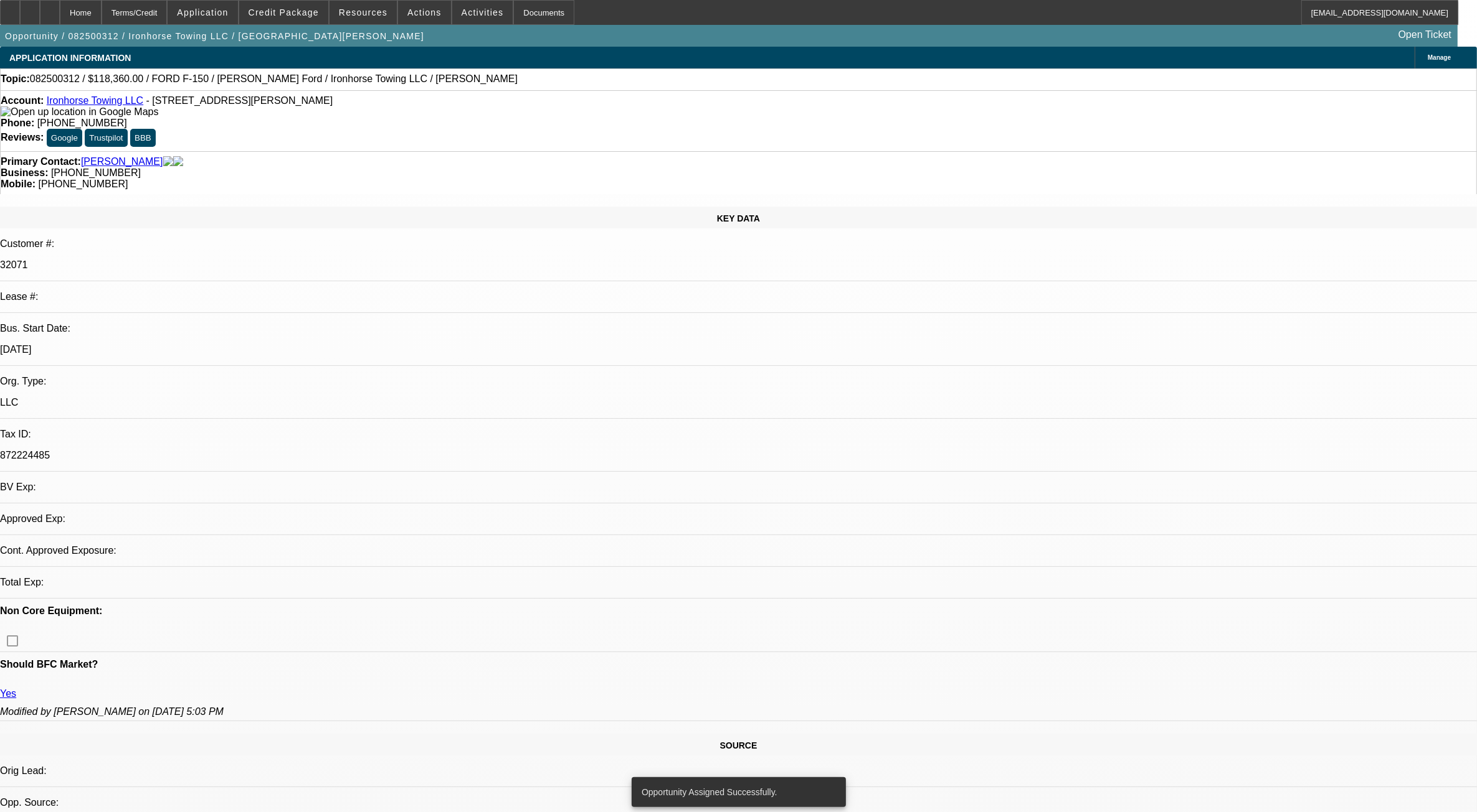
select select "0"
select select "2"
select select "0.1"
select select "4"
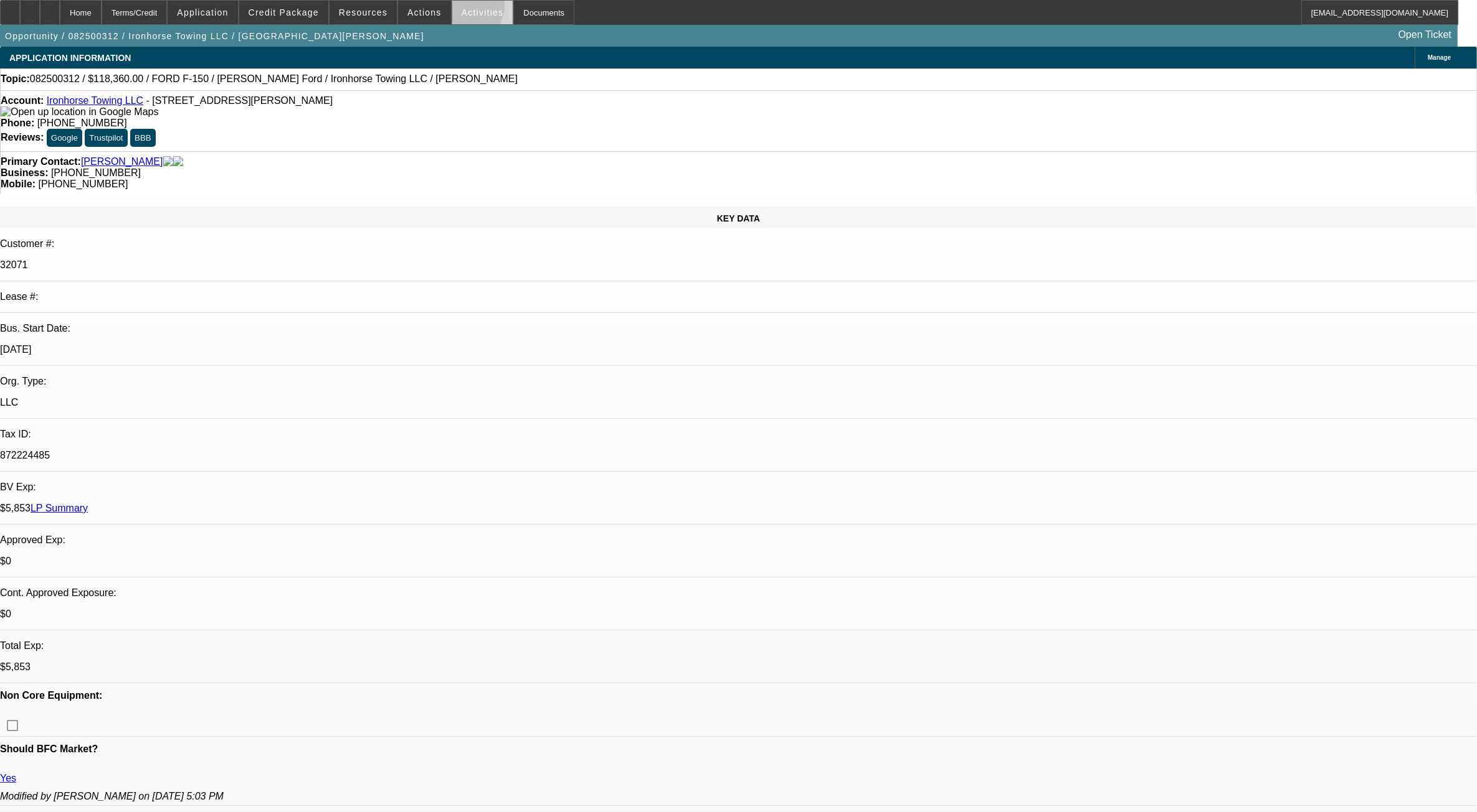
click at [461, 8] on span "Activities" at bounding box center [483, 12] width 43 height 10
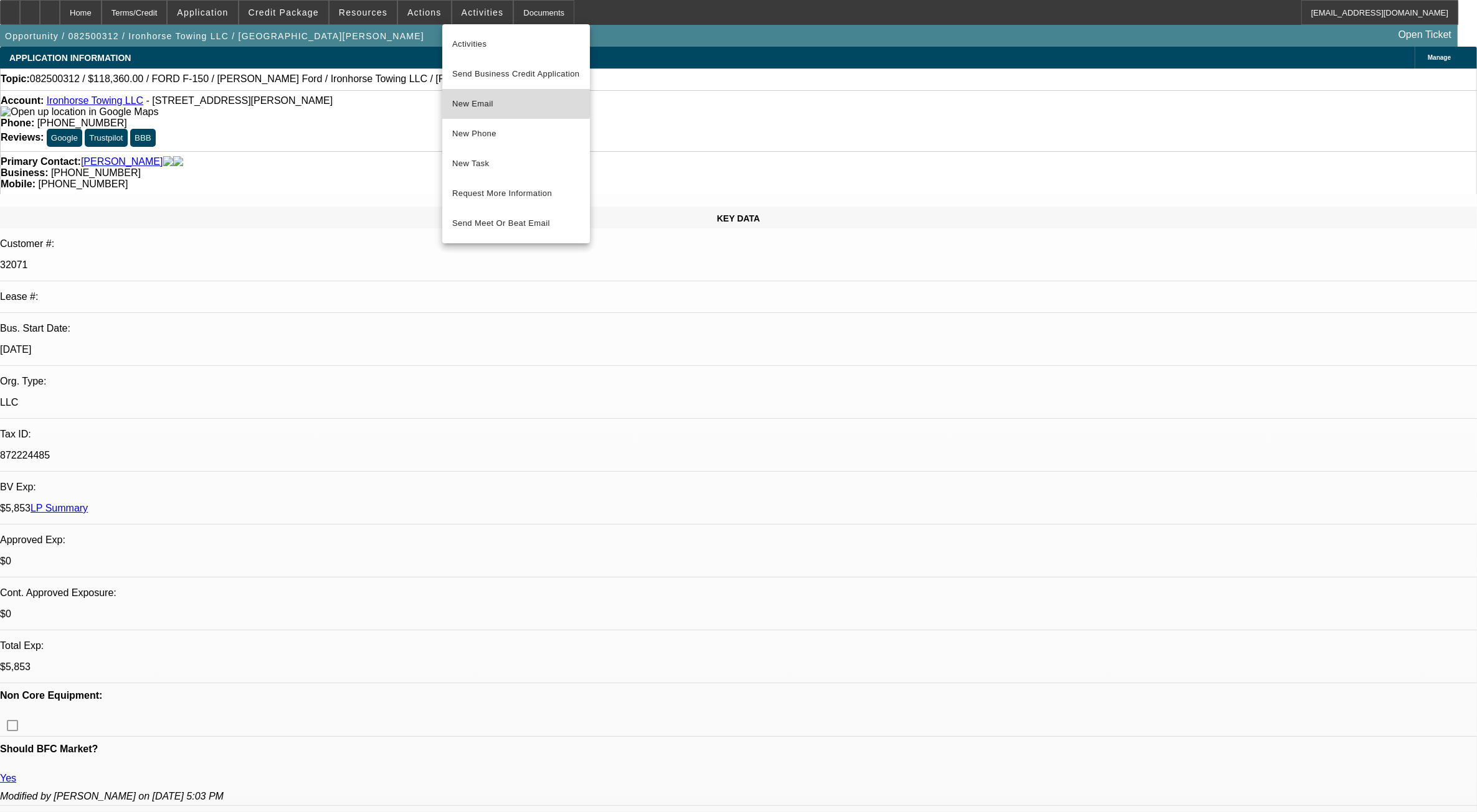
click at [502, 102] on span "New Email" at bounding box center [516, 103] width 127 height 15
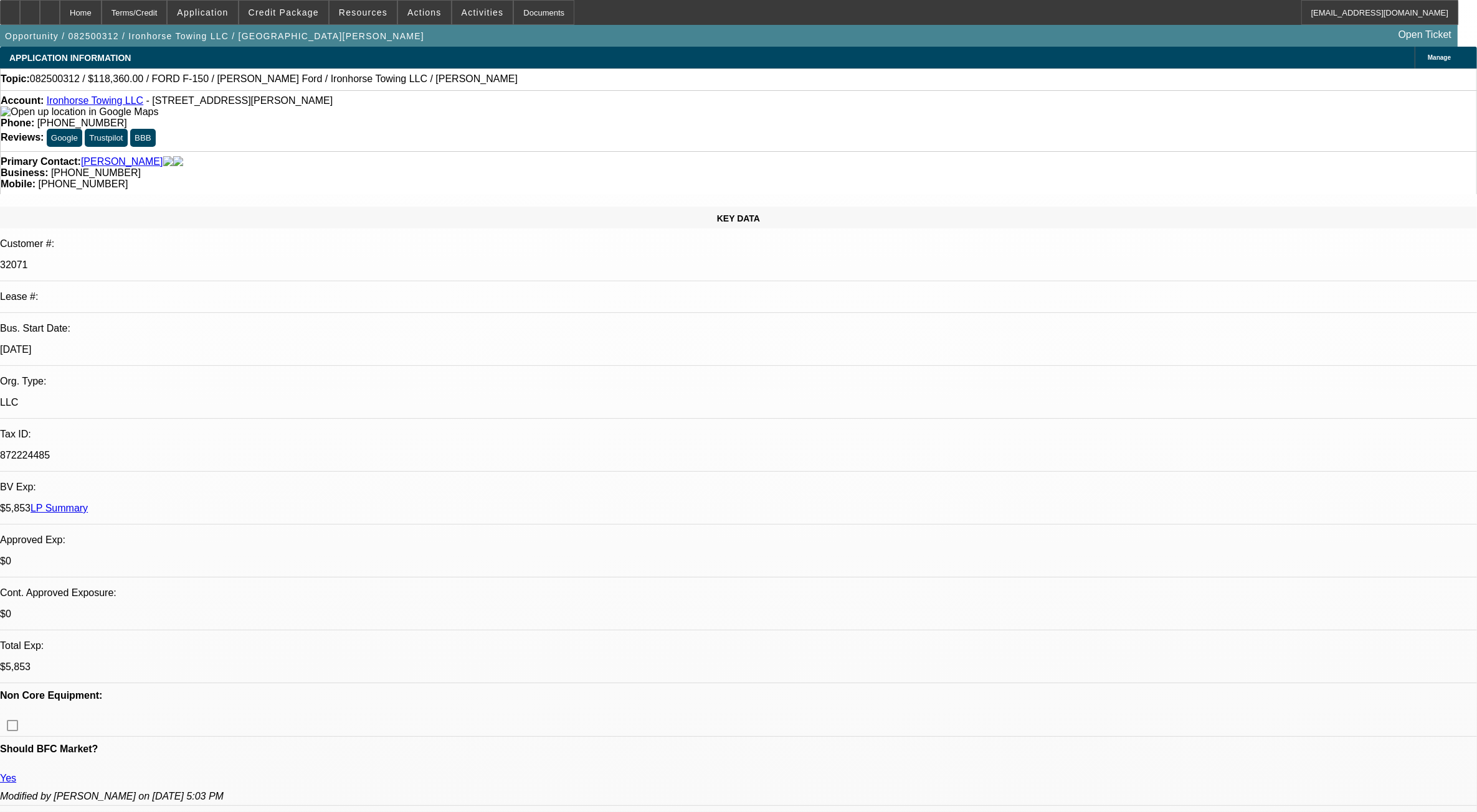
click at [50, 8] on icon at bounding box center [50, 8] width 0 height 0
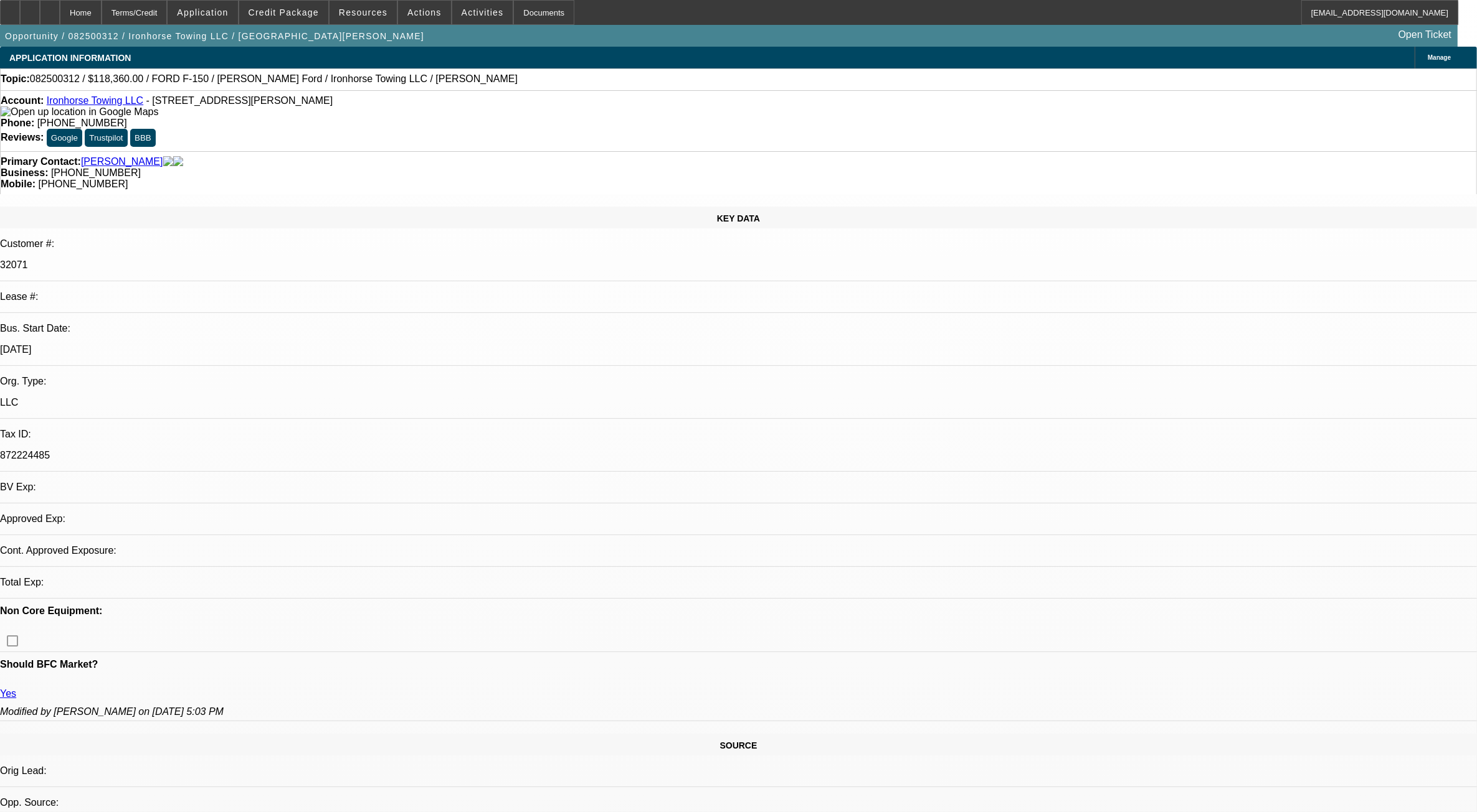
select select "0"
select select "2"
select select "0.1"
select select "4"
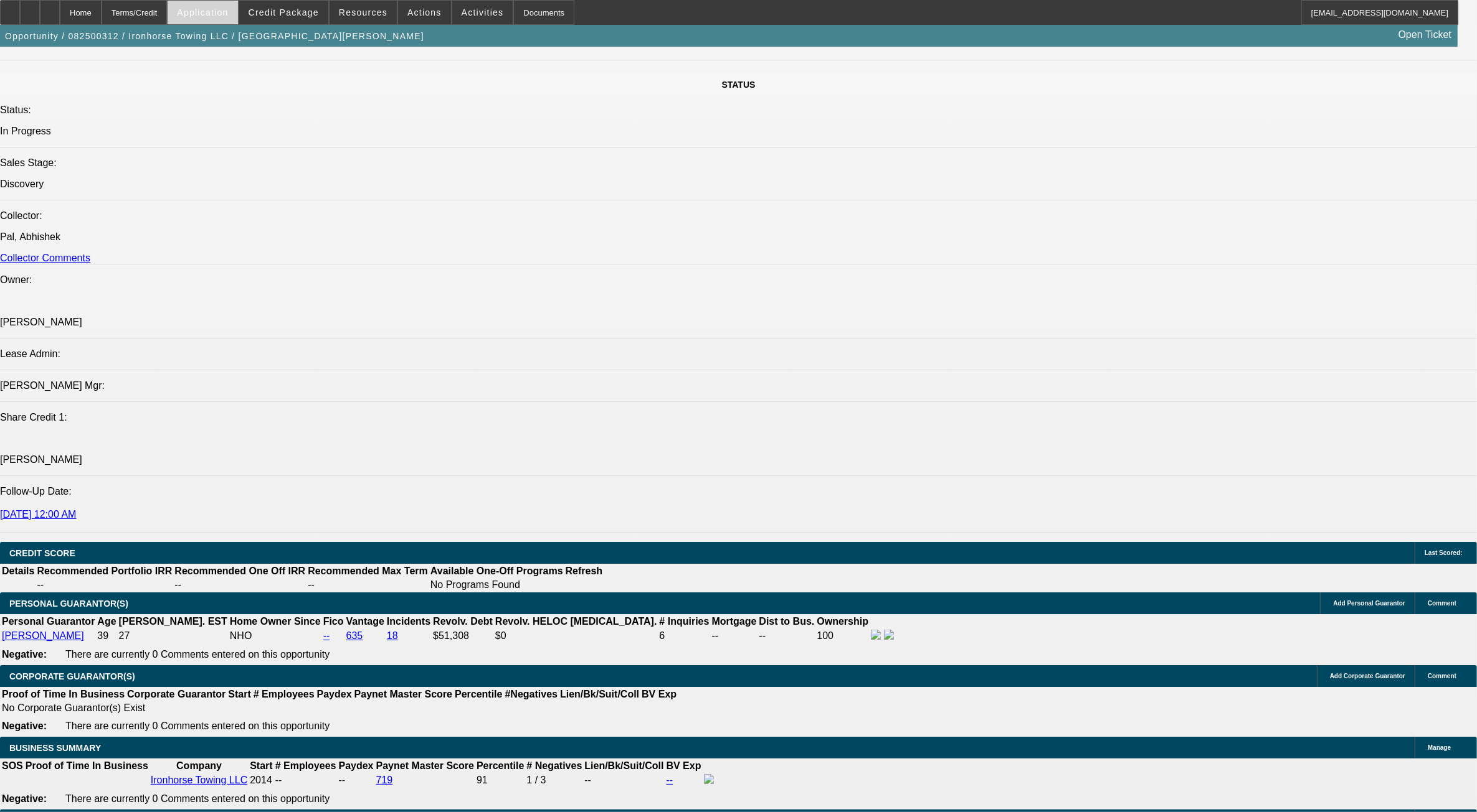
scroll to position [1323, 0]
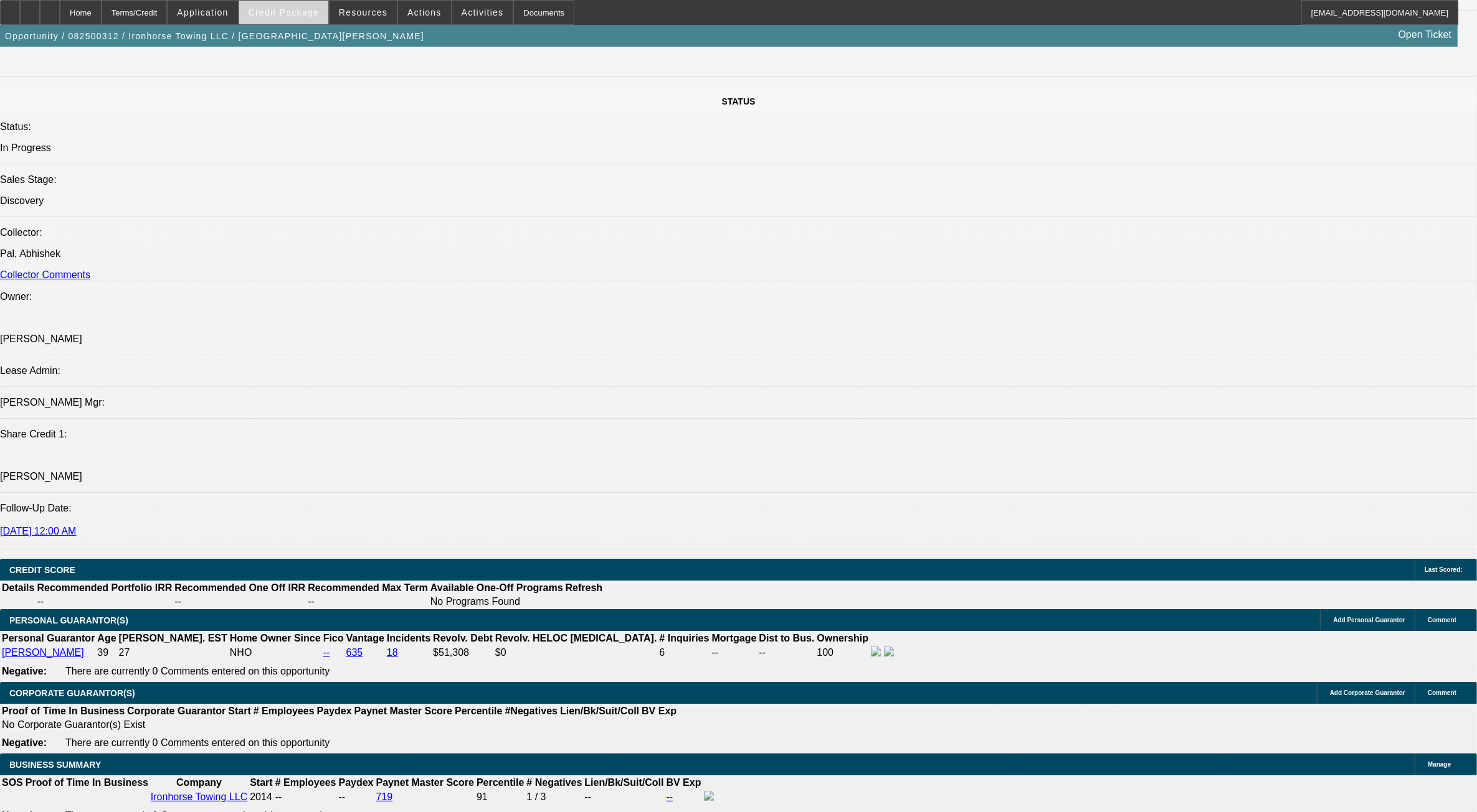
click at [306, 19] on span at bounding box center [283, 12] width 89 height 30
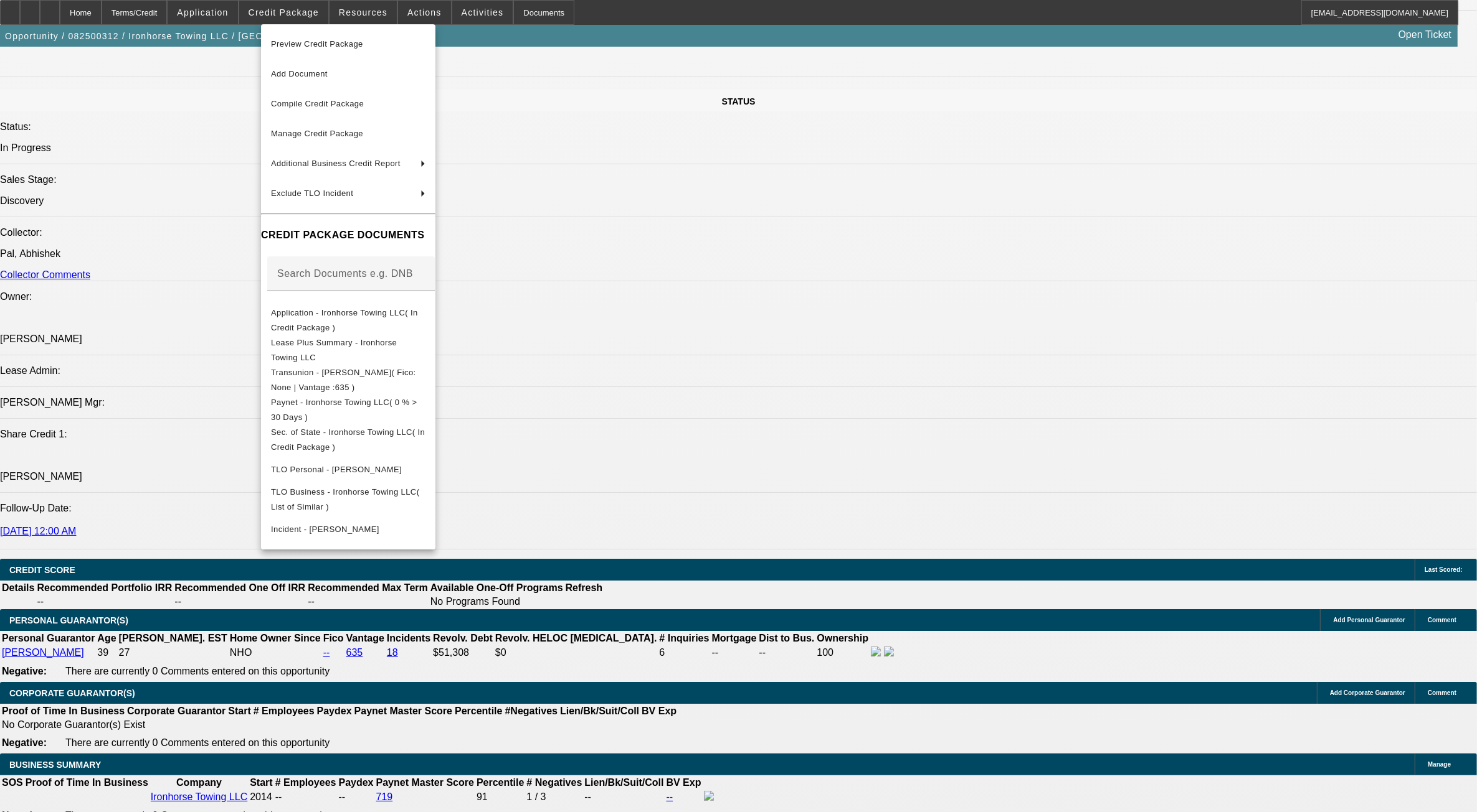
click at [710, 402] on div at bounding box center [738, 406] width 1477 height 812
